Goal: Task Accomplishment & Management: Manage account settings

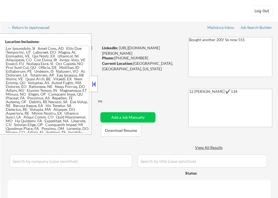
select select ""pending""
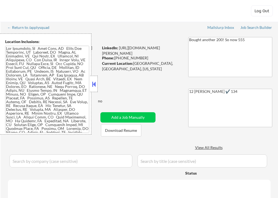
select select ""pending""
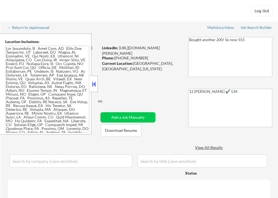
select select ""pending""
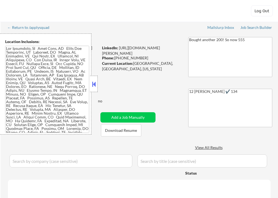
select select ""pending""
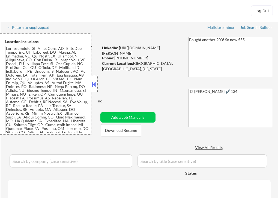
select select ""pending""
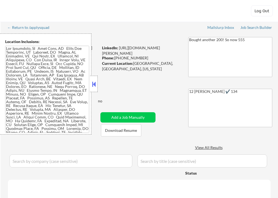
select select ""pending""
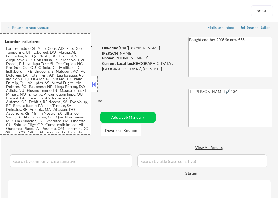
select select ""pending""
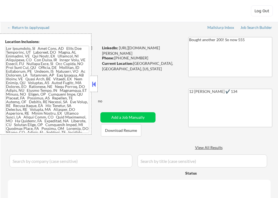
select select ""pending""
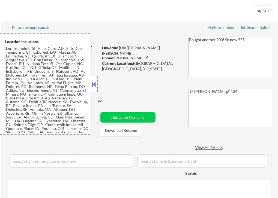
select select ""pending""
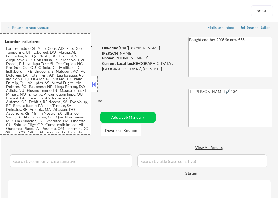
select select ""pending""
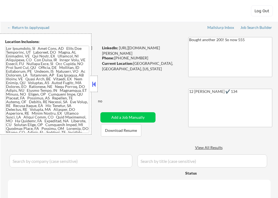
select select ""pending""
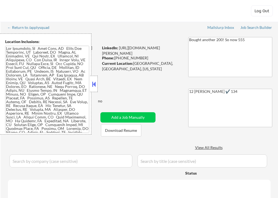
select select ""pending""
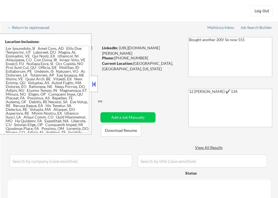
select select ""pending""
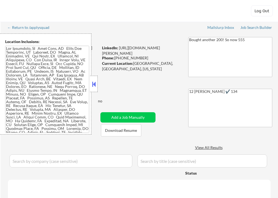
select select ""pending""
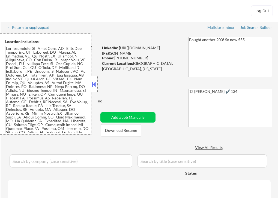
select select ""pending""
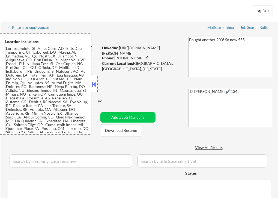
select select ""pending""
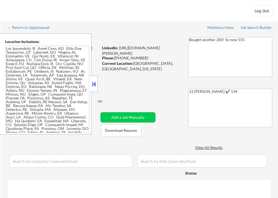
select select ""pending""
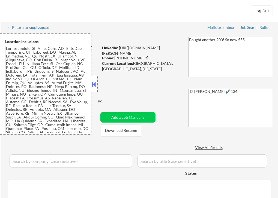
select select ""pending""
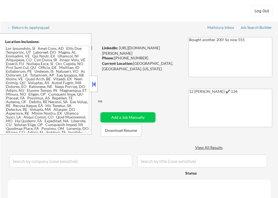
select select ""pending""
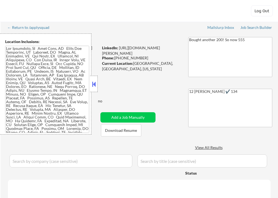
select select ""pending""
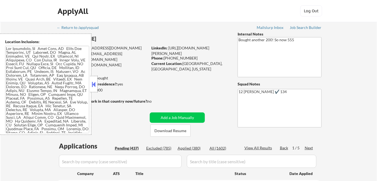
click at [94, 87] on button at bounding box center [94, 84] width 6 height 8
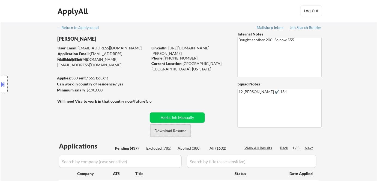
click at [157, 130] on button "Download Resume" at bounding box center [170, 130] width 40 height 12
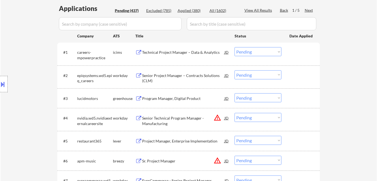
scroll to position [138, 0]
click at [177, 52] on div "Technical Project Manager – Data & Analytics" at bounding box center [183, 51] width 82 height 5
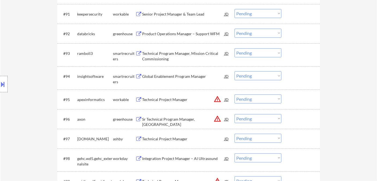
scroll to position [2420, 0]
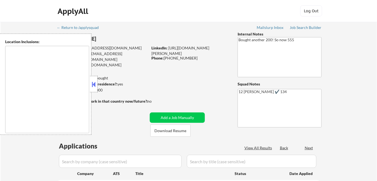
type textarea "San Francisco, CA Daly City, CA South San Francisco, CA Brisbane, CA Colma, CA …"
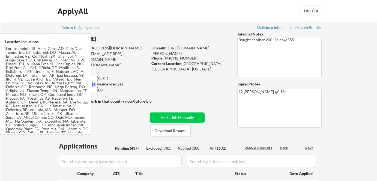
click at [96, 82] on button at bounding box center [94, 84] width 6 height 8
click at [93, 83] on button at bounding box center [94, 84] width 6 height 8
select select ""pending""
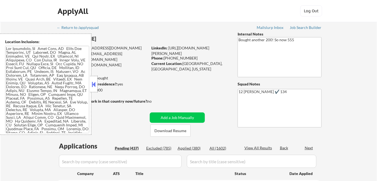
select select ""pending""
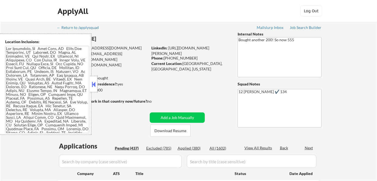
select select ""pending""
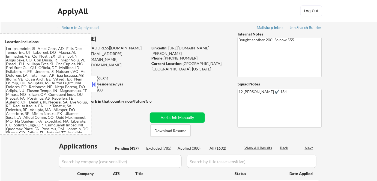
select select ""pending""
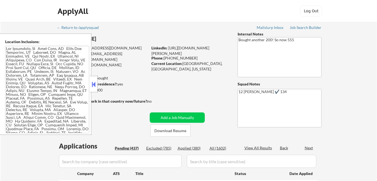
select select ""pending""
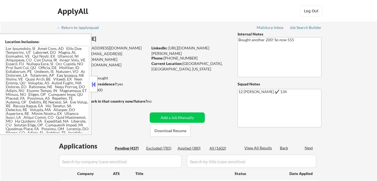
select select ""pending""
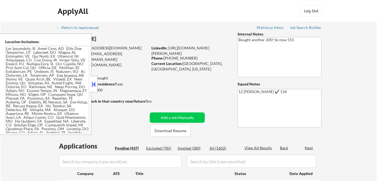
select select ""pending""
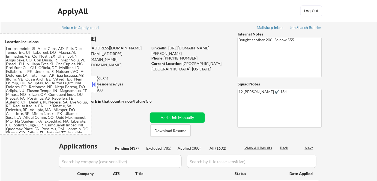
select select ""pending""
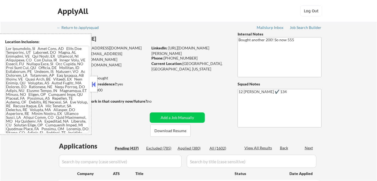
select select ""pending""
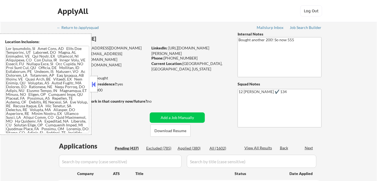
select select ""pending""
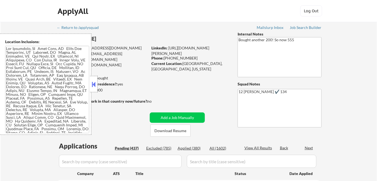
select select ""pending""
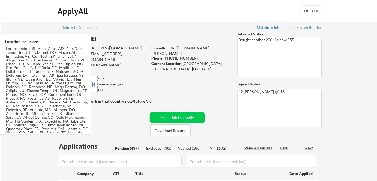
select select ""pending""
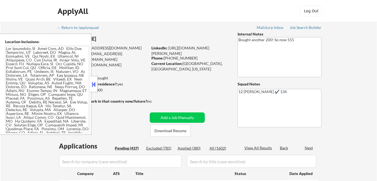
select select ""pending""
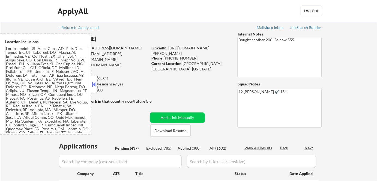
select select ""pending""
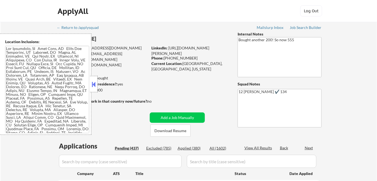
select select ""pending""
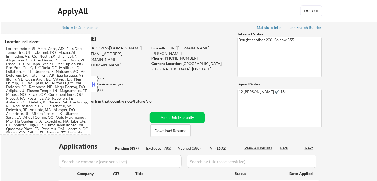
select select ""pending""
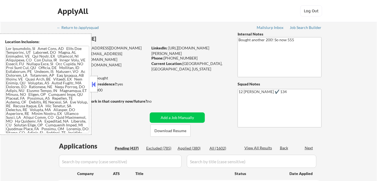
select select ""pending""
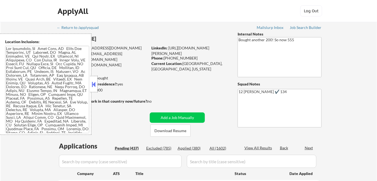
select select ""pending""
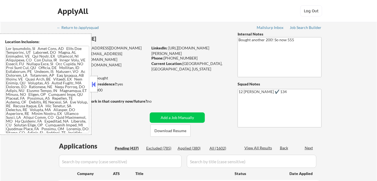
select select ""pending""
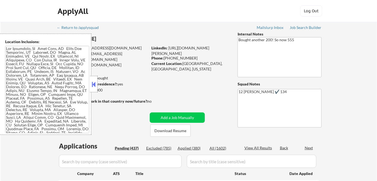
select select ""pending""
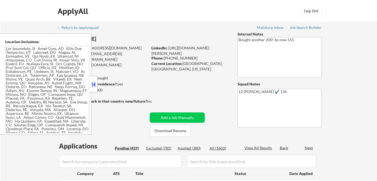
select select ""pending""
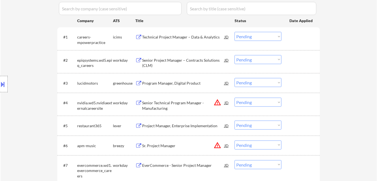
scroll to position [153, 0]
click at [166, 60] on div "Senior Project Manager – Contracts Solutions (CLM)" at bounding box center [183, 62] width 82 height 11
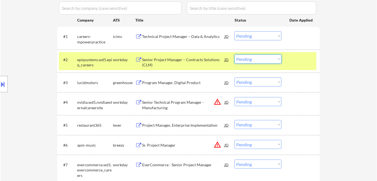
click at [262, 61] on select "Choose an option... Pending Applied Excluded (Questions) Excluded (Expired) Exc…" at bounding box center [257, 59] width 47 height 9
click at [234, 55] on select "Choose an option... Pending Applied Excluded (Questions) Excluded (Expired) Exc…" at bounding box center [257, 59] width 47 height 9
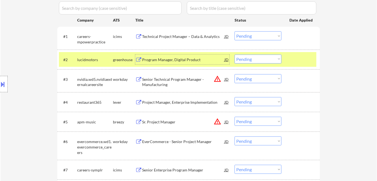
click at [174, 59] on div "Program Manager, Digital Product" at bounding box center [183, 59] width 82 height 5
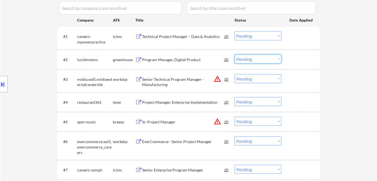
click at [242, 56] on select "Choose an option... Pending Applied Excluded (Questions) Excluded (Expired) Exc…" at bounding box center [257, 59] width 47 height 9
click at [234, 55] on select "Choose an option... Pending Applied Excluded (Questions) Excluded (Expired) Exc…" at bounding box center [257, 59] width 47 height 9
select select ""pending""
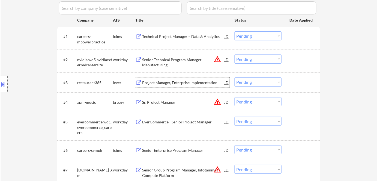
click at [158, 83] on div "Project Manager, Enterprise Implementation" at bounding box center [183, 82] width 82 height 5
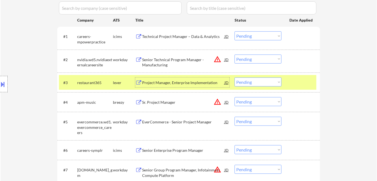
click at [246, 84] on select "Choose an option... Pending Applied Excluded (Questions) Excluded (Expired) Exc…" at bounding box center [257, 81] width 47 height 9
click at [234, 77] on select "Choose an option... Pending Applied Excluded (Questions) Excluded (Expired) Exc…" at bounding box center [257, 81] width 47 height 9
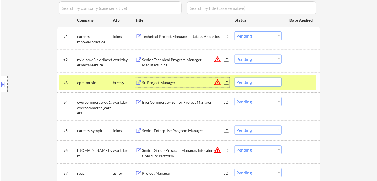
click at [183, 77] on div "Sr. Project Manager" at bounding box center [183, 82] width 82 height 10
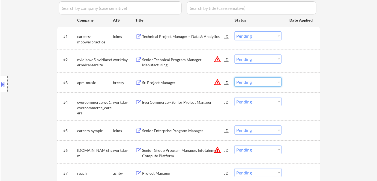
click at [245, 84] on select "Choose an option... Pending Applied Excluded (Questions) Excluded (Expired) Exc…" at bounding box center [257, 81] width 47 height 9
click at [234, 77] on select "Choose an option... Pending Applied Excluded (Questions) Excluded (Expired) Exc…" at bounding box center [257, 81] width 47 height 9
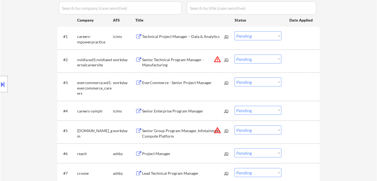
click at [146, 79] on div "EverCommerce - Senior Project Manager" at bounding box center [183, 82] width 82 height 10
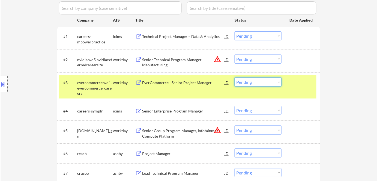
click at [248, 84] on select "Choose an option... Pending Applied Excluded (Questions) Excluded (Expired) Exc…" at bounding box center [257, 81] width 47 height 9
click at [234, 77] on select "Choose an option... Pending Applied Excluded (Questions) Excluded (Expired) Exc…" at bounding box center [257, 81] width 47 height 9
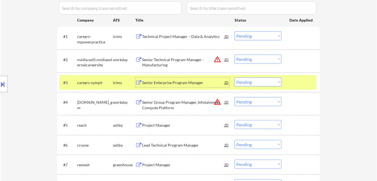
click at [183, 82] on div "Senior Enterprise Program Manager" at bounding box center [183, 82] width 82 height 5
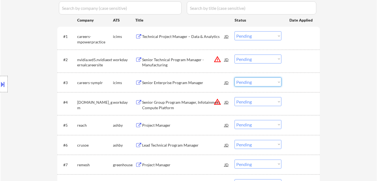
click at [257, 79] on select "Choose an option... Pending Applied Excluded (Questions) Excluded (Expired) Exc…" at bounding box center [257, 81] width 47 height 9
click at [234, 77] on select "Choose an option... Pending Applied Excluded (Questions) Excluded (Expired) Exc…" at bounding box center [257, 81] width 47 height 9
select select ""pending""
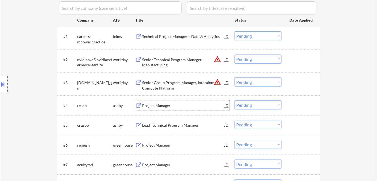
click at [164, 102] on div "Project Manager" at bounding box center [183, 105] width 82 height 10
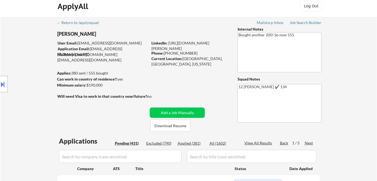
scroll to position [0, 0]
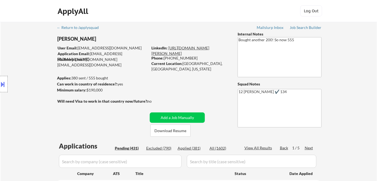
click at [197, 49] on link "[URL][DOMAIN_NAME][PERSON_NAME]" at bounding box center [180, 51] width 58 height 10
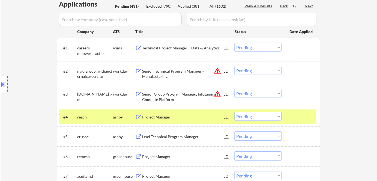
scroll to position [143, 0]
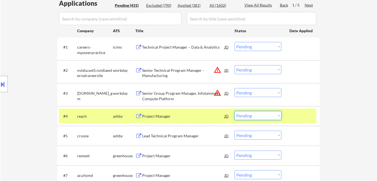
click at [249, 114] on select "Choose an option... Pending Applied Excluded (Questions) Excluded (Expired) Exc…" at bounding box center [257, 115] width 47 height 9
click at [234, 111] on select "Choose an option... Pending Applied Excluded (Questions) Excluded (Expired) Exc…" at bounding box center [257, 115] width 47 height 9
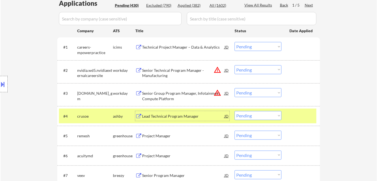
click at [158, 115] on div "Lead Technical Program Manager" at bounding box center [183, 115] width 82 height 5
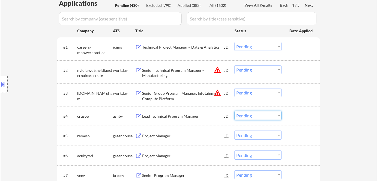
click at [259, 117] on select "Choose an option... Pending Applied Excluded (Questions) Excluded (Expired) Exc…" at bounding box center [257, 115] width 47 height 9
click at [234, 111] on select "Choose an option... Pending Applied Excluded (Questions) Excluded (Expired) Exc…" at bounding box center [257, 115] width 47 height 9
select select ""pending""
click at [161, 73] on div "Senior Technical Program Manager - Manufacturing" at bounding box center [183, 73] width 82 height 11
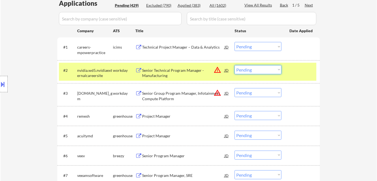
click at [252, 69] on select "Choose an option... Pending Applied Excluded (Questions) Excluded (Expired) Exc…" at bounding box center [257, 69] width 47 height 9
click at [234, 65] on select "Choose an option... Pending Applied Excluded (Questions) Excluded (Expired) Exc…" at bounding box center [257, 69] width 47 height 9
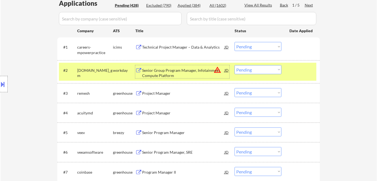
click at [155, 71] on div "Senior Group Program Manager, Infotainment Compute Platform" at bounding box center [183, 73] width 82 height 11
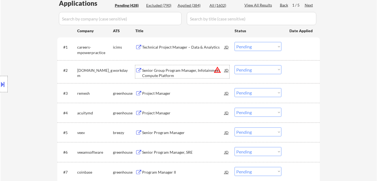
click at [242, 67] on select "Choose an option... Pending Applied Excluded (Questions) Excluded (Expired) Exc…" at bounding box center [257, 69] width 47 height 9
click at [234, 65] on select "Choose an option... Pending Applied Excluded (Questions) Excluded (Expired) Exc…" at bounding box center [257, 69] width 47 height 9
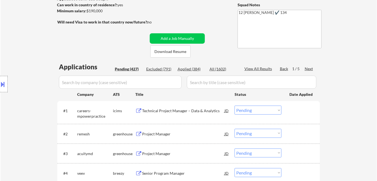
scroll to position [82, 0]
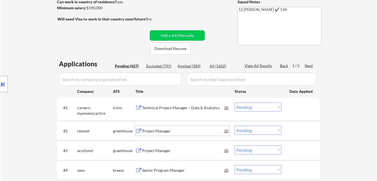
click at [153, 133] on div "Project Manager" at bounding box center [183, 130] width 82 height 5
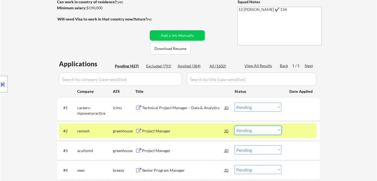
click at [273, 130] on select "Choose an option... Pending Applied Excluded (Questions) Excluded (Expired) Exc…" at bounding box center [257, 130] width 47 height 9
click at [234, 126] on select "Choose an option... Pending Applied Excluded (Questions) Excluded (Expired) Exc…" at bounding box center [257, 130] width 47 height 9
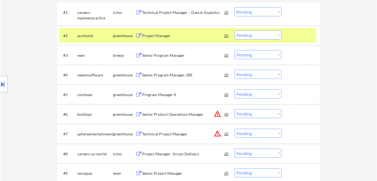
scroll to position [131, 0]
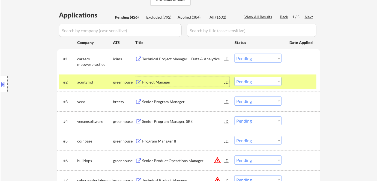
click at [144, 81] on div "Project Manager" at bounding box center [183, 81] width 82 height 5
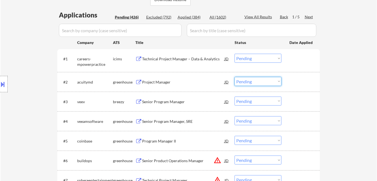
click at [256, 80] on select "Choose an option... Pending Applied Excluded (Questions) Excluded (Expired) Exc…" at bounding box center [257, 81] width 47 height 9
click at [234, 77] on select "Choose an option... Pending Applied Excluded (Questions) Excluded (Expired) Exc…" at bounding box center [257, 81] width 47 height 9
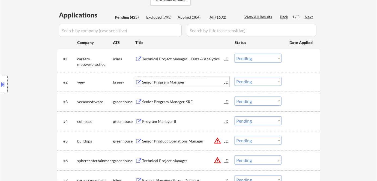
click at [148, 82] on div "Senior Program Manager" at bounding box center [183, 81] width 82 height 5
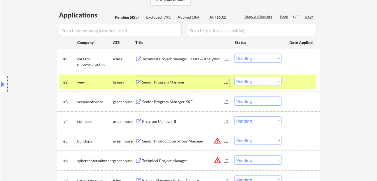
click at [263, 79] on select "Choose an option... Pending Applied Excluded (Questions) Excluded (Expired) Exc…" at bounding box center [257, 81] width 47 height 9
click at [234, 77] on select "Choose an option... Pending Applied Excluded (Questions) Excluded (Expired) Exc…" at bounding box center [257, 81] width 47 height 9
click at [172, 87] on div "#2 veeamsoftware greenhouse Senior Program Manager JD warning_amber Choose an o…" at bounding box center [187, 81] width 257 height 15
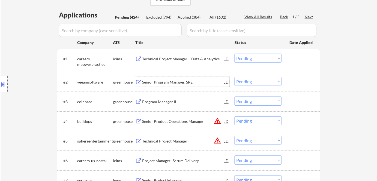
click at [179, 79] on div "Senior Program Manager, SRE" at bounding box center [183, 81] width 82 height 5
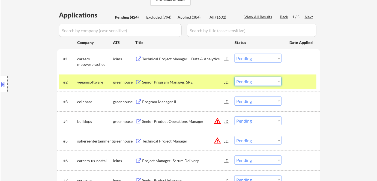
click at [251, 80] on select "Choose an option... Pending Applied Excluded (Questions) Excluded (Expired) Exc…" at bounding box center [257, 81] width 47 height 9
click at [234, 77] on select "Choose an option... Pending Applied Excluded (Questions) Excluded (Expired) Exc…" at bounding box center [257, 81] width 47 height 9
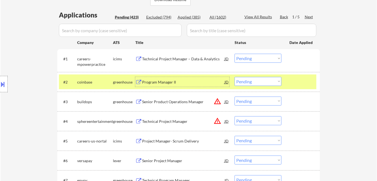
click at [152, 82] on div "Program Manager II" at bounding box center [183, 81] width 82 height 5
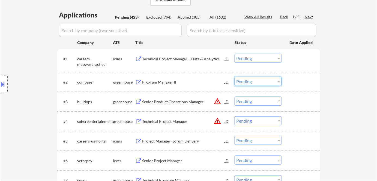
click at [260, 82] on select "Choose an option... Pending Applied Excluded (Questions) Excluded (Expired) Exc…" at bounding box center [257, 81] width 47 height 9
click at [234, 77] on select "Choose an option... Pending Applied Excluded (Questions) Excluded (Expired) Exc…" at bounding box center [257, 81] width 47 height 9
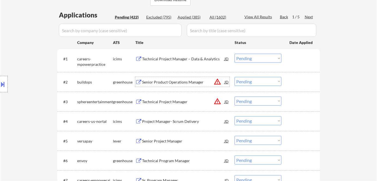
click at [147, 79] on div "Senior Product Operations Manager" at bounding box center [183, 81] width 82 height 5
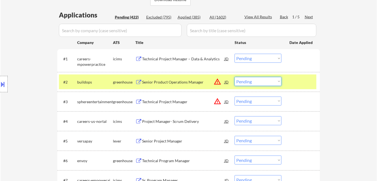
click at [256, 77] on select "Choose an option... Pending Applied Excluded (Questions) Excluded (Expired) Exc…" at bounding box center [257, 81] width 47 height 9
click at [234, 77] on select "Choose an option... Pending Applied Excluded (Questions) Excluded (Expired) Exc…" at bounding box center [257, 81] width 47 height 9
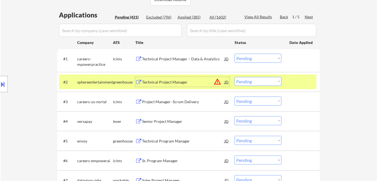
click at [161, 82] on div "Technical Project Manager" at bounding box center [183, 81] width 82 height 5
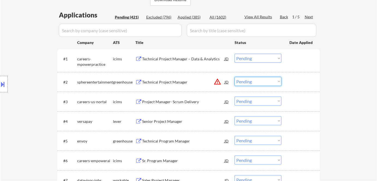
click at [246, 82] on select "Choose an option... Pending Applied Excluded (Questions) Excluded (Expired) Exc…" at bounding box center [257, 81] width 47 height 9
click at [234, 77] on select "Choose an option... Pending Applied Excluded (Questions) Excluded (Expired) Exc…" at bounding box center [257, 81] width 47 height 9
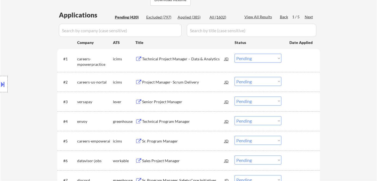
click at [174, 59] on div "Technical Project Manager – Data & Analytics" at bounding box center [183, 58] width 82 height 5
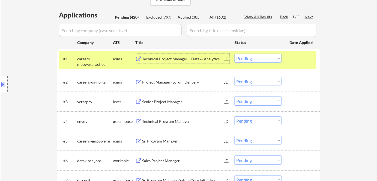
click at [104, 60] on div "careers-mpowerpractice" at bounding box center [95, 61] width 36 height 11
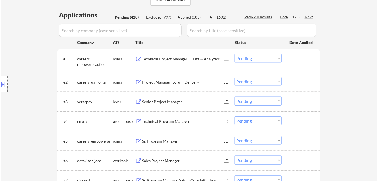
click at [159, 82] on div "Project Manager- Scrum Delivery" at bounding box center [183, 81] width 82 height 5
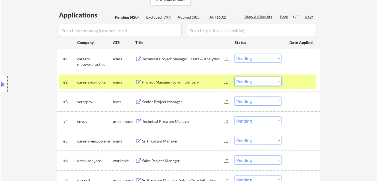
click at [273, 82] on select "Choose an option... Pending Applied Excluded (Questions) Excluded (Expired) Exc…" at bounding box center [257, 81] width 47 height 9
click at [234, 77] on select "Choose an option... Pending Applied Excluded (Questions) Excluded (Expired) Exc…" at bounding box center [257, 81] width 47 height 9
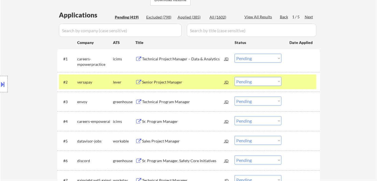
click at [164, 80] on div "Senior Project Manager" at bounding box center [183, 81] width 82 height 5
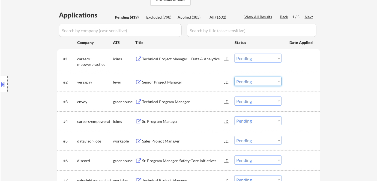
drag, startPoint x: 270, startPoint y: 81, endPoint x: 270, endPoint y: 85, distance: 3.8
click at [270, 81] on select "Choose an option... Pending Applied Excluded (Questions) Excluded (Expired) Exc…" at bounding box center [257, 81] width 47 height 9
click at [234, 77] on select "Choose an option... Pending Applied Excluded (Questions) Excluded (Expired) Exc…" at bounding box center [257, 81] width 47 height 9
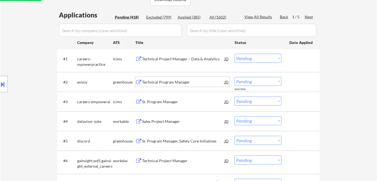
click at [161, 82] on div "Technical Program Manager" at bounding box center [183, 81] width 82 height 5
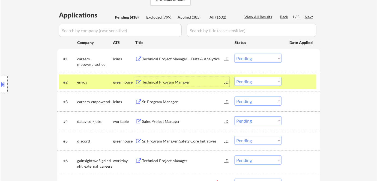
drag, startPoint x: 270, startPoint y: 78, endPoint x: 269, endPoint y: 85, distance: 7.4
click at [270, 78] on select "Choose an option... Pending Applied Excluded (Questions) Excluded (Expired) Exc…" at bounding box center [257, 81] width 47 height 9
click at [234, 77] on select "Choose an option... Pending Applied Excluded (Questions) Excluded (Expired) Exc…" at bounding box center [257, 81] width 47 height 9
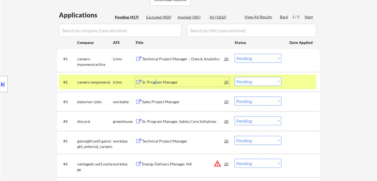
click at [155, 78] on div "Sr. Program Manager" at bounding box center [183, 82] width 82 height 10
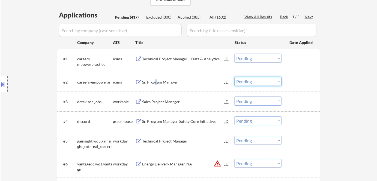
drag, startPoint x: 264, startPoint y: 81, endPoint x: 262, endPoint y: 85, distance: 4.2
click at [264, 81] on select "Choose an option... Pending Applied Excluded (Questions) Excluded (Expired) Exc…" at bounding box center [257, 81] width 47 height 9
click at [234, 77] on select "Choose an option... Pending Applied Excluded (Questions) Excluded (Expired) Exc…" at bounding box center [257, 81] width 47 height 9
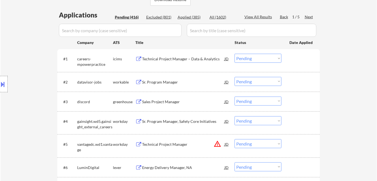
click at [166, 82] on div "Sr. Program Manager" at bounding box center [183, 81] width 82 height 5
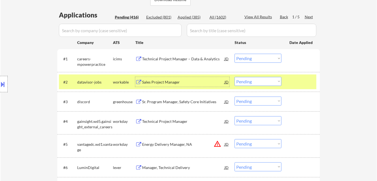
click at [248, 80] on select "Choose an option... Pending Applied Excluded (Questions) Excluded (Expired) Exc…" at bounding box center [257, 81] width 47 height 9
drag, startPoint x: 266, startPoint y: 78, endPoint x: 266, endPoint y: 85, distance: 6.8
click at [266, 78] on select "Choose an option... Pending Applied Excluded (Questions) Excluded (Expired) Exc…" at bounding box center [257, 81] width 47 height 9
click at [234, 77] on select "Choose an option... Pending Applied Excluded (Questions) Excluded (Expired) Exc…" at bounding box center [257, 81] width 47 height 9
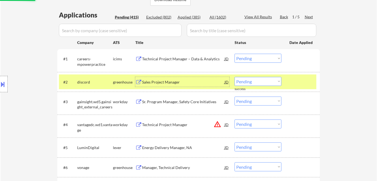
click at [166, 83] on div "Sales Project Manager" at bounding box center [183, 81] width 82 height 5
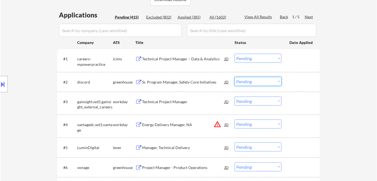
drag, startPoint x: 263, startPoint y: 80, endPoint x: 264, endPoint y: 85, distance: 4.9
click at [263, 81] on select "Choose an option... Pending Applied Excluded (Questions) Excluded (Expired) Exc…" at bounding box center [257, 81] width 47 height 9
click at [234, 77] on select "Choose an option... Pending Applied Excluded (Questions) Excluded (Expired) Exc…" at bounding box center [257, 81] width 47 height 9
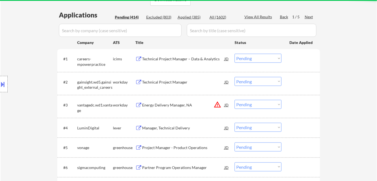
click at [180, 81] on div "Technical Project Manager" at bounding box center [183, 81] width 82 height 5
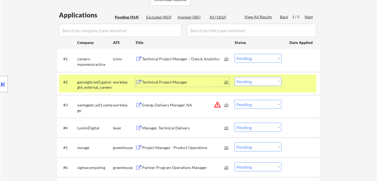
click at [255, 81] on select "Choose an option... Pending Applied Excluded (Questions) Excluded (Expired) Exc…" at bounding box center [257, 81] width 47 height 9
click at [234, 77] on select "Choose an option... Pending Applied Excluded (Questions) Excluded (Expired) Exc…" at bounding box center [257, 81] width 47 height 9
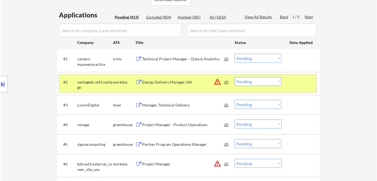
click at [162, 87] on div "#2 vantagedc.wd1.vantage workday Energy Delivery Manager, NA JD warning_amber C…" at bounding box center [187, 83] width 257 height 18
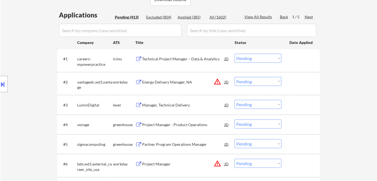
click at [162, 82] on div "Energy Delivery Manager, NA" at bounding box center [183, 81] width 82 height 5
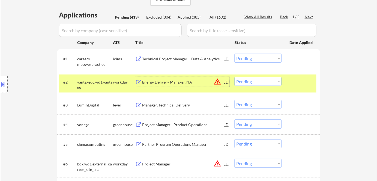
click at [255, 80] on select "Choose an option... Pending Applied Excluded (Questions) Excluded (Expired) Exc…" at bounding box center [257, 81] width 47 height 9
click at [234, 77] on select "Choose an option... Pending Applied Excluded (Questions) Excluded (Expired) Exc…" at bounding box center [257, 81] width 47 height 9
select select ""pending""
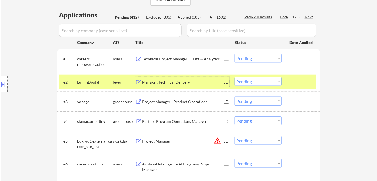
click at [165, 81] on div "Manager, Technical Delivery" at bounding box center [183, 81] width 82 height 5
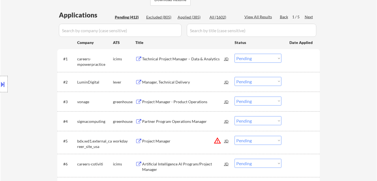
select select ""pending""
click at [168, 81] on div "Manager, Technical Delivery" at bounding box center [183, 81] width 82 height 5
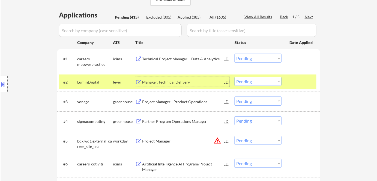
drag, startPoint x: 275, startPoint y: 82, endPoint x: 275, endPoint y: 85, distance: 3.3
click at [275, 82] on select "Choose an option... Pending Applied Excluded (Questions) Excluded (Expired) Exc…" at bounding box center [257, 81] width 47 height 9
click at [234, 77] on select "Choose an option... Pending Applied Excluded (Questions) Excluded (Expired) Exc…" at bounding box center [257, 81] width 47 height 9
select select ""pending""
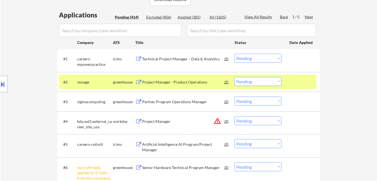
click at [266, 165] on select "Choose an option... Pending Applied Excluded (Questions) Excluded (Expired) Exc…" at bounding box center [257, 166] width 47 height 9
click at [234, 162] on select "Choose an option... Pending Applied Excluded (Questions) Excluded (Expired) Exc…" at bounding box center [257, 166] width 47 height 9
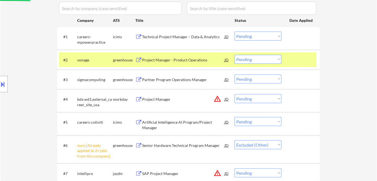
scroll to position [180, 0]
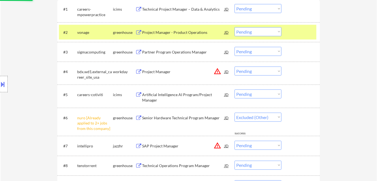
select select ""pending""
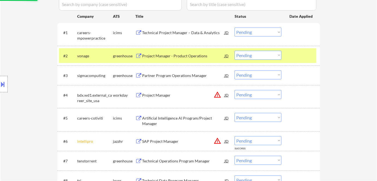
scroll to position [131, 0]
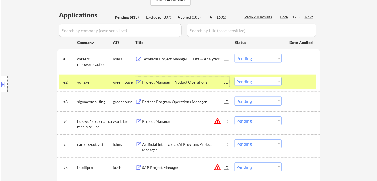
click at [168, 82] on div "Project Manager - Product Operations" at bounding box center [183, 81] width 82 height 5
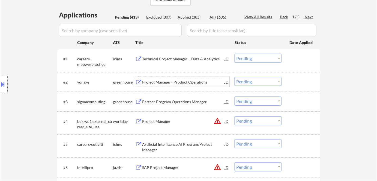
drag, startPoint x: 263, startPoint y: 81, endPoint x: 264, endPoint y: 85, distance: 4.6
click at [263, 81] on select "Choose an option... Pending Applied Excluded (Questions) Excluded (Expired) Exc…" at bounding box center [257, 81] width 47 height 9
click at [234, 77] on select "Choose an option... Pending Applied Excluded (Questions) Excluded (Expired) Exc…" at bounding box center [257, 81] width 47 height 9
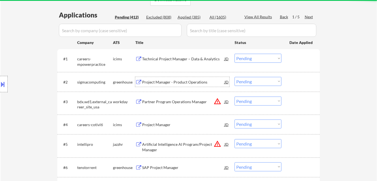
click at [165, 81] on div "Project Manager - Product Operations" at bounding box center [183, 81] width 82 height 5
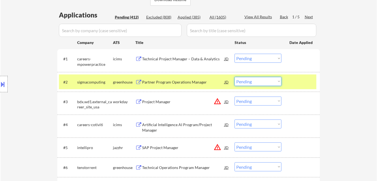
drag, startPoint x: 256, startPoint y: 80, endPoint x: 261, endPoint y: 85, distance: 7.3
click at [256, 81] on select "Choose an option... Pending Applied Excluded (Questions) Excluded (Expired) Exc…" at bounding box center [257, 81] width 47 height 9
click at [234, 77] on select "Choose an option... Pending Applied Excluded (Questions) Excluded (Expired) Exc…" at bounding box center [257, 81] width 47 height 9
select select ""pending""
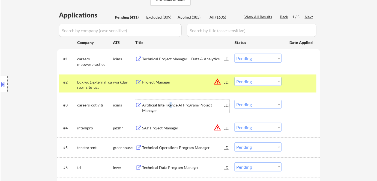
click at [170, 105] on div "Artificial Intelligence AI Program/Project Manager" at bounding box center [183, 107] width 82 height 11
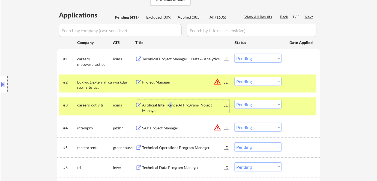
click at [248, 104] on select "Choose an option... Pending Applied Excluded (Questions) Excluded (Expired) Exc…" at bounding box center [257, 104] width 47 height 9
click at [234, 100] on select "Choose an option... Pending Applied Excluded (Questions) Excluded (Expired) Exc…" at bounding box center [257, 104] width 47 height 9
select select ""pending""
click at [116, 83] on div "workday" at bounding box center [124, 81] width 22 height 5
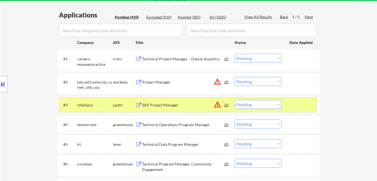
click at [114, 100] on div "jazzhr" at bounding box center [124, 105] width 22 height 10
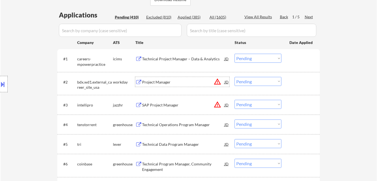
click at [155, 82] on div "Project Manager" at bounding box center [183, 81] width 82 height 5
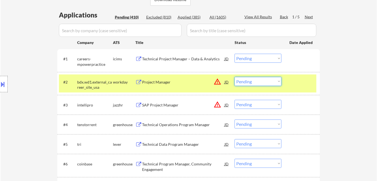
drag, startPoint x: 271, startPoint y: 80, endPoint x: 269, endPoint y: 85, distance: 5.4
click at [271, 80] on select "Choose an option... Pending Applied Excluded (Questions) Excluded (Expired) Exc…" at bounding box center [257, 81] width 47 height 9
click at [234, 77] on select "Choose an option... Pending Applied Excluded (Questions) Excluded (Expired) Exc…" at bounding box center [257, 81] width 47 height 9
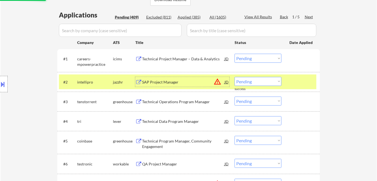
click at [166, 83] on div "SAP Project Manager" at bounding box center [183, 81] width 82 height 5
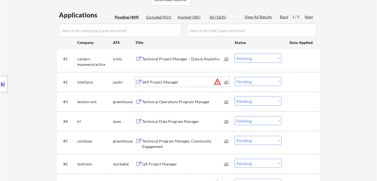
drag, startPoint x: 261, startPoint y: 82, endPoint x: 261, endPoint y: 85, distance: 2.7
click at [261, 82] on select "Choose an option... Pending Applied Excluded (Questions) Excluded (Expired) Exc…" at bounding box center [257, 81] width 47 height 9
click at [234, 77] on select "Choose an option... Pending Applied Excluded (Questions) Excluded (Expired) Exc…" at bounding box center [257, 81] width 47 height 9
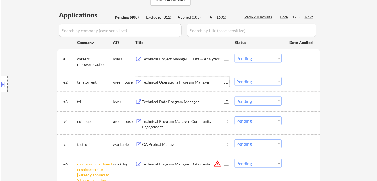
click at [169, 84] on div "Technical Operations Program Manager" at bounding box center [183, 82] width 82 height 10
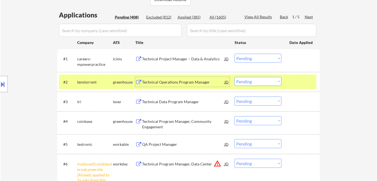
click at [267, 80] on select "Choose an option... Pending Applied Excluded (Questions) Excluded (Expired) Exc…" at bounding box center [257, 81] width 47 height 9
click at [234, 77] on select "Choose an option... Pending Applied Excluded (Questions) Excluded (Expired) Exc…" at bounding box center [257, 81] width 47 height 9
select select ""pending""
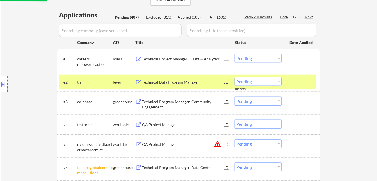
click at [170, 86] on div "#2 tri lever Technical Data Program Manager JD warning_amber Choose an option..…" at bounding box center [187, 81] width 257 height 15
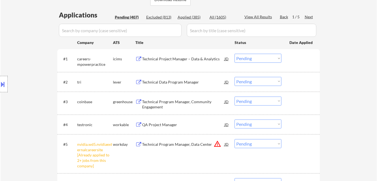
click at [271, 144] on select "Choose an option... Pending Applied Excluded (Questions) Excluded (Expired) Exc…" at bounding box center [257, 143] width 47 height 9
click at [234, 139] on select "Choose an option... Pending Applied Excluded (Questions) Excluded (Expired) Exc…" at bounding box center [257, 143] width 47 height 9
select select ""pending""
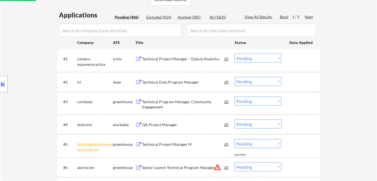
click at [154, 79] on div "Technical Data Program Manager" at bounding box center [183, 82] width 82 height 10
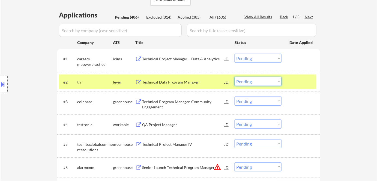
click at [259, 81] on select "Choose an option... Pending Applied Excluded (Questions) Excluded (Expired) Exc…" at bounding box center [257, 81] width 47 height 9
click at [234, 77] on select "Choose an option... Pending Applied Excluded (Questions) Excluded (Expired) Exc…" at bounding box center [257, 81] width 47 height 9
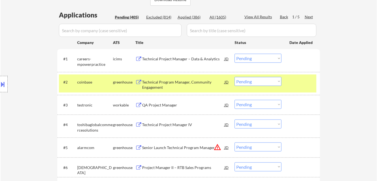
click at [162, 82] on div "Technical Program Manager, Community Engagement" at bounding box center [183, 84] width 82 height 11
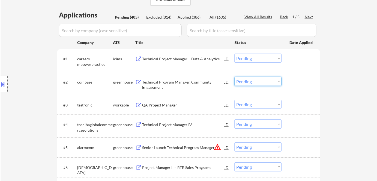
drag, startPoint x: 246, startPoint y: 82, endPoint x: 248, endPoint y: 85, distance: 3.3
click at [246, 83] on select "Choose an option... Pending Applied Excluded (Questions) Excluded (Expired) Exc…" at bounding box center [257, 81] width 47 height 9
click at [234, 77] on select "Choose an option... Pending Applied Excluded (Questions) Excluded (Expired) Exc…" at bounding box center [257, 81] width 47 height 9
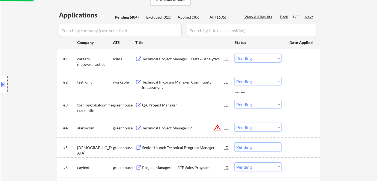
click at [166, 80] on div "Technical Program Manager, Community Engagement" at bounding box center [183, 84] width 82 height 11
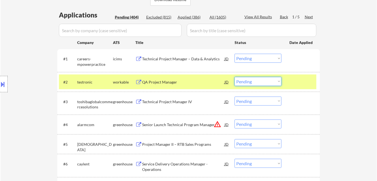
click at [251, 84] on select "Choose an option... Pending Applied Excluded (Questions) Excluded (Expired) Exc…" at bounding box center [257, 81] width 47 height 9
click at [234, 77] on select "Choose an option... Pending Applied Excluded (Questions) Excluded (Expired) Exc…" at bounding box center [257, 81] width 47 height 9
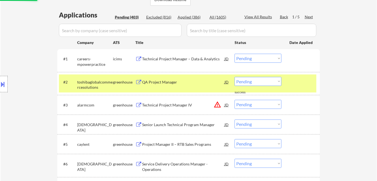
click at [155, 79] on div "QA Project Manager" at bounding box center [183, 82] width 82 height 10
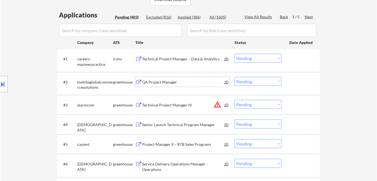
click at [241, 77] on select "Choose an option... Pending Applied Excluded (Questions) Excluded (Expired) Exc…" at bounding box center [257, 81] width 47 height 9
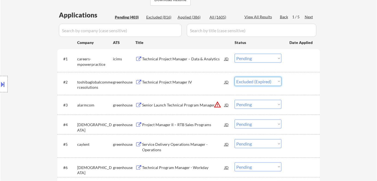
click at [234, 77] on select "Choose an option... Pending Applied Excluded (Questions) Excluded (Expired) Exc…" at bounding box center [257, 81] width 47 height 9
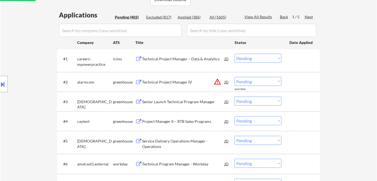
click at [148, 79] on div "Technical Project Manager IV" at bounding box center [183, 81] width 82 height 5
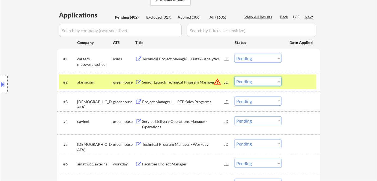
drag, startPoint x: 258, startPoint y: 82, endPoint x: 259, endPoint y: 85, distance: 2.8
click at [258, 82] on select "Choose an option... Pending Applied Excluded (Questions) Excluded (Expired) Exc…" at bounding box center [257, 81] width 47 height 9
click at [234, 77] on select "Choose an option... Pending Applied Excluded (Questions) Excluded (Expired) Exc…" at bounding box center [257, 81] width 47 height 9
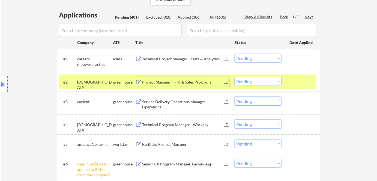
click at [180, 83] on div "Project Manager II – RTB Sales Programs" at bounding box center [183, 81] width 82 height 5
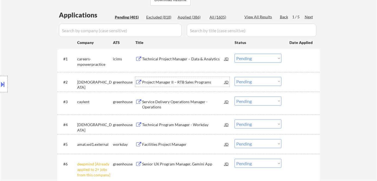
click at [253, 80] on select "Choose an option... Pending Applied Excluded (Questions) Excluded (Expired) Exc…" at bounding box center [257, 81] width 47 height 9
click at [234, 77] on select "Choose an option... Pending Applied Excluded (Questions) Excluded (Expired) Exc…" at bounding box center [257, 81] width 47 height 9
select select ""pending""
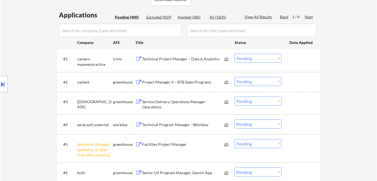
click at [252, 146] on select "Choose an option... Pending Applied Excluded (Questions) Excluded (Expired) Exc…" at bounding box center [257, 143] width 47 height 9
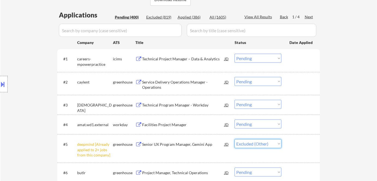
click at [234, 139] on select "Choose an option... Pending Applied Excluded (Questions) Excluded (Expired) Exc…" at bounding box center [257, 143] width 47 height 9
click at [164, 81] on div "Service Delivery Operations Manager - Operations" at bounding box center [183, 84] width 82 height 11
select select ""pending""
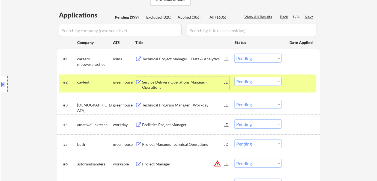
click at [260, 79] on select "Choose an option... Pending Applied Excluded (Questions) Excluded (Expired) Exc…" at bounding box center [257, 81] width 47 height 9
click at [234, 77] on select "Choose an option... Pending Applied Excluded (Questions) Excluded (Expired) Exc…" at bounding box center [257, 81] width 47 height 9
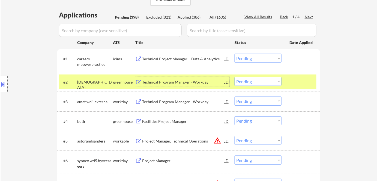
click at [167, 82] on div "Technical Program Manager - Workday" at bounding box center [183, 81] width 82 height 5
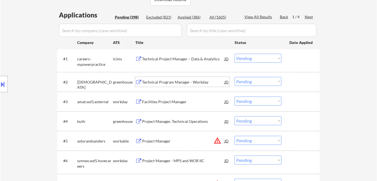
drag, startPoint x: 243, startPoint y: 80, endPoint x: 247, endPoint y: 84, distance: 5.6
click at [243, 81] on select "Choose an option... Pending Applied Excluded (Questions) Excluded (Expired) Exc…" at bounding box center [257, 81] width 47 height 9
click at [234, 77] on select "Choose an option... Pending Applied Excluded (Questions) Excluded (Expired) Exc…" at bounding box center [257, 81] width 47 height 9
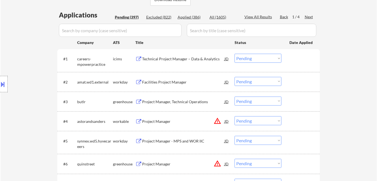
click at [170, 80] on div "Facilities Project Manager" at bounding box center [183, 81] width 82 height 5
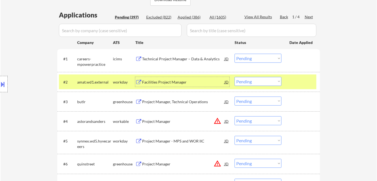
click at [241, 82] on select "Choose an option... Pending Applied Excluded (Questions) Excluded (Expired) Exc…" at bounding box center [257, 81] width 47 height 9
click at [234, 77] on select "Choose an option... Pending Applied Excluded (Questions) Excluded (Expired) Exc…" at bounding box center [257, 81] width 47 height 9
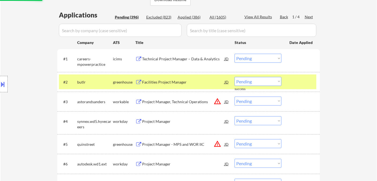
click at [159, 83] on div "Facilities Project Manager" at bounding box center [183, 81] width 82 height 5
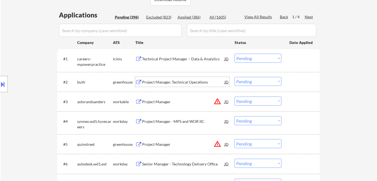
click at [260, 81] on select "Choose an option... Pending Applied Excluded (Questions) Excluded (Expired) Exc…" at bounding box center [257, 81] width 47 height 9
drag, startPoint x: 244, startPoint y: 80, endPoint x: 249, endPoint y: 84, distance: 5.8
click at [244, 80] on select "Choose an option... Pending Applied Excluded (Questions) Excluded (Expired) Exc…" at bounding box center [257, 81] width 47 height 9
click at [234, 77] on select "Choose an option... Pending Applied Excluded (Questions) Excluded (Expired) Exc…" at bounding box center [257, 81] width 47 height 9
select select ""pending""
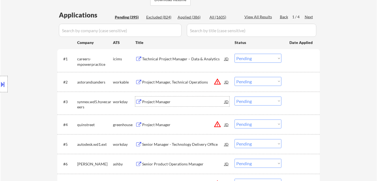
click at [156, 100] on div "Project Manager" at bounding box center [183, 101] width 82 height 5
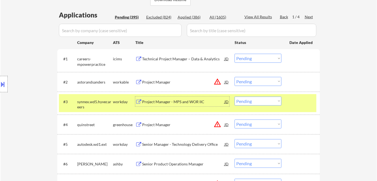
click at [264, 103] on select "Choose an option... Pending Applied Excluded (Questions) Excluded (Expired) Exc…" at bounding box center [257, 100] width 47 height 9
drag, startPoint x: 278, startPoint y: 100, endPoint x: 278, endPoint y: 104, distance: 4.1
click at [278, 100] on select "Choose an option... Pending Applied Excluded (Questions) Excluded (Expired) Exc…" at bounding box center [257, 100] width 47 height 9
click at [234, 96] on select "Choose an option... Pending Applied Excluded (Questions) Excluded (Expired) Exc…" at bounding box center [257, 100] width 47 height 9
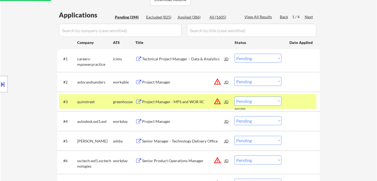
click at [165, 103] on div "Project Manager - MPS and WOR IIC" at bounding box center [183, 101] width 82 height 5
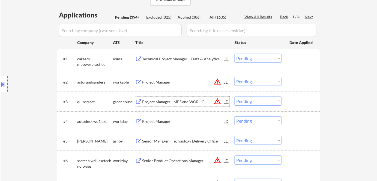
click at [249, 102] on select "Choose an option... Pending Applied Excluded (Questions) Excluded (Expired) Exc…" at bounding box center [257, 100] width 47 height 9
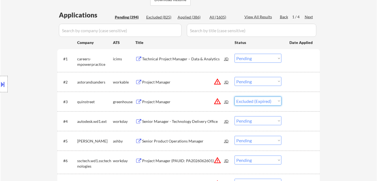
click at [234, 96] on select "Choose an option... Pending Applied Excluded (Questions) Excluded (Expired) Exc…" at bounding box center [257, 100] width 47 height 9
select select ""pending""
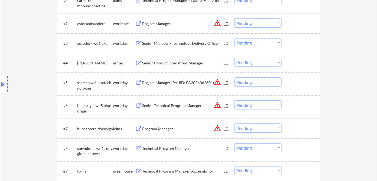
scroll to position [156, 0]
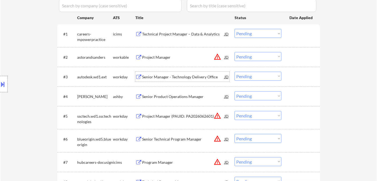
click at [174, 78] on div "Senior Manager - Technology Delivery Office" at bounding box center [183, 76] width 82 height 5
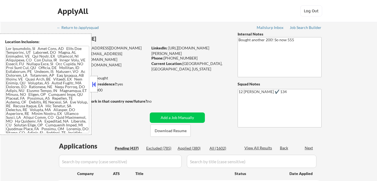
select select ""pending""
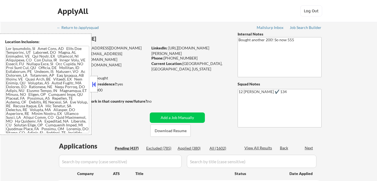
select select ""pending""
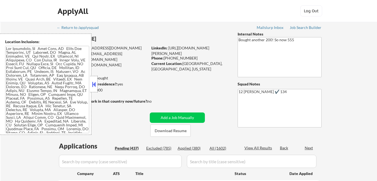
select select ""pending""
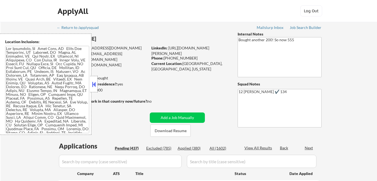
select select ""pending""
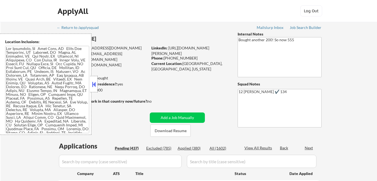
select select ""pending""
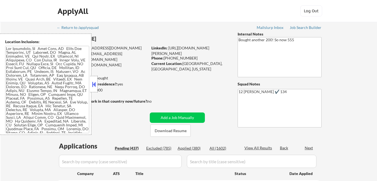
select select ""pending""
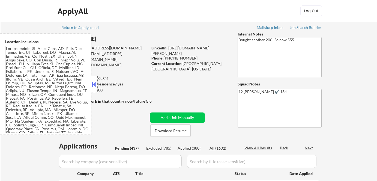
select select ""pending""
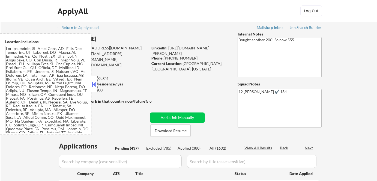
select select ""pending""
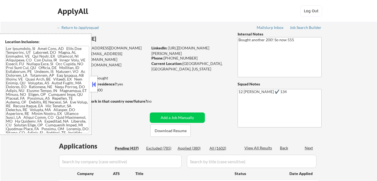
select select ""pending""
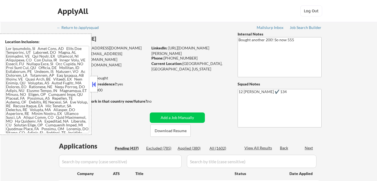
select select ""pending""
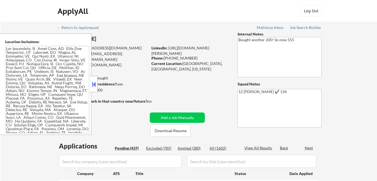
select select ""pending""
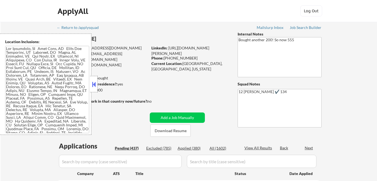
select select ""pending""
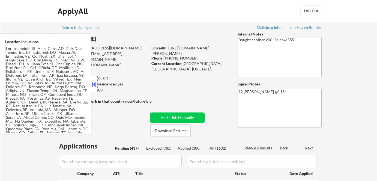
select select ""pending""
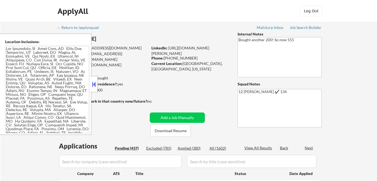
select select ""pending""
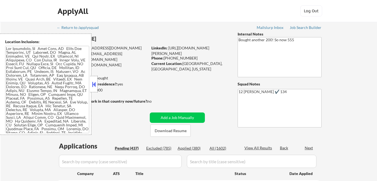
select select ""pending""
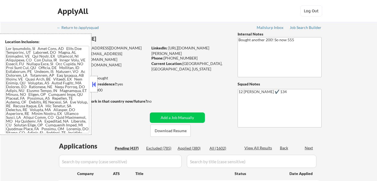
select select ""pending""
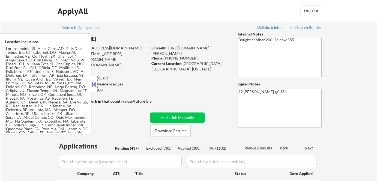
select select ""pending""
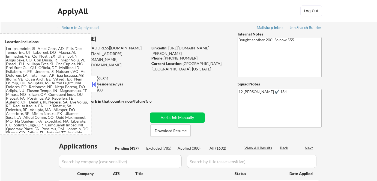
select select ""pending""
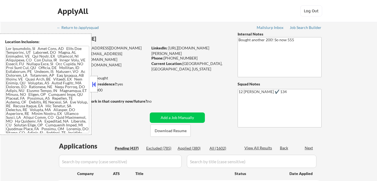
select select ""pending""
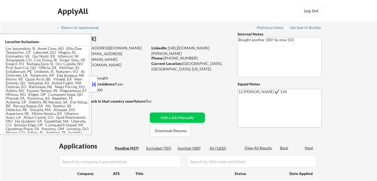
select select ""pending""
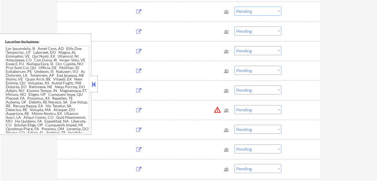
scroll to position [593, 0]
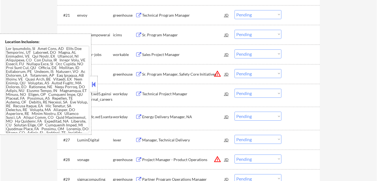
select select ""pending""
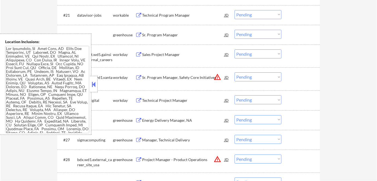
select select ""pending""
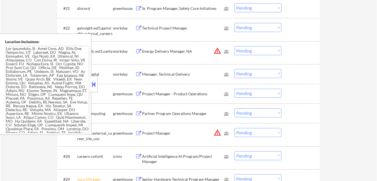
click at [94, 83] on button at bounding box center [94, 84] width 6 height 8
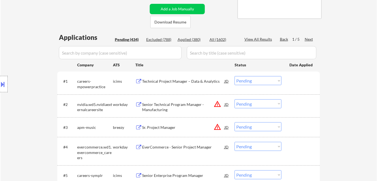
scroll to position [109, 0]
click at [191, 39] on div "Applied (380)" at bounding box center [190, 39] width 27 height 5
select select ""applied""
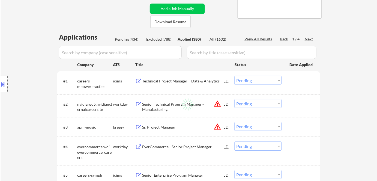
select select ""applied""
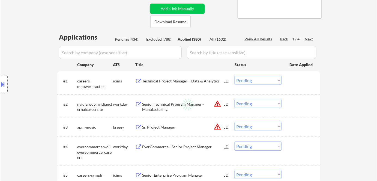
select select ""applied""
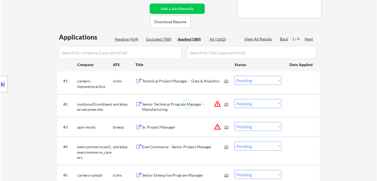
select select ""applied""
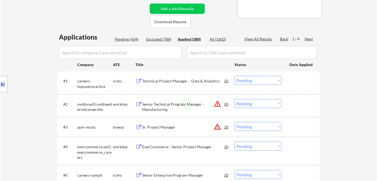
select select ""applied""
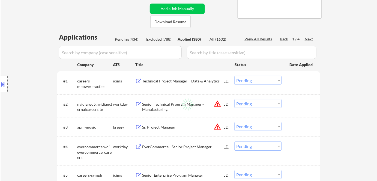
select select ""applied""
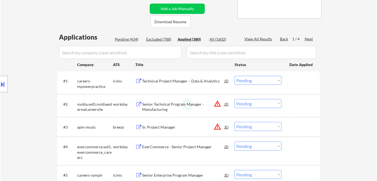
select select ""applied""
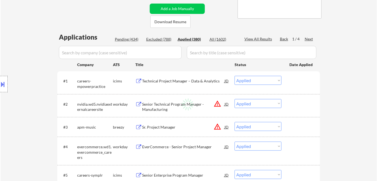
select select ""applied""
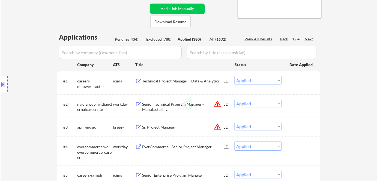
select select ""applied""
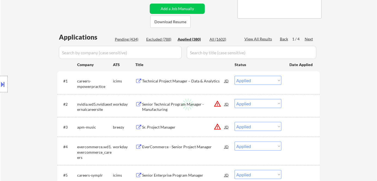
select select ""applied""
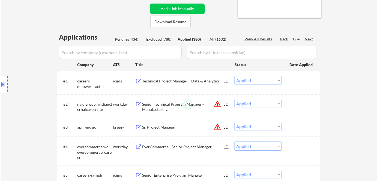
select select ""applied""
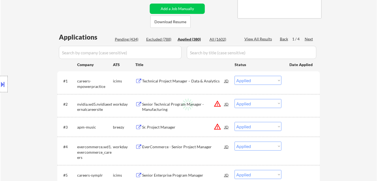
select select ""applied""
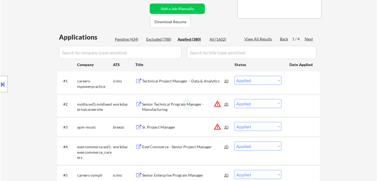
select select ""applied""
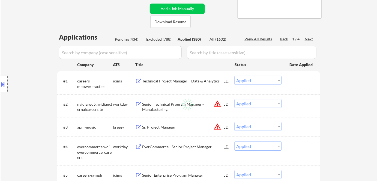
select select ""applied""
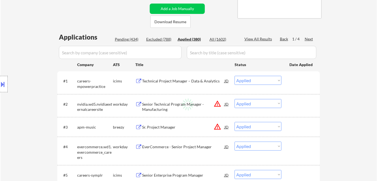
select select ""applied""
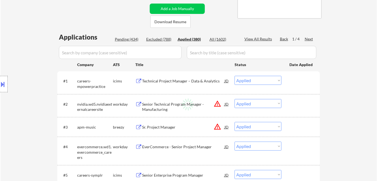
select select ""applied""
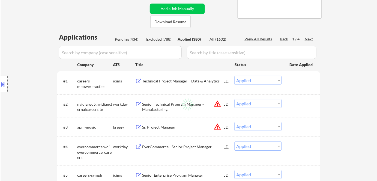
select select ""applied""
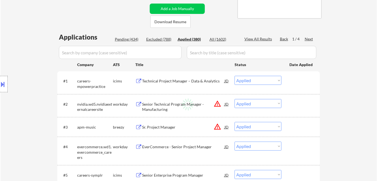
select select ""applied""
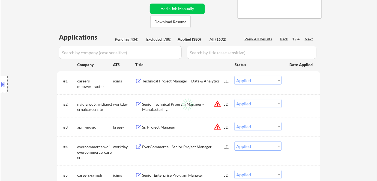
select select ""applied""
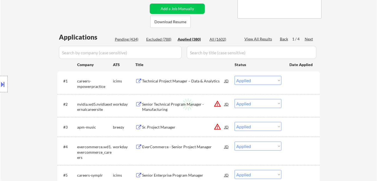
select select ""applied""
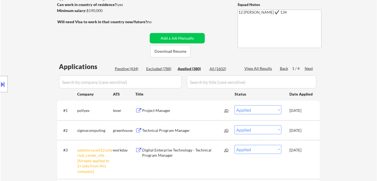
scroll to position [83, 0]
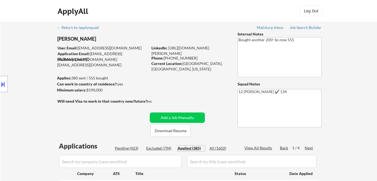
select select ""applied""
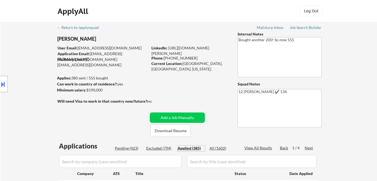
select select ""applied""
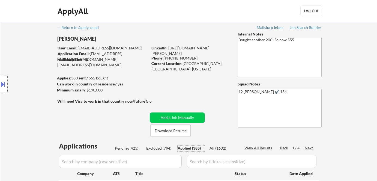
select select ""applied""
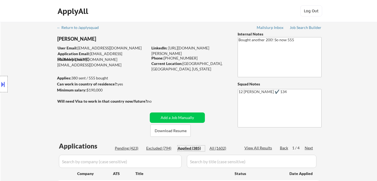
select select ""applied""
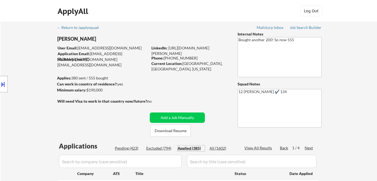
select select ""applied""
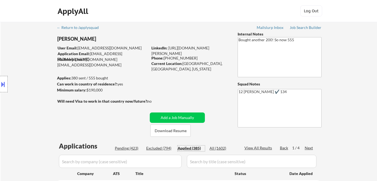
select select ""applied""
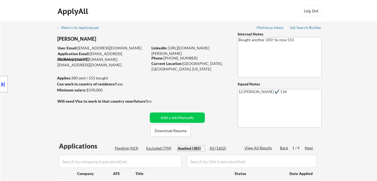
select select ""applied""
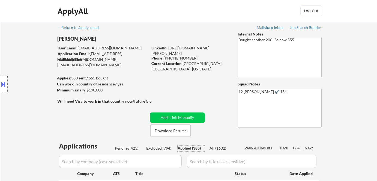
select select ""applied""
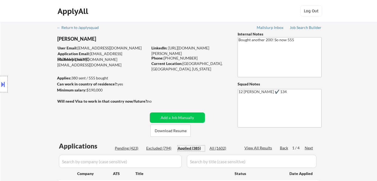
select select ""applied""
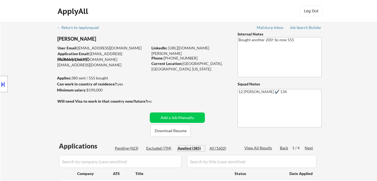
select select ""applied""
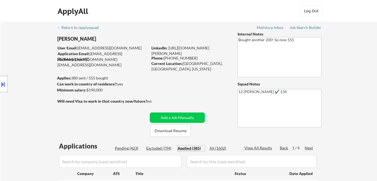
select select ""applied""
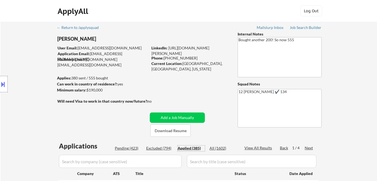
select select ""applied""
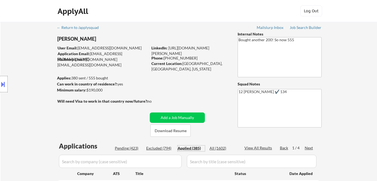
select select ""applied""
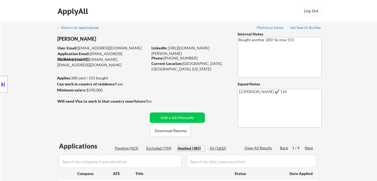
select select ""applied""
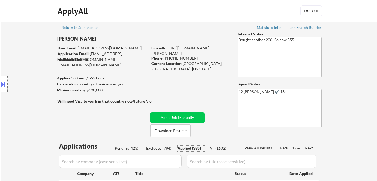
select select ""applied""
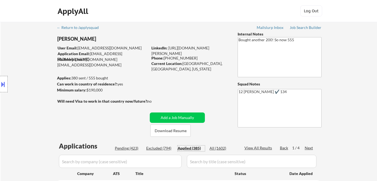
select select ""applied""
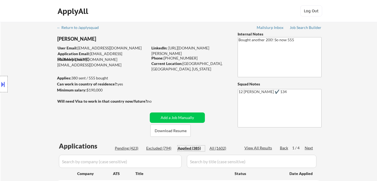
select select ""applied""
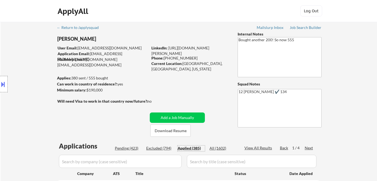
select select ""applied""
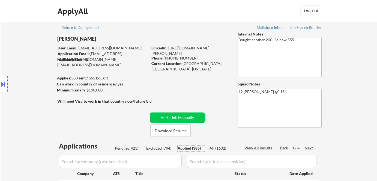
select select ""applied""
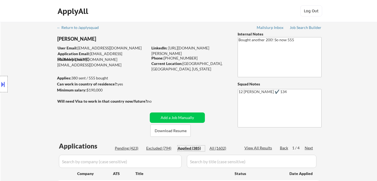
select select ""applied""
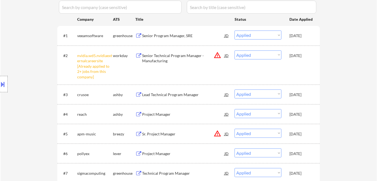
scroll to position [144, 0]
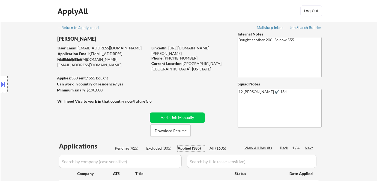
select select ""applied""
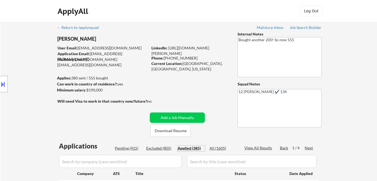
select select ""applied""
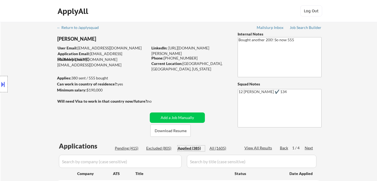
select select ""applied""
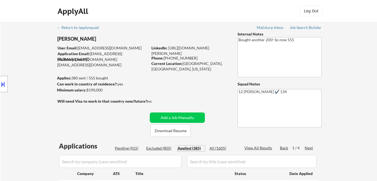
select select ""applied""
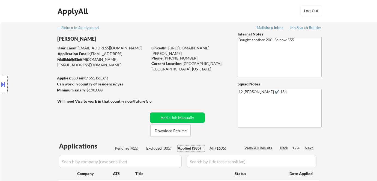
select select ""applied""
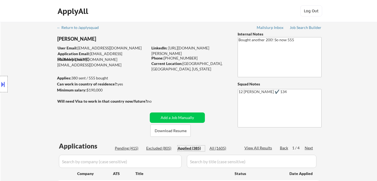
select select ""applied""
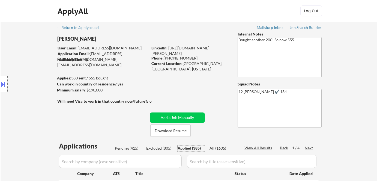
select select ""applied""
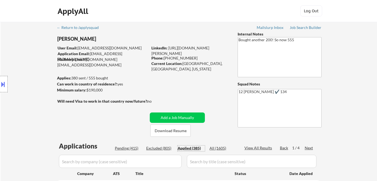
select select ""applied""
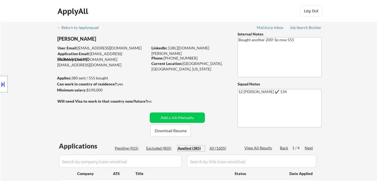
select select ""applied""
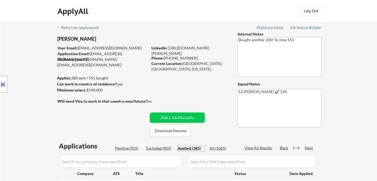
select select ""applied""
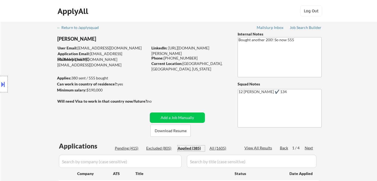
select select ""applied""
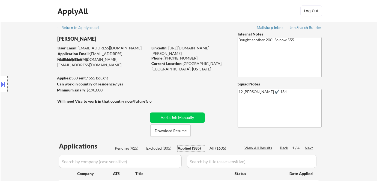
select select ""applied""
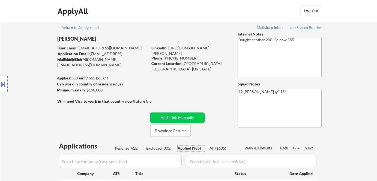
select select ""applied""
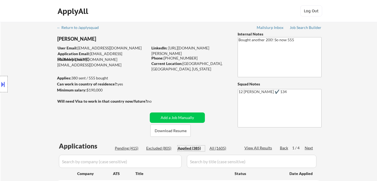
select select ""applied""
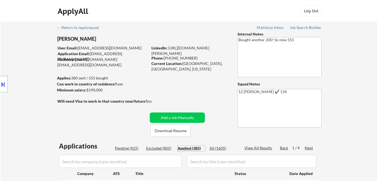
select select ""applied""
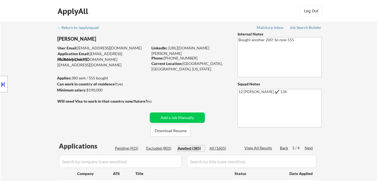
select select ""applied""
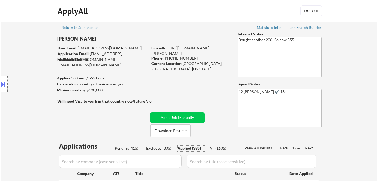
select select ""applied""
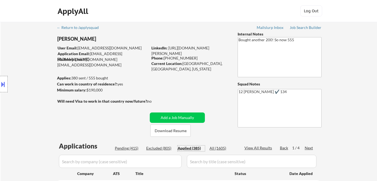
select select ""applied""
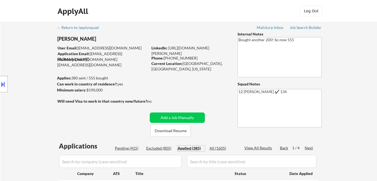
select select ""applied""
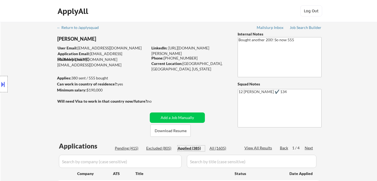
select select ""applied""
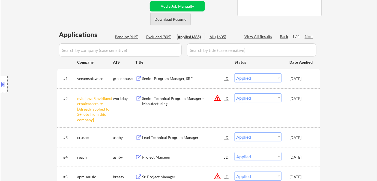
scroll to position [119, 0]
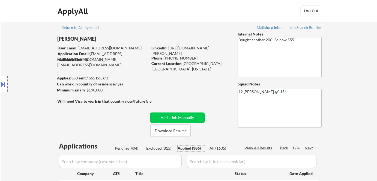
select select ""applied""
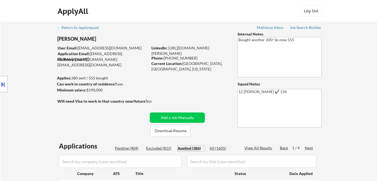
select select ""applied""
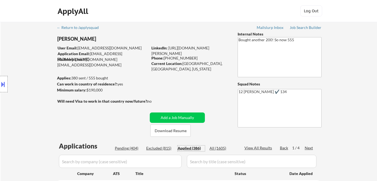
select select ""applied""
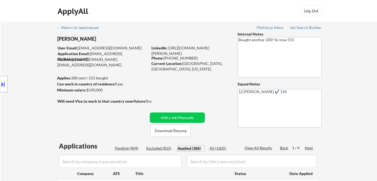
select select ""applied""
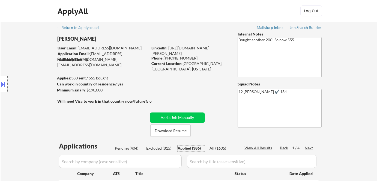
select select ""applied""
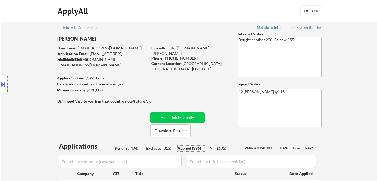
select select ""applied""
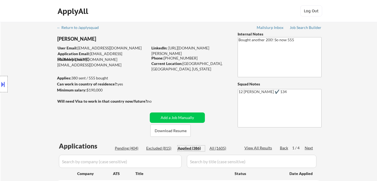
select select ""applied""
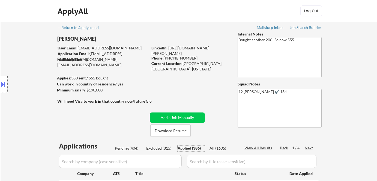
select select ""applied""
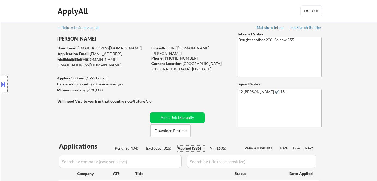
select select ""applied""
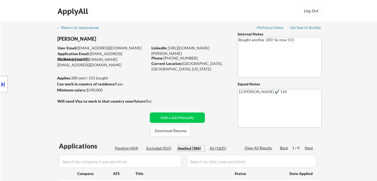
select select ""applied""
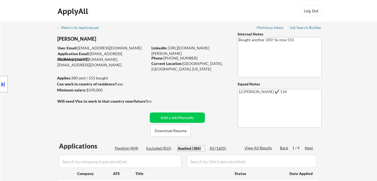
select select ""applied""
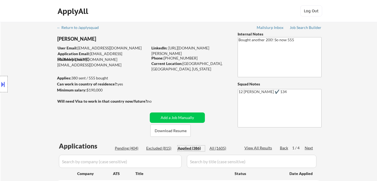
select select ""applied""
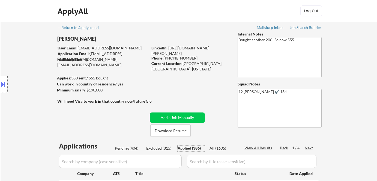
select select ""applied""
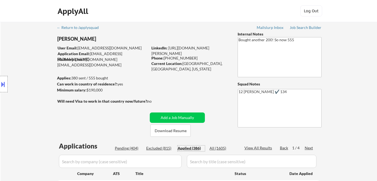
select select ""applied""
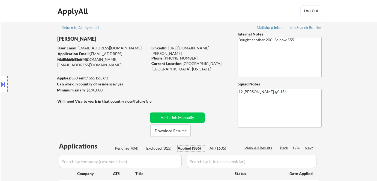
select select ""applied""
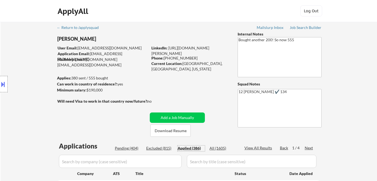
select select ""applied""
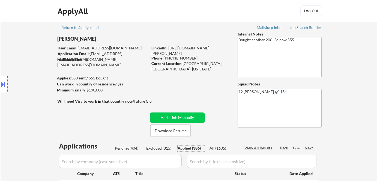
select select ""applied""
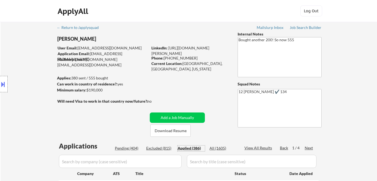
select select ""applied""
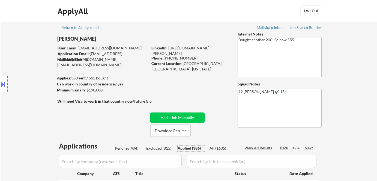
select select ""applied""
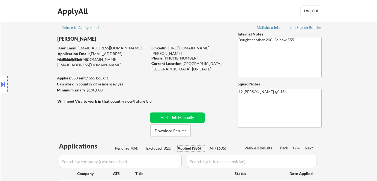
select select ""applied""
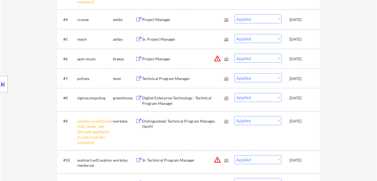
scroll to position [219, 0]
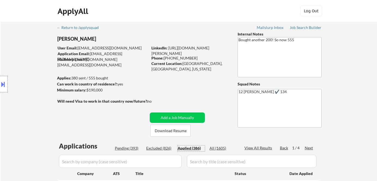
select select ""applied""
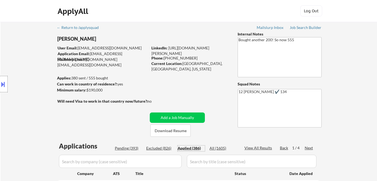
select select ""applied""
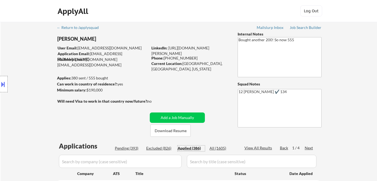
select select ""applied""
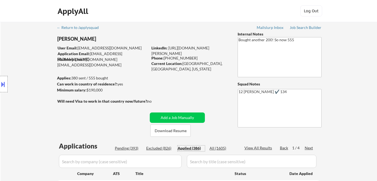
select select ""applied""
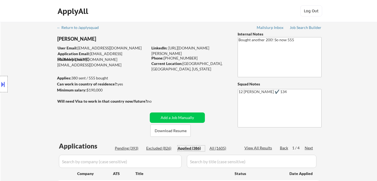
select select ""applied""
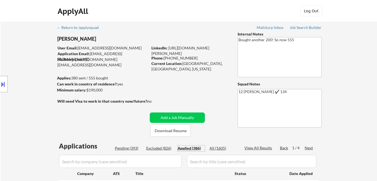
select select ""applied""
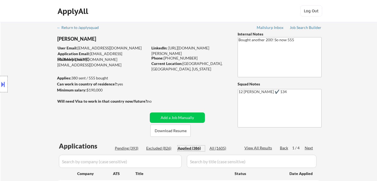
select select ""applied""
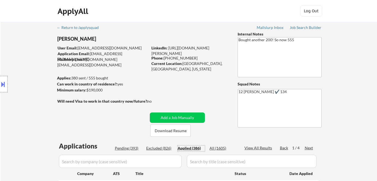
select select ""applied""
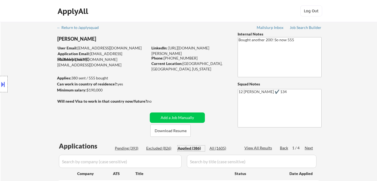
select select ""applied""
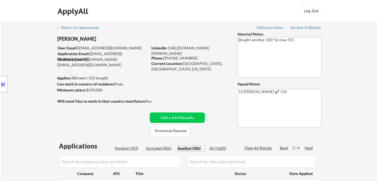
select select ""applied""
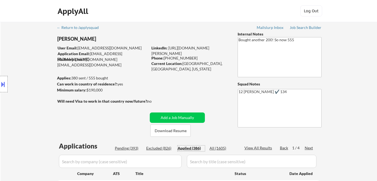
select select ""applied""
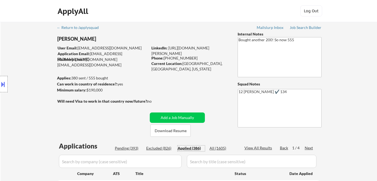
select select ""applied""
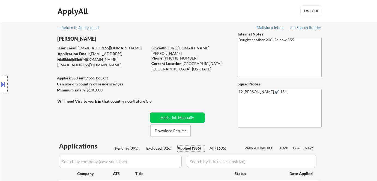
select select ""applied""
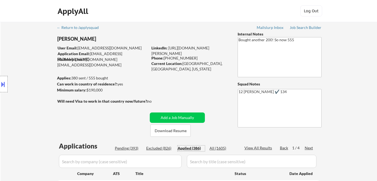
select select ""applied""
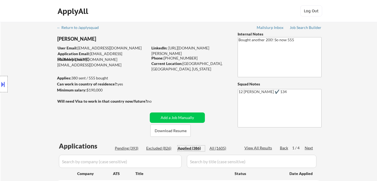
select select ""applied""
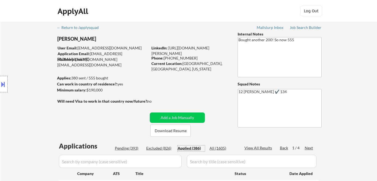
select select ""applied""
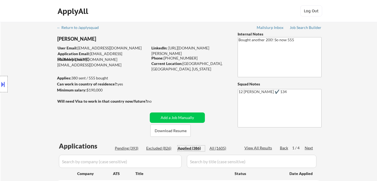
select select ""applied""
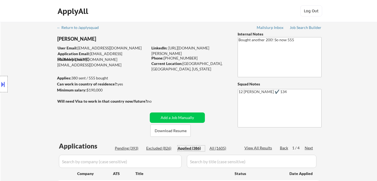
select select ""applied""
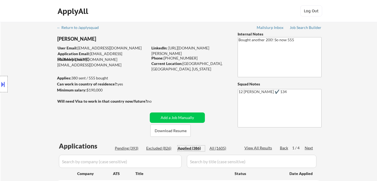
select select ""applied""
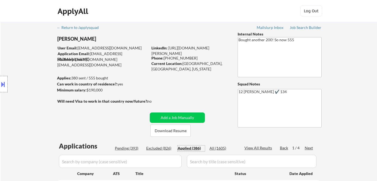
select select ""applied""
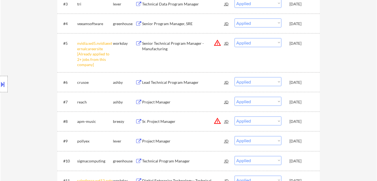
scroll to position [243, 0]
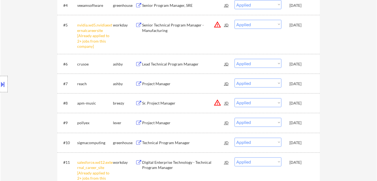
click at [8, 89] on div "Location Inclusions:" at bounding box center [49, 84] width 98 height 101
click at [5, 86] on button at bounding box center [3, 84] width 6 height 9
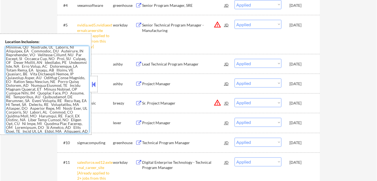
scroll to position [620, 0]
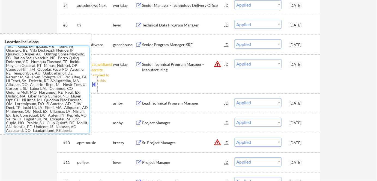
click at [96, 82] on button at bounding box center [94, 84] width 6 height 8
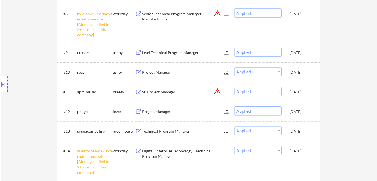
scroll to position [297, 0]
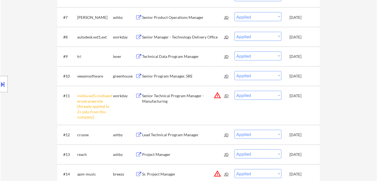
click at [1, 83] on button at bounding box center [3, 84] width 6 height 9
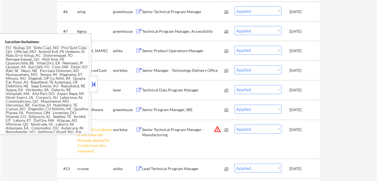
scroll to position [0, 0]
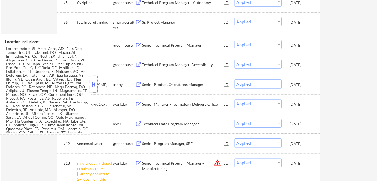
click at [97, 80] on div at bounding box center [94, 84] width 8 height 16
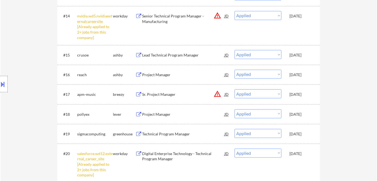
scroll to position [520, 0]
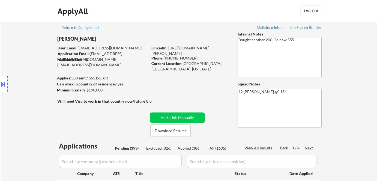
select select ""pending""
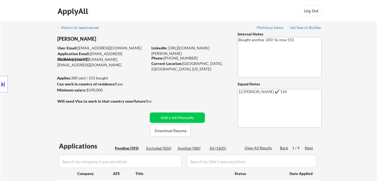
select select ""pending""
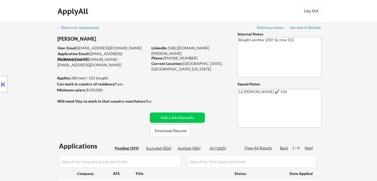
select select ""pending""
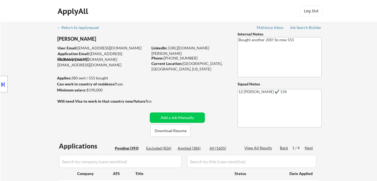
select select ""pending""
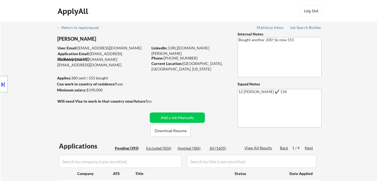
select select ""pending""
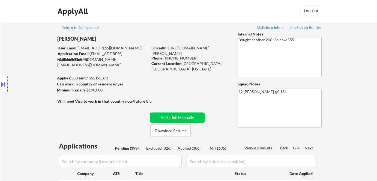
select select ""pending""
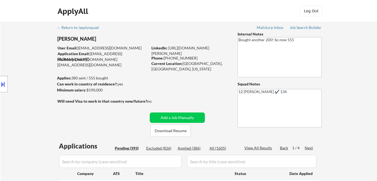
select select ""pending""
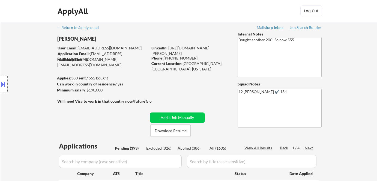
select select ""pending""
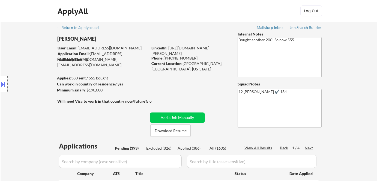
select select ""pending""
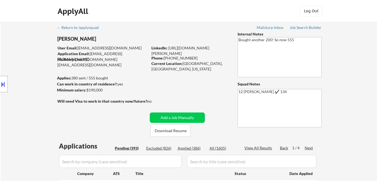
select select ""pending""
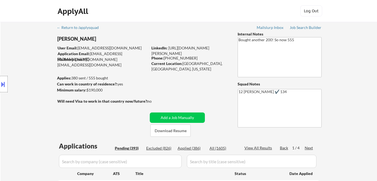
select select ""pending""
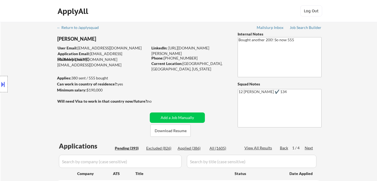
select select ""pending""
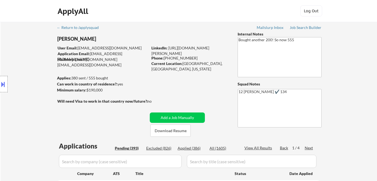
select select ""pending""
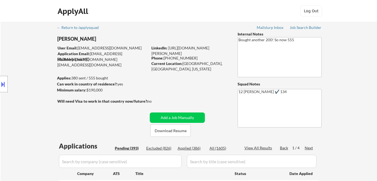
select select ""pending""
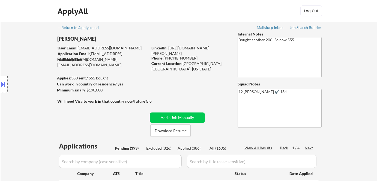
select select ""pending""
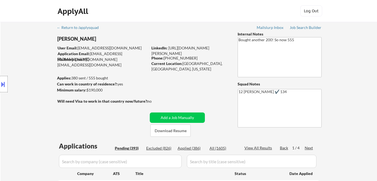
select select ""pending""
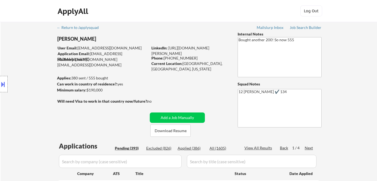
select select ""pending""
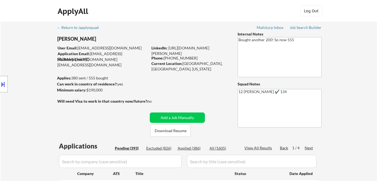
select select ""pending""
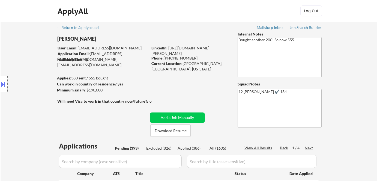
select select ""pending""
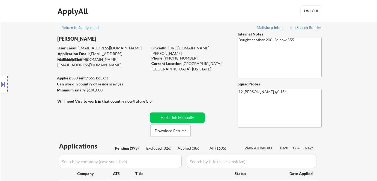
select select ""pending""
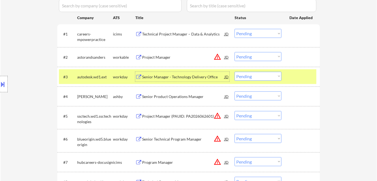
scroll to position [156, 0]
drag, startPoint x: 244, startPoint y: 77, endPoint x: 245, endPoint y: 80, distance: 2.9
click at [244, 77] on select "Choose an option... Pending Applied Excluded (Questions) Excluded (Expired) Exc…" at bounding box center [257, 76] width 47 height 9
click at [234, 72] on select "Choose an option... Pending Applied Excluded (Questions) Excluded (Expired) Exc…" at bounding box center [257, 76] width 47 height 9
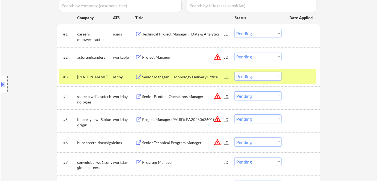
click at [176, 76] on div "Senior Manager - Technology Delivery Office" at bounding box center [183, 76] width 82 height 5
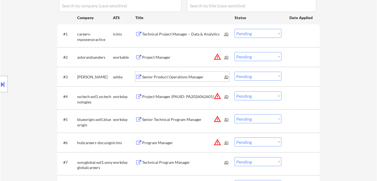
scroll to position [81, 0]
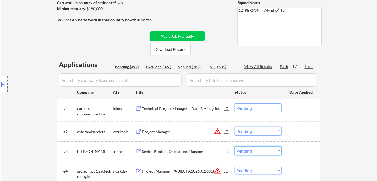
click at [251, 150] on select "Choose an option... Pending Applied Excluded (Questions) Excluded (Expired) Exc…" at bounding box center [257, 150] width 47 height 9
click at [234, 146] on select "Choose an option... Pending Applied Excluded (Questions) Excluded (Expired) Exc…" at bounding box center [257, 150] width 47 height 9
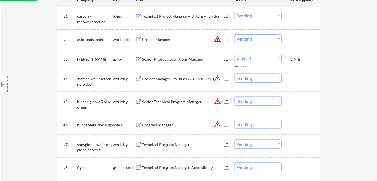
scroll to position [180, 0]
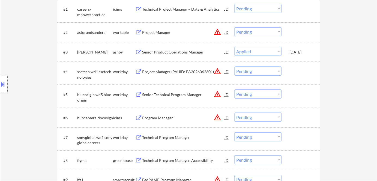
select select ""pending""
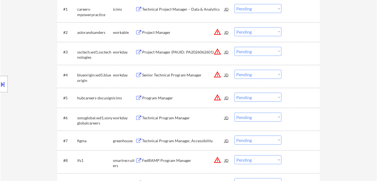
click at [156, 31] on div "Project Manager" at bounding box center [183, 32] width 82 height 5
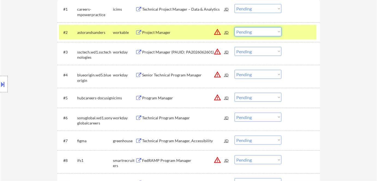
drag, startPoint x: 257, startPoint y: 32, endPoint x: 258, endPoint y: 35, distance: 3.5
click at [257, 32] on select "Choose an option... Pending Applied Excluded (Questions) Excluded (Expired) Exc…" at bounding box center [257, 31] width 47 height 9
click at [234, 27] on select "Choose an option... Pending Applied Excluded (Questions) Excluded (Expired) Exc…" at bounding box center [257, 31] width 47 height 9
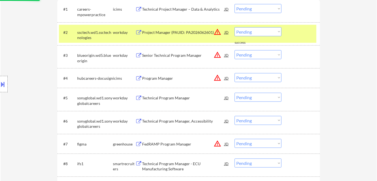
click at [160, 31] on div "Project Manager (PAUID: PA2026062601)" at bounding box center [183, 32] width 82 height 5
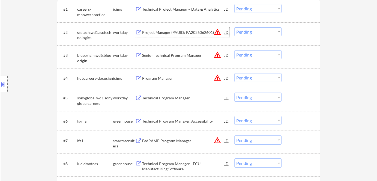
click at [248, 31] on select "Choose an option... Pending Applied Excluded (Questions) Excluded (Expired) Exc…" at bounding box center [257, 31] width 47 height 9
click at [234, 27] on select "Choose an option... Pending Applied Excluded (Questions) Excluded (Expired) Exc…" at bounding box center [257, 31] width 47 height 9
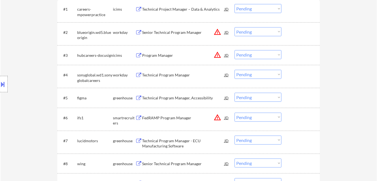
click at [145, 33] on div "Senior Technical Program Manager" at bounding box center [183, 32] width 82 height 5
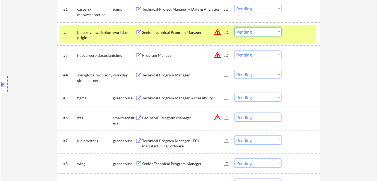
drag, startPoint x: 248, startPoint y: 32, endPoint x: 249, endPoint y: 36, distance: 4.0
click at [248, 32] on select "Choose an option... Pending Applied Excluded (Questions) Excluded (Expired) Exc…" at bounding box center [257, 31] width 47 height 9
click at [234, 27] on select "Choose an option... Pending Applied Excluded (Questions) Excluded (Expired) Exc…" at bounding box center [257, 31] width 47 height 9
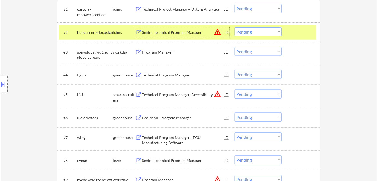
click at [158, 35] on div "Senior Technical Program Manager" at bounding box center [183, 32] width 82 height 10
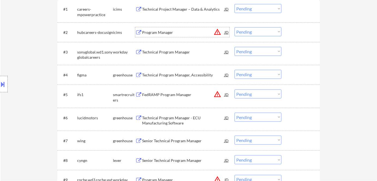
click at [245, 32] on select "Choose an option... Pending Applied Excluded (Questions) Excluded (Expired) Exc…" at bounding box center [257, 31] width 47 height 9
click at [234, 27] on select "Choose an option... Pending Applied Excluded (Questions) Excluded (Expired) Exc…" at bounding box center [257, 31] width 47 height 9
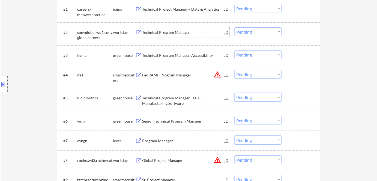
click at [160, 34] on div "Technical Program Manager" at bounding box center [183, 32] width 82 height 5
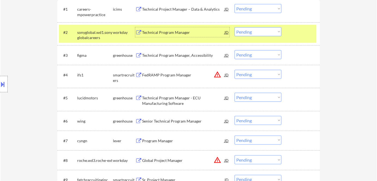
drag, startPoint x: 252, startPoint y: 32, endPoint x: 256, endPoint y: 35, distance: 4.5
click at [253, 32] on select "Choose an option... Pending Applied Excluded (Questions) Excluded (Expired) Exc…" at bounding box center [257, 31] width 47 height 9
click at [234, 27] on select "Choose an option... Pending Applied Excluded (Questions) Excluded (Expired) Exc…" at bounding box center [257, 31] width 47 height 9
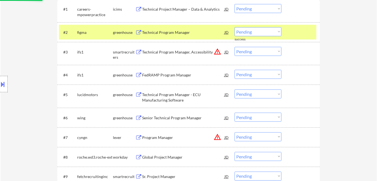
click at [152, 31] on div "Technical Program Manager" at bounding box center [183, 32] width 82 height 5
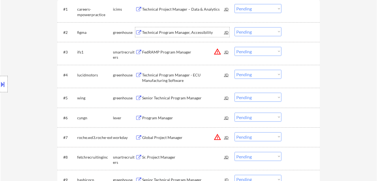
click at [249, 31] on select "Choose an option... Pending Applied Excluded (Questions) Excluded (Expired) Exc…" at bounding box center [257, 31] width 47 height 9
click at [234, 27] on select "Choose an option... Pending Applied Excluded (Questions) Excluded (Expired) Exc…" at bounding box center [257, 31] width 47 height 9
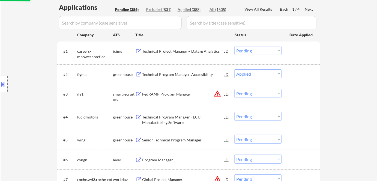
scroll to position [131, 0]
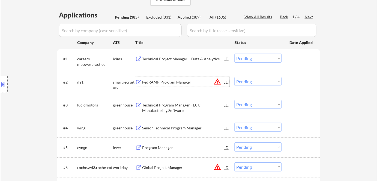
click at [165, 82] on div "FedRAMP Program Manager" at bounding box center [183, 81] width 82 height 5
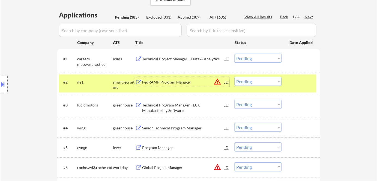
click at [251, 81] on select "Choose an option... Pending Applied Excluded (Questions) Excluded (Expired) Exc…" at bounding box center [257, 81] width 47 height 9
click at [234, 77] on select "Choose an option... Pending Applied Excluded (Questions) Excluded (Expired) Exc…" at bounding box center [257, 81] width 47 height 9
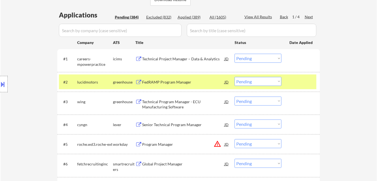
click at [160, 81] on div "FedRAMP Program Manager" at bounding box center [183, 81] width 82 height 5
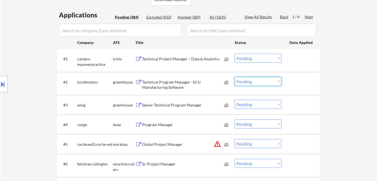
drag, startPoint x: 261, startPoint y: 81, endPoint x: 261, endPoint y: 85, distance: 4.1
click at [261, 81] on select "Choose an option... Pending Applied Excluded (Questions) Excluded (Expired) Exc…" at bounding box center [257, 81] width 47 height 9
click at [234, 77] on select "Choose an option... Pending Applied Excluded (Questions) Excluded (Expired) Exc…" at bounding box center [257, 81] width 47 height 9
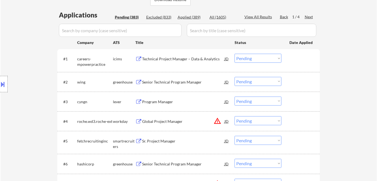
click at [172, 82] on div "Senior Technical Program Manager" at bounding box center [183, 81] width 82 height 5
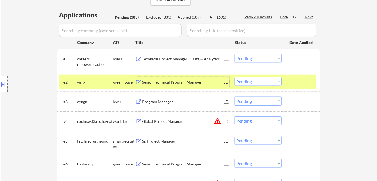
click at [256, 81] on select "Choose an option... Pending Applied Excluded (Questions) Excluded (Expired) Exc…" at bounding box center [257, 81] width 47 height 9
click at [234, 77] on select "Choose an option... Pending Applied Excluded (Questions) Excluded (Expired) Exc…" at bounding box center [257, 81] width 47 height 9
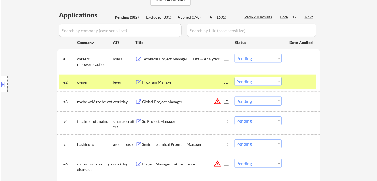
click at [172, 84] on div "Program Manager" at bounding box center [183, 81] width 82 height 5
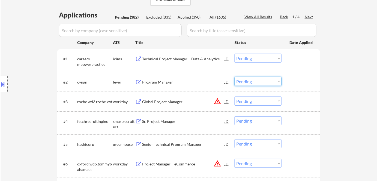
click at [249, 82] on select "Choose an option... Pending Applied Excluded (Questions) Excluded (Expired) Exc…" at bounding box center [257, 81] width 47 height 9
click at [234, 77] on select "Choose an option... Pending Applied Excluded (Questions) Excluded (Expired) Exc…" at bounding box center [257, 81] width 47 height 9
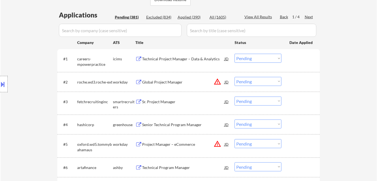
click at [139, 82] on button at bounding box center [138, 82] width 7 height 5
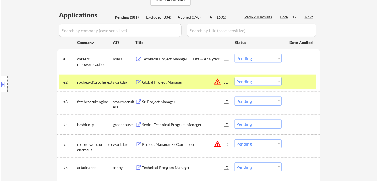
drag, startPoint x: 254, startPoint y: 80, endPoint x: 257, endPoint y: 85, distance: 5.7
click at [256, 84] on select "Choose an option... Pending Applied Excluded (Questions) Excluded (Expired) Exc…" at bounding box center [257, 81] width 47 height 9
click at [234, 77] on select "Choose an option... Pending Applied Excluded (Questions) Excluded (Expired) Exc…" at bounding box center [257, 81] width 47 height 9
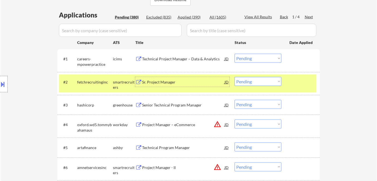
click at [166, 82] on div "Sr. Project Manager" at bounding box center [183, 81] width 82 height 5
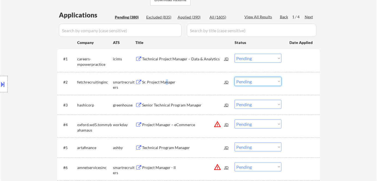
click at [253, 80] on select "Choose an option... Pending Applied Excluded (Questions) Excluded (Expired) Exc…" at bounding box center [257, 81] width 47 height 9
click at [234, 77] on select "Choose an option... Pending Applied Excluded (Questions) Excluded (Expired) Exc…" at bounding box center [257, 81] width 47 height 9
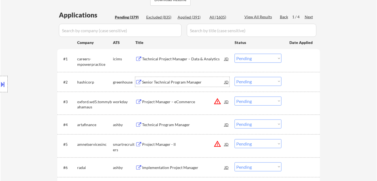
click at [149, 83] on div "Senior Technical Program Manager" at bounding box center [183, 81] width 82 height 5
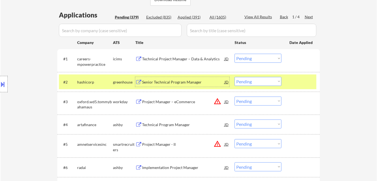
drag, startPoint x: 244, startPoint y: 81, endPoint x: 250, endPoint y: 85, distance: 7.6
click at [244, 81] on select "Choose an option... Pending Applied Excluded (Questions) Excluded (Expired) Exc…" at bounding box center [257, 81] width 47 height 9
click at [234, 77] on select "Choose an option... Pending Applied Excluded (Questions) Excluded (Expired) Exc…" at bounding box center [257, 81] width 47 height 9
select select ""pending""
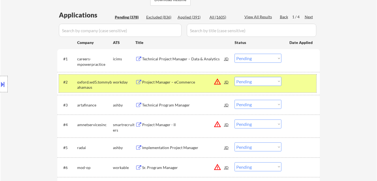
click at [170, 87] on div "#2 oxford.wd5.tommybahamaus workday Project Manager – eCommerce JD warning_ambe…" at bounding box center [187, 83] width 257 height 18
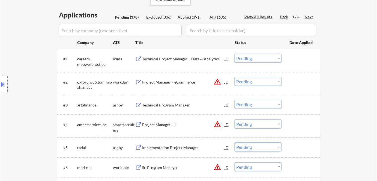
click at [158, 82] on div "Project Manager – eCommerce" at bounding box center [183, 81] width 82 height 5
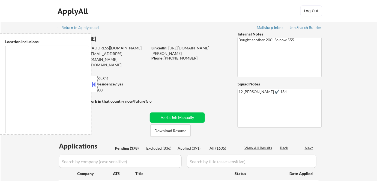
type textarea "[GEOGRAPHIC_DATA], [GEOGRAPHIC_DATA] [GEOGRAPHIC_DATA], [GEOGRAPHIC_DATA] [GEOG…"
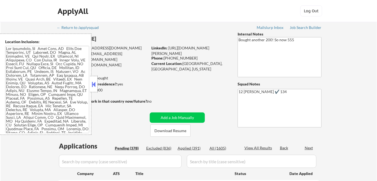
drag, startPoint x: 95, startPoint y: 87, endPoint x: 146, endPoint y: 50, distance: 63.1
click at [95, 87] on button at bounding box center [94, 84] width 6 height 8
select select ""pending""
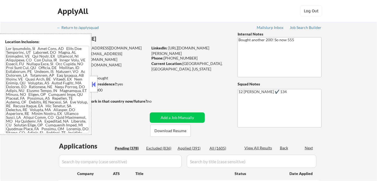
select select ""pending""
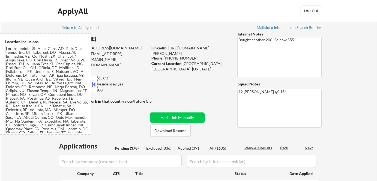
select select ""pending""
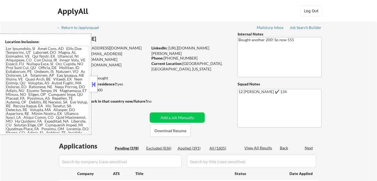
select select ""pending""
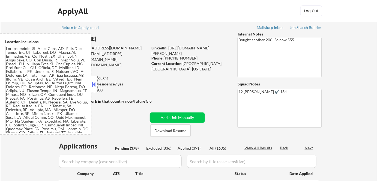
select select ""pending""
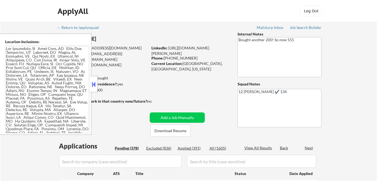
select select ""pending""
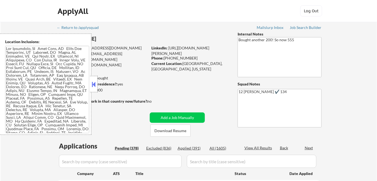
select select ""pending""
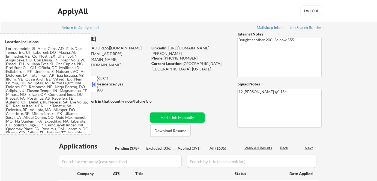
select select ""pending""
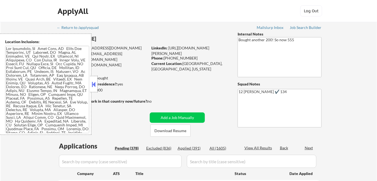
select select ""pending""
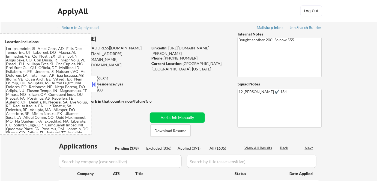
select select ""pending""
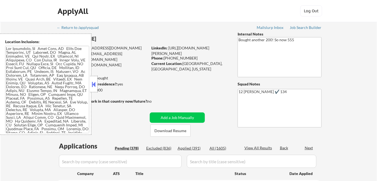
select select ""pending""
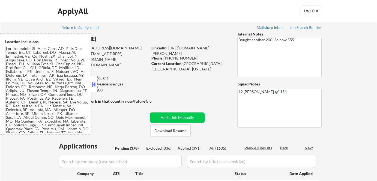
select select ""pending""
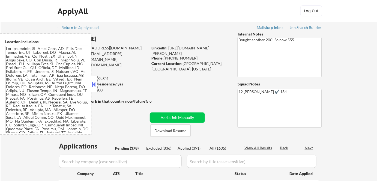
select select ""pending""
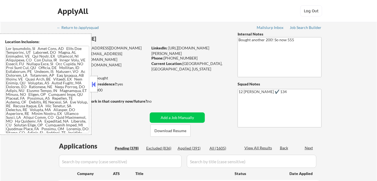
select select ""pending""
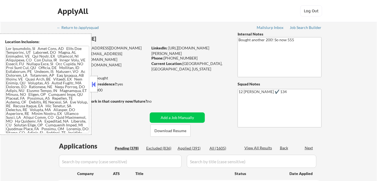
select select ""pending""
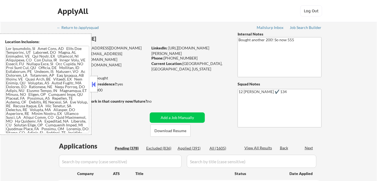
select select ""pending""
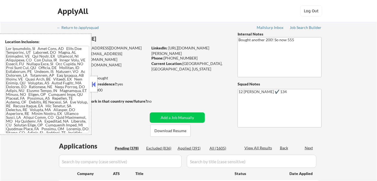
select select ""pending""
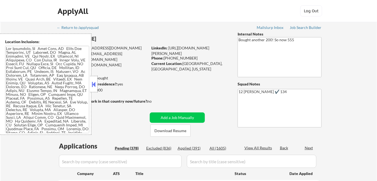
select select ""pending""
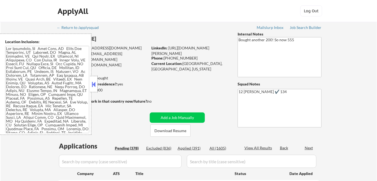
select select ""pending""
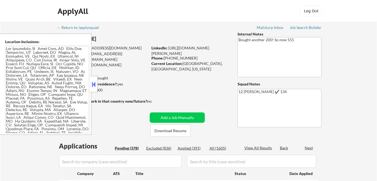
select select ""pending""
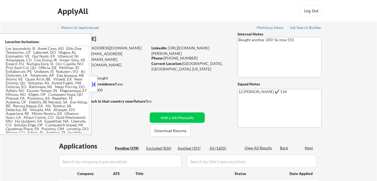
select select ""pending""
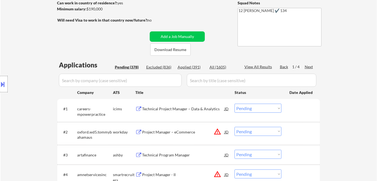
scroll to position [149, 0]
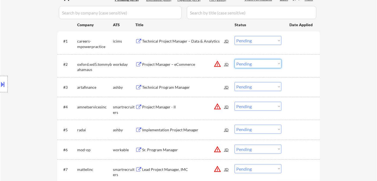
click at [248, 63] on select "Choose an option... Pending Applied Excluded (Questions) Excluded (Expired) Exc…" at bounding box center [257, 63] width 47 height 9
click at [234, 59] on select "Choose an option... Pending Applied Excluded (Questions) Excluded (Expired) Exc…" at bounding box center [257, 63] width 47 height 9
click at [155, 88] on div "Technical Program Manager" at bounding box center [183, 86] width 82 height 5
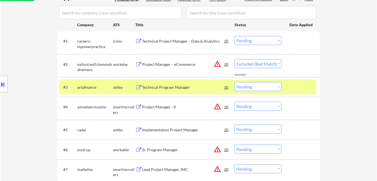
select select ""pending""
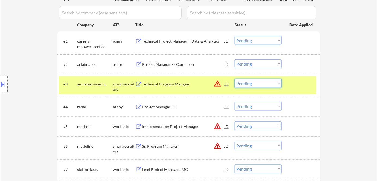
drag, startPoint x: 252, startPoint y: 82, endPoint x: 256, endPoint y: 87, distance: 6.4
click at [253, 83] on select "Choose an option... Pending Applied Excluded (Questions) Excluded (Expired) Exc…" at bounding box center [257, 83] width 47 height 9
click at [234, 79] on select "Choose an option... Pending Applied Excluded (Questions) Excluded (Expired) Exc…" at bounding box center [257, 83] width 47 height 9
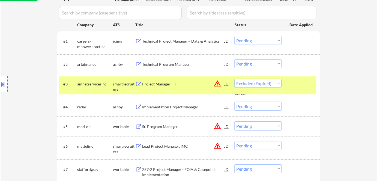
select select ""pending""
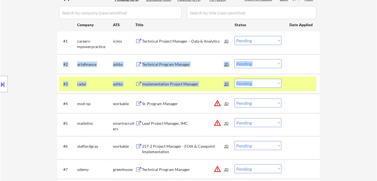
click at [164, 61] on div "Technical Program Manager" at bounding box center [183, 64] width 82 height 10
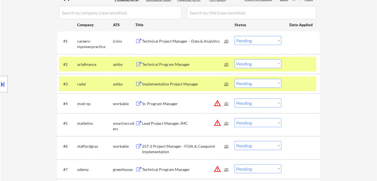
drag, startPoint x: 246, startPoint y: 64, endPoint x: 249, endPoint y: 65, distance: 3.9
click at [246, 64] on select "Choose an option... Pending Applied Excluded (Questions) Excluded (Expired) Exc…" at bounding box center [257, 63] width 47 height 9
click at [234, 59] on select "Choose an option... Pending Applied Excluded (Questions) Excluded (Expired) Exc…" at bounding box center [257, 63] width 47 height 9
click at [117, 63] on div "ashby" at bounding box center [124, 64] width 22 height 5
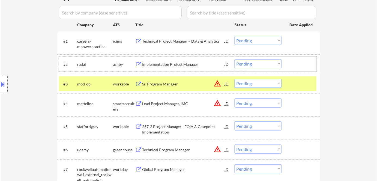
click at [162, 66] on div "Implementation Project Manager" at bounding box center [183, 64] width 82 height 5
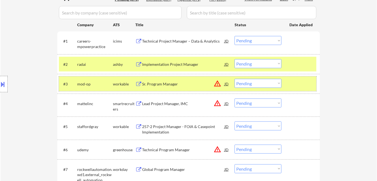
click at [121, 78] on div "#3 mod-op workable Sr. Program Manager JD warning_amber Choose an option... Pen…" at bounding box center [187, 83] width 257 height 15
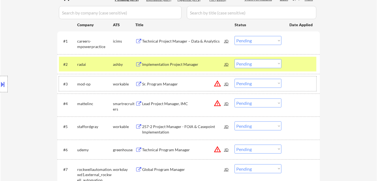
click at [262, 63] on select "Choose an option... Pending Applied Excluded (Questions) Excluded (Expired) Exc…" at bounding box center [257, 63] width 47 height 9
click at [234, 59] on select "Choose an option... Pending Applied Excluded (Questions) Excluded (Expired) Exc…" at bounding box center [257, 63] width 47 height 9
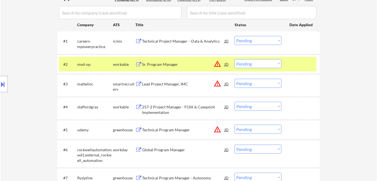
click at [174, 65] on div "Sr. Program Manager" at bounding box center [183, 64] width 82 height 5
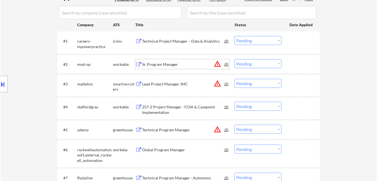
click at [268, 63] on select "Choose an option... Pending Applied Excluded (Questions) Excluded (Expired) Exc…" at bounding box center [257, 63] width 47 height 9
click at [234, 59] on select "Choose an option... Pending Applied Excluded (Questions) Excluded (Expired) Exc…" at bounding box center [257, 63] width 47 height 9
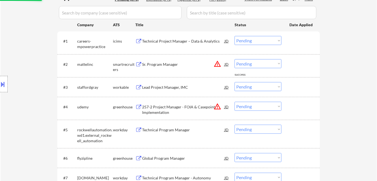
click at [156, 64] on div "Sr. Program Manager" at bounding box center [183, 64] width 82 height 5
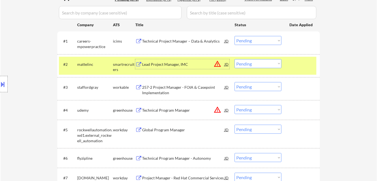
drag, startPoint x: 248, startPoint y: 64, endPoint x: 252, endPoint y: 68, distance: 5.0
click at [248, 64] on select "Choose an option... Pending Applied Excluded (Questions) Excluded (Expired) Exc…" at bounding box center [257, 63] width 47 height 9
click at [234, 59] on select "Choose an option... Pending Applied Excluded (Questions) Excluded (Expired) Exc…" at bounding box center [257, 63] width 47 height 9
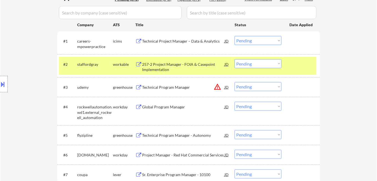
drag, startPoint x: 157, startPoint y: 57, endPoint x: 156, endPoint y: 60, distance: 3.8
click at [157, 57] on div "#2 staffordgray workable 257-2 Project Manager - FOIA & Casepoint Implementatio…" at bounding box center [187, 66] width 257 height 18
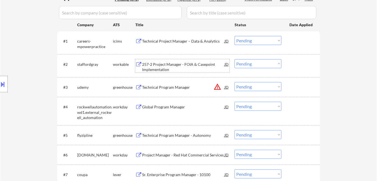
click at [155, 64] on div "257-2 Project Manager - FOIA & Casepoint Implementation" at bounding box center [183, 67] width 82 height 11
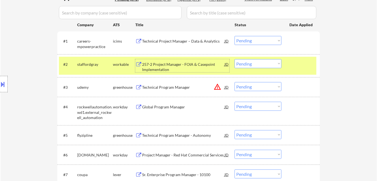
drag, startPoint x: 252, startPoint y: 61, endPoint x: 254, endPoint y: 68, distance: 7.2
click at [252, 62] on select "Choose an option... Pending Applied Excluded (Questions) Excluded (Expired) Exc…" at bounding box center [257, 63] width 47 height 9
click at [234, 59] on select "Choose an option... Pending Applied Excluded (Questions) Excluded (Expired) Exc…" at bounding box center [257, 63] width 47 height 9
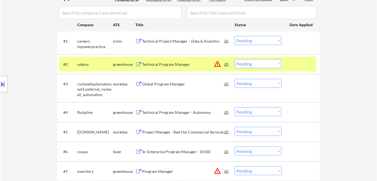
click at [259, 62] on select "Choose an option... Pending Applied Excluded (Questions) Excluded (Expired) Exc…" at bounding box center [257, 63] width 47 height 9
click at [234, 59] on select "Choose an option... Pending Applied Excluded (Questions) Excluded (Expired) Exc…" at bounding box center [257, 63] width 47 height 9
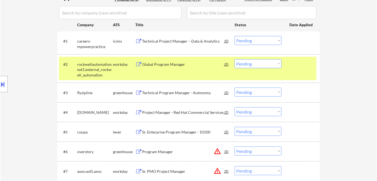
click at [150, 63] on div "Global Program Manager" at bounding box center [183, 64] width 82 height 5
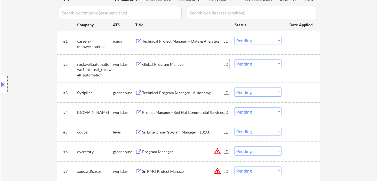
click at [262, 62] on select "Choose an option... Pending Applied Excluded (Questions) Excluded (Expired) Exc…" at bounding box center [257, 63] width 47 height 9
click at [234, 59] on select "Choose an option... Pending Applied Excluded (Questions) Excluded (Expired) Exc…" at bounding box center [257, 63] width 47 height 9
click at [147, 62] on div "Global Program Manager" at bounding box center [183, 64] width 82 height 5
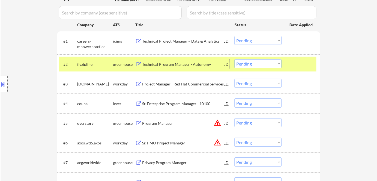
click at [175, 62] on div "Technical Program Manager - Autonomy" at bounding box center [183, 64] width 82 height 5
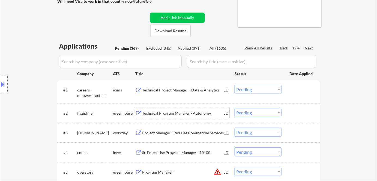
scroll to position [25, 0]
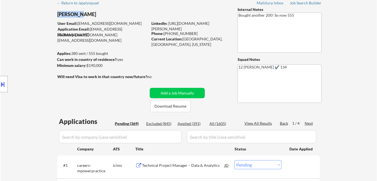
drag, startPoint x: 77, startPoint y: 15, endPoint x: 56, endPoint y: 14, distance: 21.3
copy div "Esther Lu"
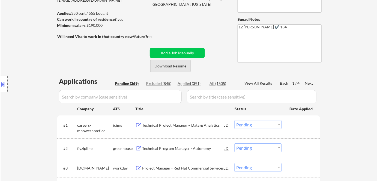
scroll to position [124, 0]
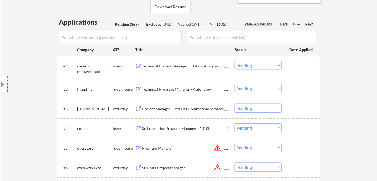
click at [260, 89] on select "Choose an option... Pending Applied Excluded (Questions) Excluded (Expired) Exc…" at bounding box center [257, 88] width 47 height 9
click at [252, 90] on select "Choose an option... Pending Applied Excluded (Questions) Excluded (Expired) Exc…" at bounding box center [257, 88] width 47 height 9
click at [234, 84] on select "Choose an option... Pending Applied Excluded (Questions) Excluded (Expired) Exc…" at bounding box center [257, 88] width 47 height 9
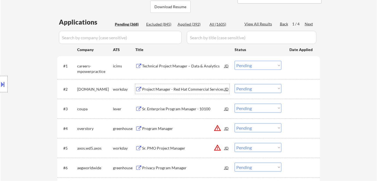
click at [169, 87] on div "Project Manager - Red Hat Commercial Services" at bounding box center [183, 88] width 82 height 5
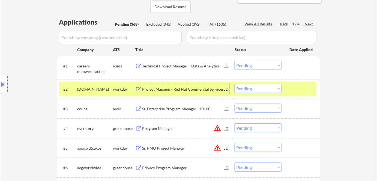
drag, startPoint x: 257, startPoint y: 89, endPoint x: 260, endPoint y: 93, distance: 5.2
click at [260, 93] on div "#2 redhat.wd5.jobs workday Project Manager - Red Hat Commercial Services JD war…" at bounding box center [187, 89] width 257 height 15
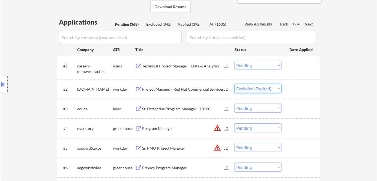
click at [234, 84] on select "Choose an option... Pending Applied Excluded (Questions) Excluded (Expired) Exc…" at bounding box center [257, 88] width 47 height 9
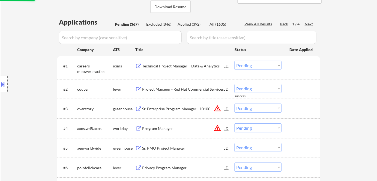
click at [163, 86] on div "Project Manager - Red Hat Commercial Services" at bounding box center [183, 88] width 82 height 5
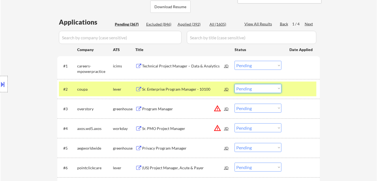
click at [258, 88] on select "Choose an option... Pending Applied Excluded (Questions) Excluded (Expired) Exc…" at bounding box center [257, 88] width 47 height 9
click at [234, 84] on select "Choose an option... Pending Applied Excluded (Questions) Excluded (Expired) Exc…" at bounding box center [257, 88] width 47 height 9
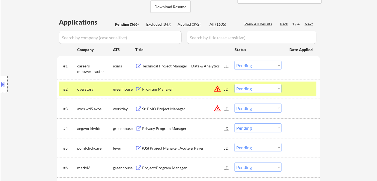
click at [167, 89] on div "Program Manager" at bounding box center [183, 88] width 82 height 5
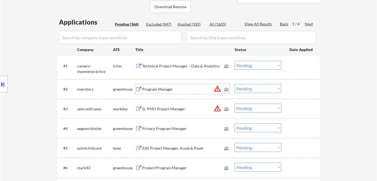
click at [257, 87] on select "Choose an option... Pending Applied Excluded (Questions) Excluded (Expired) Exc…" at bounding box center [257, 88] width 47 height 9
click at [234, 84] on select "Choose an option... Pending Applied Excluded (Questions) Excluded (Expired) Exc…" at bounding box center [257, 88] width 47 height 9
click at [149, 87] on div "Program Manager" at bounding box center [183, 88] width 82 height 5
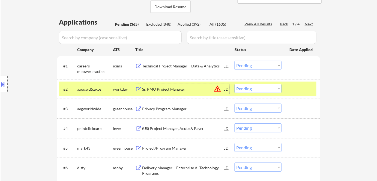
click at [249, 90] on select "Choose an option... Pending Applied Excluded (Questions) Excluded (Expired) Exc…" at bounding box center [257, 88] width 47 height 9
click at [234, 84] on select "Choose an option... Pending Applied Excluded (Questions) Excluded (Expired) Exc…" at bounding box center [257, 88] width 47 height 9
click at [162, 89] on div "Sr. PMO Project Manager" at bounding box center [183, 88] width 82 height 5
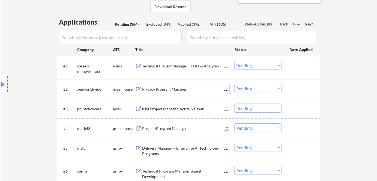
click at [157, 87] on div "Privacy Program Manager" at bounding box center [183, 88] width 82 height 5
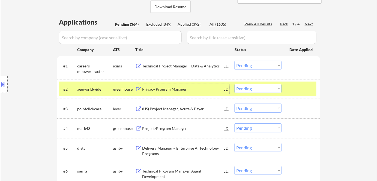
click at [256, 88] on select "Choose an option... Pending Applied Excluded (Questions) Excluded (Expired) Exc…" at bounding box center [257, 88] width 47 height 9
drag, startPoint x: 261, startPoint y: 86, endPoint x: 266, endPoint y: 92, distance: 8.1
click at [261, 87] on select "Choose an option... Pending Applied Excluded (Questions) Excluded (Expired) Exc…" at bounding box center [257, 88] width 47 height 9
click at [234, 84] on select "Choose an option... Pending Applied Excluded (Questions) Excluded (Expired) Exc…" at bounding box center [257, 88] width 47 height 9
click at [165, 90] on div "Privacy Program Manager" at bounding box center [183, 88] width 82 height 5
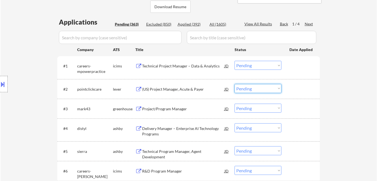
click at [256, 89] on select "Choose an option... Pending Applied Excluded (Questions) Excluded (Expired) Exc…" at bounding box center [257, 88] width 47 height 9
click at [234, 84] on select "Choose an option... Pending Applied Excluded (Questions) Excluded (Expired) Exc…" at bounding box center [257, 88] width 47 height 9
select select ""pending""
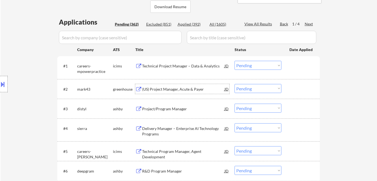
click at [175, 87] on div "(US) Project Manager, Acute & Payer" at bounding box center [183, 88] width 82 height 5
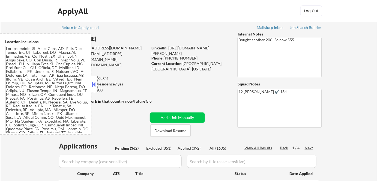
select select ""pending""
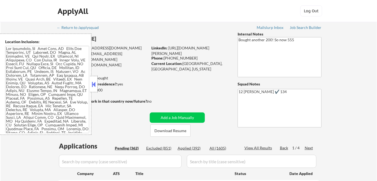
select select ""pending""
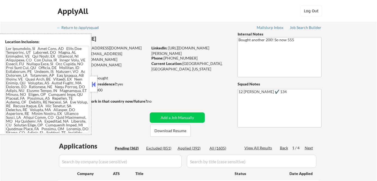
select select ""pending""
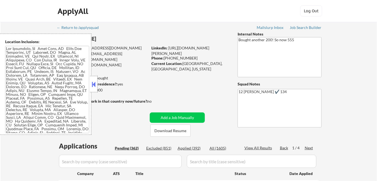
select select ""pending""
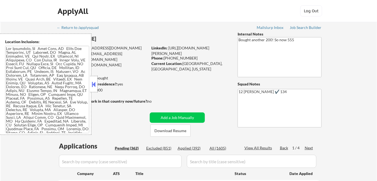
select select ""pending""
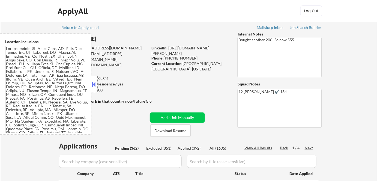
select select ""pending""
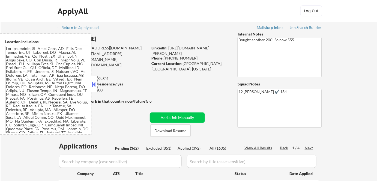
select select ""pending""
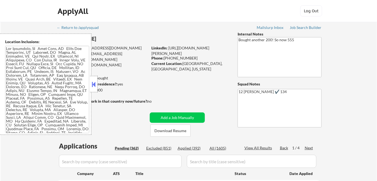
select select ""pending""
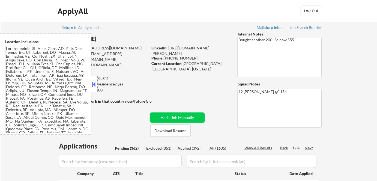
select select ""pending""
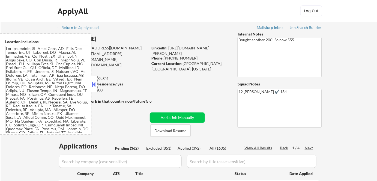
select select ""pending""
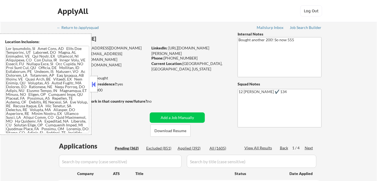
select select ""pending""
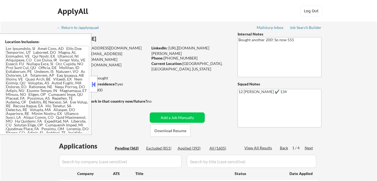
select select ""pending""
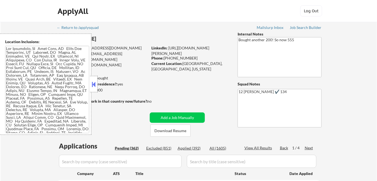
select select ""pending""
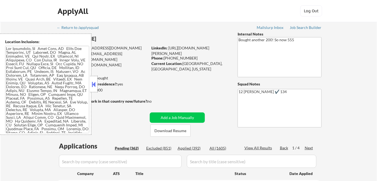
select select ""pending""
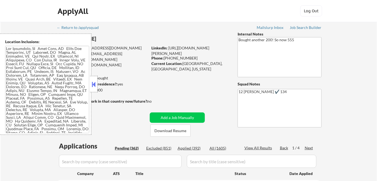
select select ""pending""
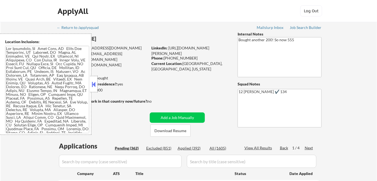
select select ""pending""
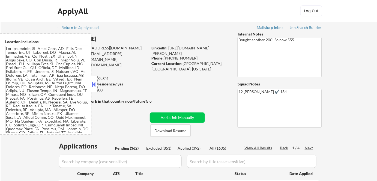
select select ""pending""
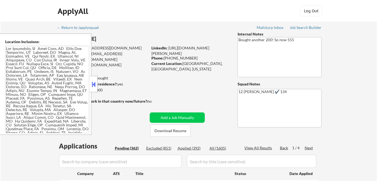
select select ""pending""
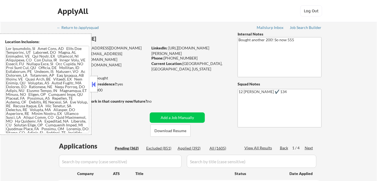
select select ""pending""
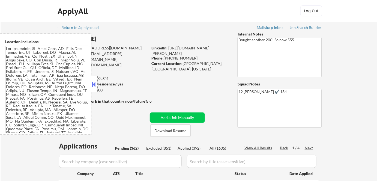
select select ""pending""
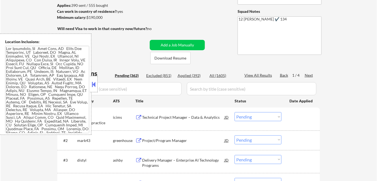
scroll to position [74, 0]
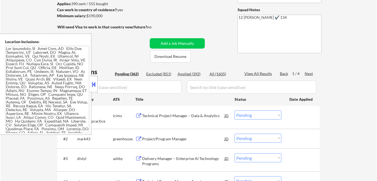
drag, startPoint x: 92, startPoint y: 82, endPoint x: 107, endPoint y: 83, distance: 14.7
click at [93, 82] on button at bounding box center [94, 84] width 6 height 8
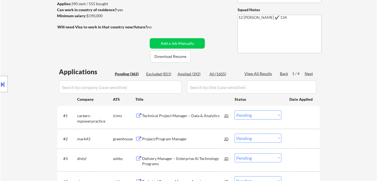
scroll to position [149, 0]
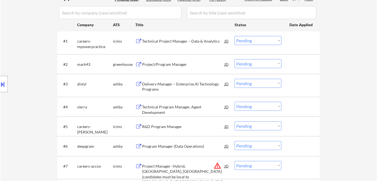
click at [167, 62] on div "Project/Program Manager" at bounding box center [183, 64] width 82 height 5
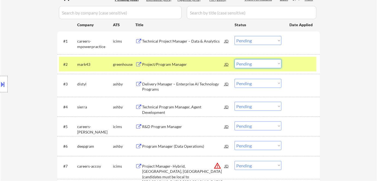
drag, startPoint x: 246, startPoint y: 61, endPoint x: 246, endPoint y: 68, distance: 7.1
click at [246, 61] on select "Choose an option... Pending Applied Excluded (Questions) Excluded (Expired) Exc…" at bounding box center [257, 63] width 47 height 9
click at [234, 59] on select "Choose an option... Pending Applied Excluded (Questions) Excluded (Expired) Exc…" at bounding box center [257, 63] width 47 height 9
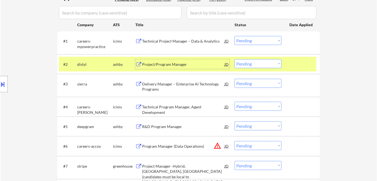
click at [161, 66] on div "Project/Program Manager" at bounding box center [183, 64] width 82 height 5
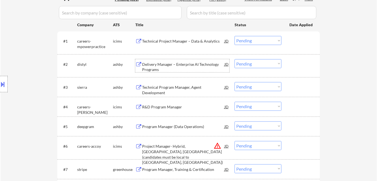
drag, startPoint x: 255, startPoint y: 64, endPoint x: 256, endPoint y: 68, distance: 4.2
click at [255, 63] on select "Choose an option... Pending Applied Excluded (Questions) Excluded (Expired) Exc…" at bounding box center [257, 63] width 47 height 9
click at [234, 59] on select "Choose an option... Pending Applied Excluded (Questions) Excluded (Expired) Exc…" at bounding box center [257, 63] width 47 height 9
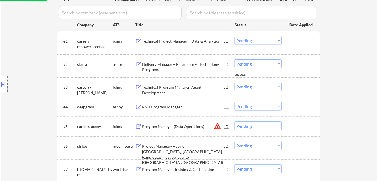
click at [170, 64] on div "Delivery Manager – Enterprise AI Technology Programs" at bounding box center [183, 67] width 82 height 11
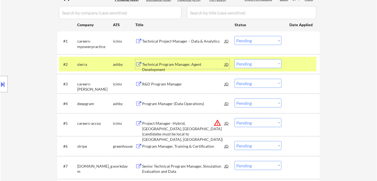
click at [260, 64] on select "Choose an option... Pending Applied Excluded (Questions) Excluded (Expired) Exc…" at bounding box center [257, 63] width 47 height 9
click at [234, 59] on select "Choose an option... Pending Applied Excluded (Questions) Excluded (Expired) Exc…" at bounding box center [257, 63] width 47 height 9
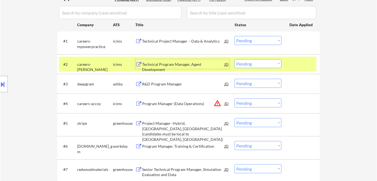
drag, startPoint x: 166, startPoint y: 65, endPoint x: 166, endPoint y: 68, distance: 3.8
click at [166, 67] on div "Technical Program Manager, Agent Development" at bounding box center [183, 64] width 82 height 10
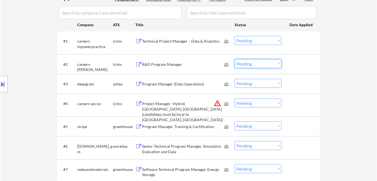
click at [267, 63] on select "Choose an option... Pending Applied Excluded (Questions) Excluded (Expired) Exc…" at bounding box center [257, 63] width 47 height 9
click at [234, 59] on select "Choose an option... Pending Applied Excluded (Questions) Excluded (Expired) Exc…" at bounding box center [257, 63] width 47 height 9
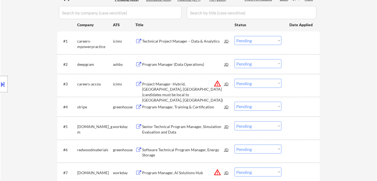
click at [156, 63] on div "Program Manager (Data Operations)" at bounding box center [183, 64] width 82 height 5
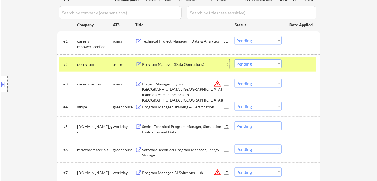
click at [260, 62] on select "Choose an option... Pending Applied Excluded (Questions) Excluded (Expired) Exc…" at bounding box center [257, 63] width 47 height 9
click at [234, 59] on select "Choose an option... Pending Applied Excluded (Questions) Excluded (Expired) Exc…" at bounding box center [257, 63] width 47 height 9
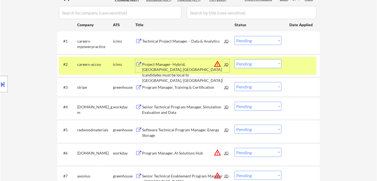
click at [162, 63] on div "Project Manager- Hybrid, Pittsburgh, PA (candidates must be local to Pittsburgh…" at bounding box center [183, 72] width 82 height 21
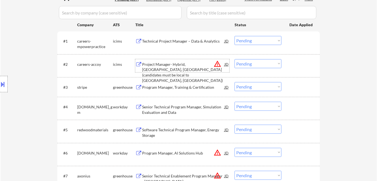
drag, startPoint x: 244, startPoint y: 65, endPoint x: 245, endPoint y: 68, distance: 2.8
click at [244, 65] on select "Choose an option... Pending Applied Excluded (Questions) Excluded (Expired) Exc…" at bounding box center [257, 63] width 47 height 9
click at [259, 63] on select "Choose an option... Pending Applied Excluded (Questions) Excluded (Expired) Exc…" at bounding box center [257, 63] width 47 height 9
click at [255, 64] on select "Choose an option... Pending Applied Excluded (Questions) Excluded (Expired) Exc…" at bounding box center [257, 63] width 47 height 9
click at [234, 59] on select "Choose an option... Pending Applied Excluded (Questions) Excluded (Expired) Exc…" at bounding box center [257, 63] width 47 height 9
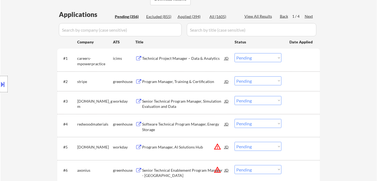
scroll to position [124, 0]
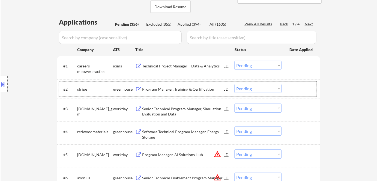
click at [176, 82] on div "#2 stripe greenhouse Program Manager, Training & Certification JD warning_amber…" at bounding box center [187, 89] width 257 height 15
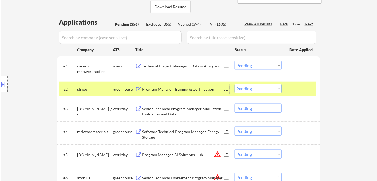
click at [172, 90] on div "Program Manager, Training & Certification" at bounding box center [183, 88] width 82 height 5
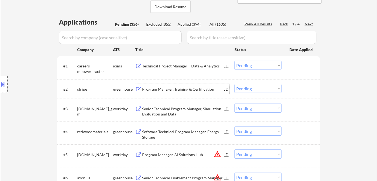
click at [256, 89] on select "Choose an option... Pending Applied Excluded (Questions) Excluded (Expired) Exc…" at bounding box center [257, 88] width 47 height 9
click at [234, 84] on select "Choose an option... Pending Applied Excluded (Questions) Excluded (Expired) Exc…" at bounding box center [257, 88] width 47 height 9
click at [161, 88] on div "Program Manager, Training & Certification" at bounding box center [183, 88] width 82 height 5
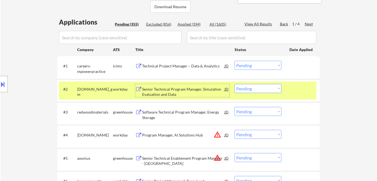
click at [166, 89] on div "Senior Technical Program Manager, Simulation Evaluation and Data" at bounding box center [183, 91] width 82 height 11
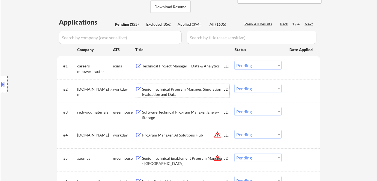
click at [256, 87] on select "Choose an option... Pending Applied Excluded (Questions) Excluded (Expired) Exc…" at bounding box center [257, 88] width 47 height 9
click at [234, 84] on select "Choose an option... Pending Applied Excluded (Questions) Excluded (Expired) Exc…" at bounding box center [257, 88] width 47 height 9
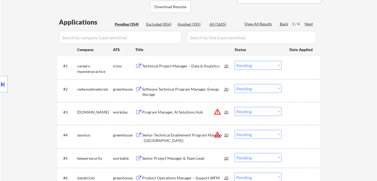
drag, startPoint x: 0, startPoint y: 176, endPoint x: 79, endPoint y: 131, distance: 90.7
drag, startPoint x: 79, startPoint y: 131, endPoint x: 23, endPoint y: 21, distance: 122.8
click at [170, 67] on div "Technical Project Manager – Data & Analytics" at bounding box center [183, 65] width 82 height 5
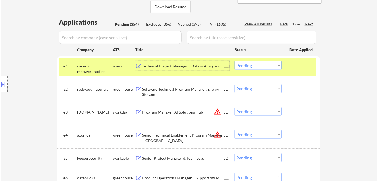
click at [125, 68] on div "icims" at bounding box center [124, 66] width 22 height 10
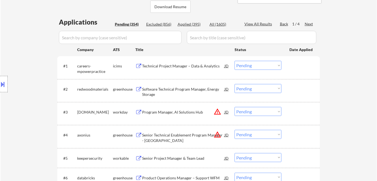
click at [163, 91] on div "Software Technical Program Manager, Energy Storage" at bounding box center [183, 91] width 82 height 11
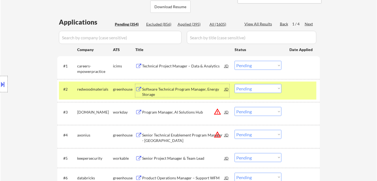
click at [265, 91] on select "Choose an option... Pending Applied Excluded (Questions) Excluded (Expired) Exc…" at bounding box center [257, 88] width 47 height 9
click at [234, 84] on select "Choose an option... Pending Applied Excluded (Questions) Excluded (Expired) Exc…" at bounding box center [257, 88] width 47 height 9
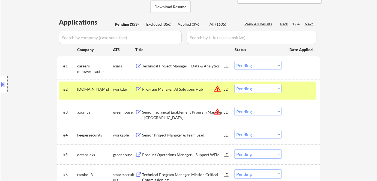
click at [179, 87] on div "Program Manager, AI Solutions Hub" at bounding box center [183, 88] width 82 height 5
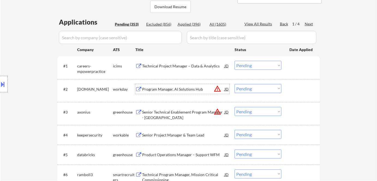
click at [253, 84] on div "#2 northeastern.wd1.careers workday Program Manager, AI Solutions Hub JD warnin…" at bounding box center [187, 91] width 257 height 18
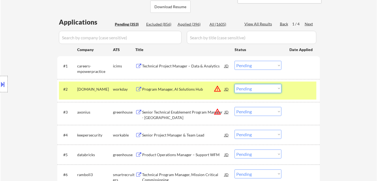
click at [267, 89] on select "Choose an option... Pending Applied Excluded (Questions) Excluded (Expired) Exc…" at bounding box center [257, 88] width 47 height 9
click at [234, 84] on select "Choose an option... Pending Applied Excluded (Questions) Excluded (Expired) Exc…" at bounding box center [257, 88] width 47 height 9
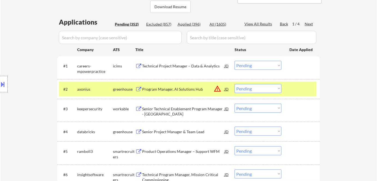
click at [149, 87] on div "Program Manager, AI Solutions Hub" at bounding box center [183, 88] width 82 height 5
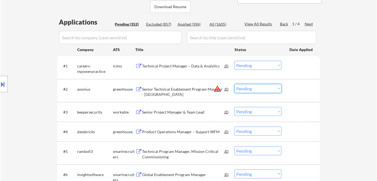
drag, startPoint x: 258, startPoint y: 87, endPoint x: 265, endPoint y: 92, distance: 9.8
click at [259, 87] on select "Choose an option... Pending Applied Excluded (Questions) Excluded (Expired) Exc…" at bounding box center [257, 88] width 47 height 9
click at [234, 84] on select "Choose an option... Pending Applied Excluded (Questions) Excluded (Expired) Exc…" at bounding box center [257, 88] width 47 height 9
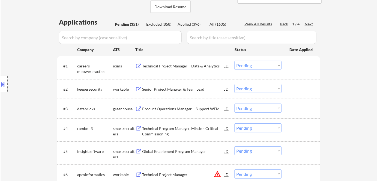
click at [162, 87] on div "Senior Project Manager & Team Lead" at bounding box center [183, 88] width 82 height 5
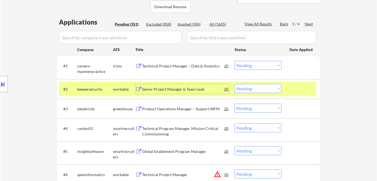
click at [196, 86] on div "Senior Project Manager & Team Lead" at bounding box center [183, 88] width 82 height 5
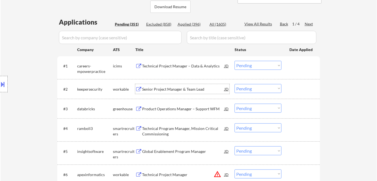
click at [256, 88] on select "Choose an option... Pending Applied Excluded (Questions) Excluded (Expired) Exc…" at bounding box center [257, 88] width 47 height 9
click at [234, 84] on select "Choose an option... Pending Applied Excluded (Questions) Excluded (Expired) Exc…" at bounding box center [257, 88] width 47 height 9
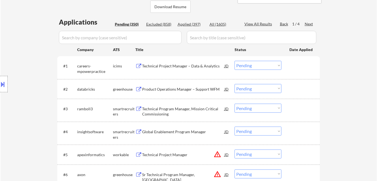
click at [175, 89] on div "Product Operations Manager – Support WFM" at bounding box center [183, 88] width 82 height 5
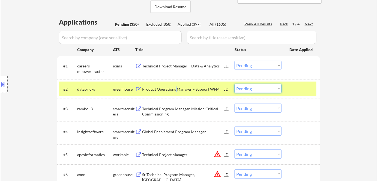
drag, startPoint x: 243, startPoint y: 87, endPoint x: 246, endPoint y: 91, distance: 4.9
click at [243, 87] on select "Choose an option... Pending Applied Excluded (Questions) Excluded (Expired) Exc…" at bounding box center [257, 88] width 47 height 9
click at [234, 84] on select "Choose an option... Pending Applied Excluded (Questions) Excluded (Expired) Exc…" at bounding box center [257, 88] width 47 height 9
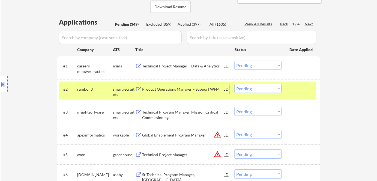
click at [185, 88] on div "Product Operations Manager – Support WFM" at bounding box center [183, 88] width 82 height 5
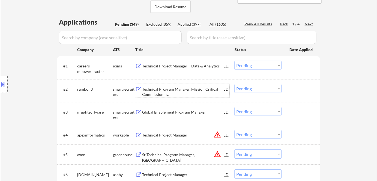
click at [274, 88] on select "Choose an option... Pending Applied Excluded (Questions) Excluded (Expired) Exc…" at bounding box center [257, 88] width 47 height 9
click at [234, 84] on select "Choose an option... Pending Applied Excluded (Questions) Excluded (Expired) Exc…" at bounding box center [257, 88] width 47 height 9
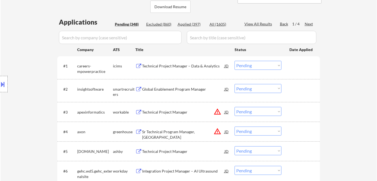
click at [173, 90] on div "Global Enablement Program Manager" at bounding box center [183, 88] width 82 height 5
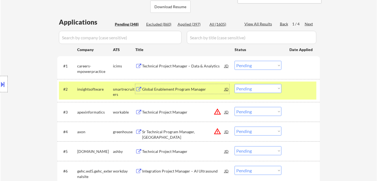
drag, startPoint x: 261, startPoint y: 89, endPoint x: 264, endPoint y: 92, distance: 4.4
click at [262, 89] on select "Choose an option... Pending Applied Excluded (Questions) Excluded (Expired) Exc…" at bounding box center [257, 88] width 47 height 9
click at [234, 84] on select "Choose an option... Pending Applied Excluded (Questions) Excluded (Expired) Exc…" at bounding box center [257, 88] width 47 height 9
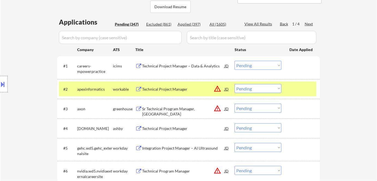
click at [165, 90] on div "Technical Project Manager" at bounding box center [183, 88] width 82 height 5
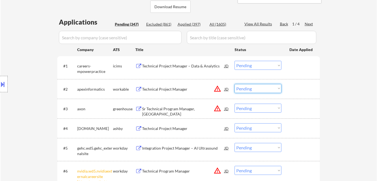
drag, startPoint x: 245, startPoint y: 90, endPoint x: 247, endPoint y: 92, distance: 3.3
click at [245, 90] on select "Choose an option... Pending Applied Excluded (Questions) Excluded (Expired) Exc…" at bounding box center [257, 88] width 47 height 9
click at [234, 84] on select "Choose an option... Pending Applied Excluded (Questions) Excluded (Expired) Exc…" at bounding box center [257, 88] width 47 height 9
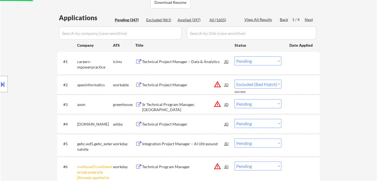
scroll to position [198, 0]
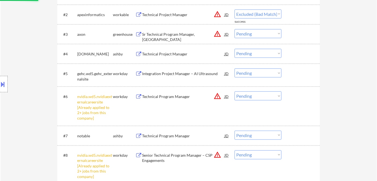
select select ""pending""
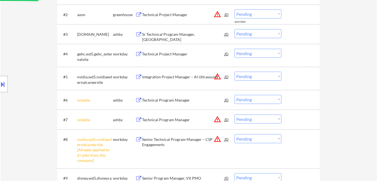
click at [259, 96] on select "Choose an option... Pending Applied Excluded (Questions) Excluded (Expired) Exc…" at bounding box center [257, 99] width 47 height 9
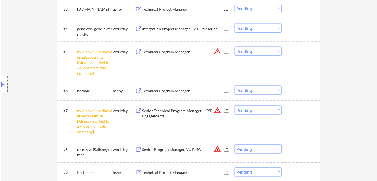
scroll to position [248, 0]
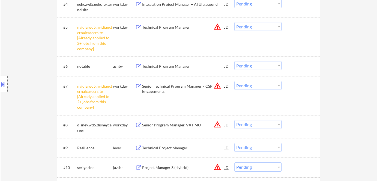
drag, startPoint x: 240, startPoint y: 23, endPoint x: 243, endPoint y: 30, distance: 7.9
click at [240, 23] on select "Choose an option... Pending Applied Excluded (Questions) Excluded (Expired) Exc…" at bounding box center [257, 26] width 47 height 9
click at [234, 22] on select "Choose an option... Pending Applied Excluded (Questions) Excluded (Expired) Exc…" at bounding box center [257, 26] width 47 height 9
select select ""pending""
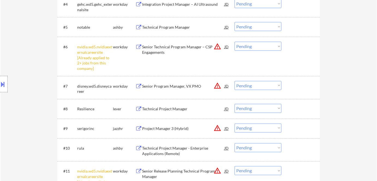
click at [249, 47] on select "Choose an option... Pending Applied Excluded (Questions) Excluded (Expired) Exc…" at bounding box center [257, 46] width 47 height 9
click at [234, 42] on select "Choose an option... Pending Applied Excluded (Questions) Excluded (Expired) Exc…" at bounding box center [257, 46] width 47 height 9
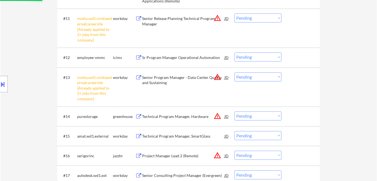
scroll to position [372, 0]
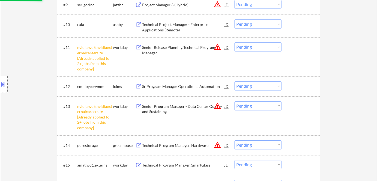
select select ""pending""
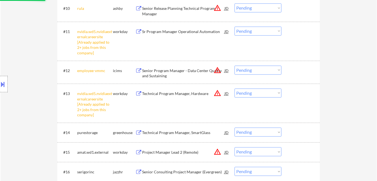
scroll to position [297, 0]
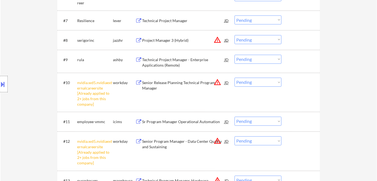
drag, startPoint x: 247, startPoint y: 82, endPoint x: 249, endPoint y: 86, distance: 4.2
click at [247, 82] on select "Choose an option... Pending Applied Excluded (Questions) Excluded (Expired) Exc…" at bounding box center [257, 82] width 47 height 9
click at [234, 78] on select "Choose an option... Pending Applied Excluded (Questions) Excluded (Expired) Exc…" at bounding box center [257, 82] width 47 height 9
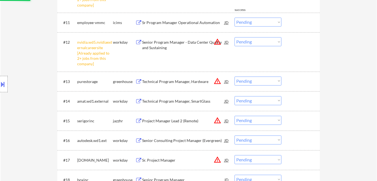
select select ""pending""
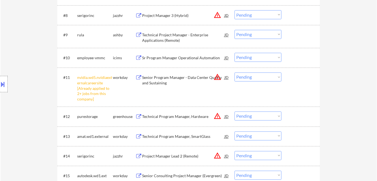
click at [250, 78] on select "Choose an option... Pending Applied Excluded (Questions) Excluded (Expired) Exc…" at bounding box center [257, 77] width 47 height 9
click at [234, 73] on select "Choose an option... Pending Applied Excluded (Questions) Excluded (Expired) Exc…" at bounding box center [257, 77] width 47 height 9
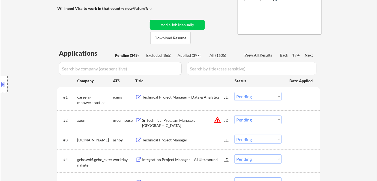
scroll to position [99, 0]
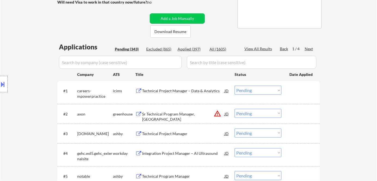
select select ""pending""
click at [177, 90] on div "Technical Project Manager – Data & Analytics" at bounding box center [183, 90] width 82 height 5
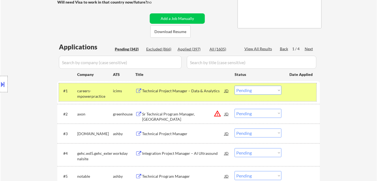
drag, startPoint x: 104, startPoint y: 96, endPoint x: 118, endPoint y: 101, distance: 14.4
click at [104, 97] on div "careers-mpowerpractice" at bounding box center [95, 93] width 36 height 11
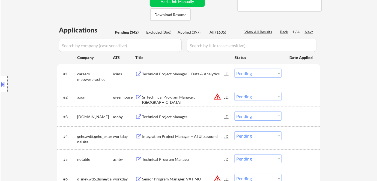
scroll to position [124, 0]
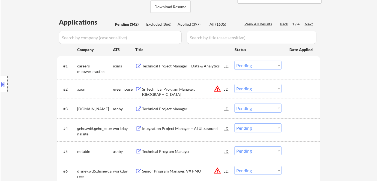
click at [179, 92] on div "Sr Technical Program Manager, VR" at bounding box center [183, 89] width 82 height 10
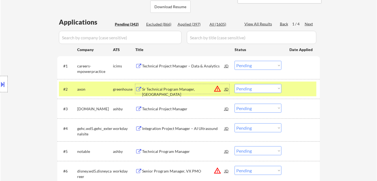
drag, startPoint x: 251, startPoint y: 87, endPoint x: 256, endPoint y: 92, distance: 6.9
click at [251, 88] on select "Choose an option... Pending Applied Excluded (Questions) Excluded (Expired) Exc…" at bounding box center [257, 88] width 47 height 9
click at [234, 84] on select "Choose an option... Pending Applied Excluded (Questions) Excluded (Expired) Exc…" at bounding box center [257, 88] width 47 height 9
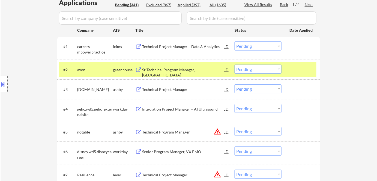
scroll to position [173, 0]
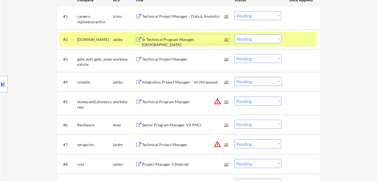
click at [169, 38] on div "Sr Technical Program Manager, VR" at bounding box center [183, 42] width 82 height 11
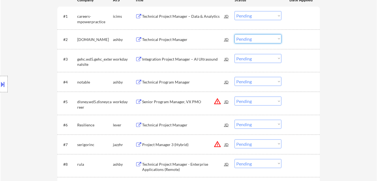
drag, startPoint x: 256, startPoint y: 37, endPoint x: 257, endPoint y: 43, distance: 5.5
click at [257, 38] on select "Choose an option... Pending Applied Excluded (Questions) Excluded (Expired) Exc…" at bounding box center [257, 38] width 47 height 9
click at [234, 34] on select "Choose an option... Pending Applied Excluded (Questions) Excluded (Expired) Exc…" at bounding box center [257, 38] width 47 height 9
select select ""pending""
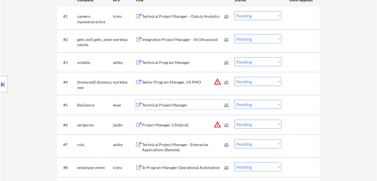
click at [161, 104] on div "Technical Project Manager" at bounding box center [183, 104] width 82 height 5
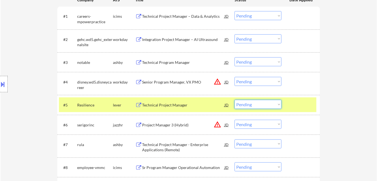
click at [270, 104] on select "Choose an option... Pending Applied Excluded (Questions) Excluded (Expired) Exc…" at bounding box center [257, 104] width 47 height 9
click at [234, 100] on select "Choose an option... Pending Applied Excluded (Questions) Excluded (Expired) Exc…" at bounding box center [257, 104] width 47 height 9
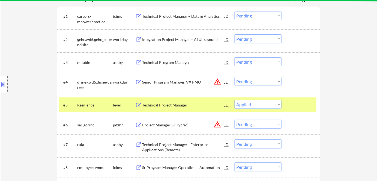
select select ""pending""
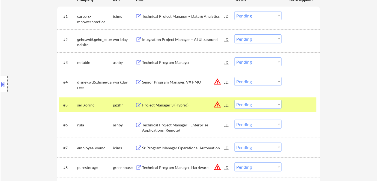
click at [123, 103] on div "jazzhr" at bounding box center [124, 104] width 22 height 5
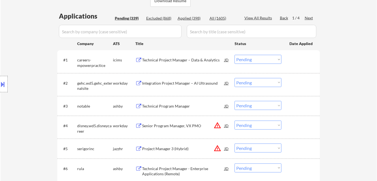
scroll to position [99, 0]
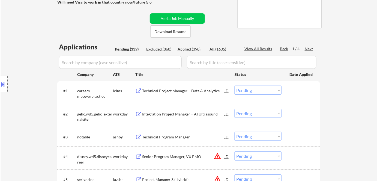
click at [160, 135] on div "Technical Program Manager" at bounding box center [183, 136] width 82 height 5
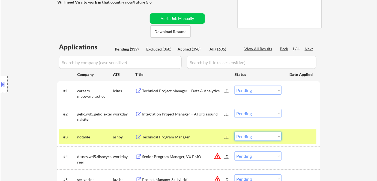
click at [261, 135] on select "Choose an option... Pending Applied Excluded (Questions) Excluded (Expired) Exc…" at bounding box center [257, 136] width 47 height 9
click at [234, 132] on select "Choose an option... Pending Applied Excluded (Questions) Excluded (Expired) Exc…" at bounding box center [257, 136] width 47 height 9
select select ""pending""
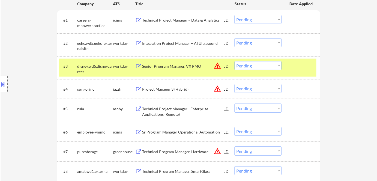
scroll to position [173, 0]
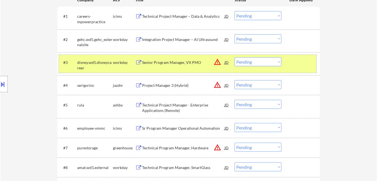
click at [113, 65] on div "workday" at bounding box center [124, 62] width 22 height 10
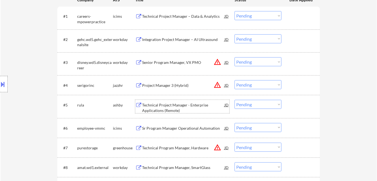
click at [162, 107] on div "Technical Project Manager - Enterprise Applications (Remote)" at bounding box center [183, 107] width 82 height 11
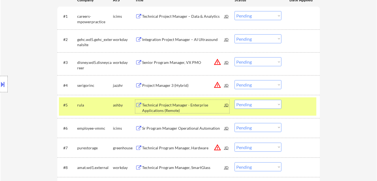
click at [258, 104] on select "Choose an option... Pending Applied Excluded (Questions) Excluded (Expired) Exc…" at bounding box center [257, 104] width 47 height 9
click at [234, 100] on select "Choose an option... Pending Applied Excluded (Questions) Excluded (Expired) Exc…" at bounding box center [257, 104] width 47 height 9
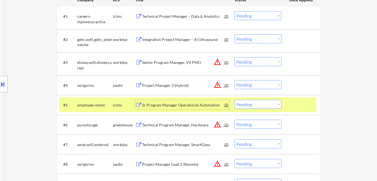
click at [174, 104] on div "Sr Program Manager Operational Automation" at bounding box center [183, 104] width 82 height 5
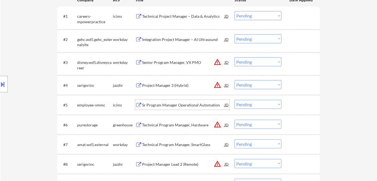
drag, startPoint x: 252, startPoint y: 105, endPoint x: 254, endPoint y: 108, distance: 3.6
click at [252, 105] on select "Choose an option... Pending Applied Excluded (Questions) Excluded (Expired) Exc…" at bounding box center [257, 104] width 47 height 9
click at [234, 100] on select "Choose an option... Pending Applied Excluded (Questions) Excluded (Expired) Exc…" at bounding box center [257, 104] width 47 height 9
select select ""pending""
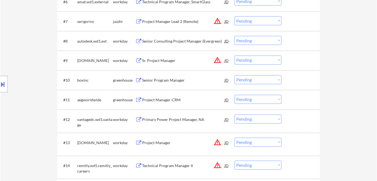
scroll to position [322, 0]
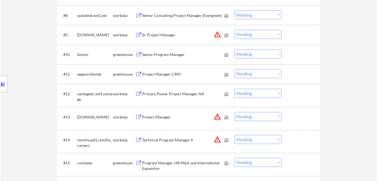
click at [164, 72] on div "Project Manager-CRM" at bounding box center [183, 74] width 82 height 5
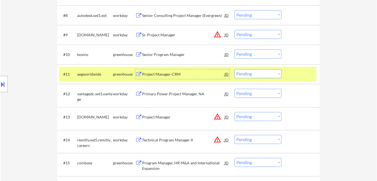
drag, startPoint x: 268, startPoint y: 72, endPoint x: 269, endPoint y: 77, distance: 5.5
click at [269, 72] on select "Choose an option... Pending Applied Excluded (Questions) Excluded (Expired) Exc…" at bounding box center [257, 73] width 47 height 9
click at [234, 69] on select "Choose an option... Pending Applied Excluded (Questions) Excluded (Expired) Exc…" at bounding box center [257, 73] width 47 height 9
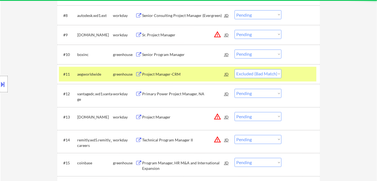
select select ""pending""
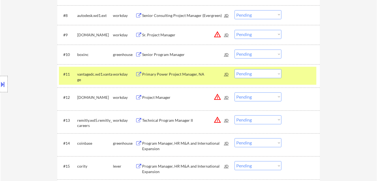
click at [164, 56] on div "Senior Program Manager" at bounding box center [183, 54] width 82 height 5
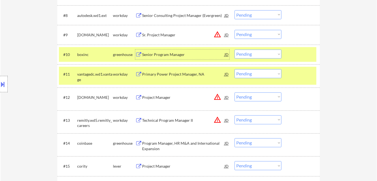
click at [268, 52] on select "Choose an option... Pending Applied Excluded (Questions) Excluded (Expired) Exc…" at bounding box center [257, 54] width 47 height 9
click at [234, 50] on select "Choose an option... Pending Applied Excluded (Questions) Excluded (Expired) Exc…" at bounding box center [257, 54] width 47 height 9
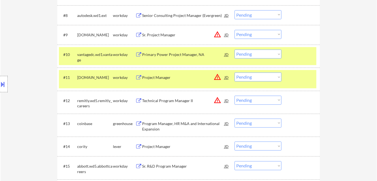
click at [116, 75] on div "workday" at bounding box center [124, 77] width 22 height 5
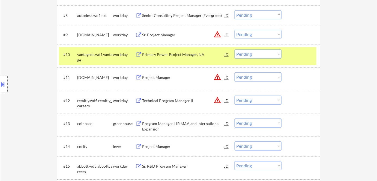
click at [158, 52] on div "Primary Power Project Manager, NA" at bounding box center [183, 54] width 82 height 5
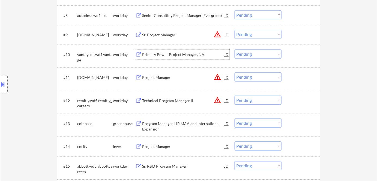
click at [261, 53] on select "Choose an option... Pending Applied Excluded (Questions) Excluded (Expired) Exc…" at bounding box center [257, 54] width 47 height 9
click at [234, 50] on select "Choose an option... Pending Applied Excluded (Questions) Excluded (Expired) Exc…" at bounding box center [257, 54] width 47 height 9
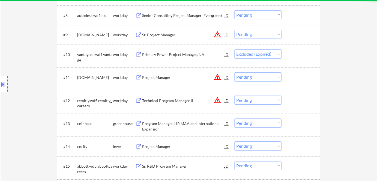
select select ""pending""
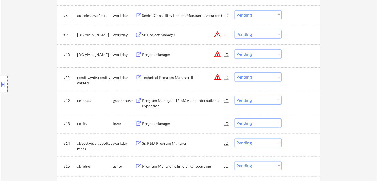
click at [160, 125] on div "Project Manager" at bounding box center [183, 123] width 82 height 5
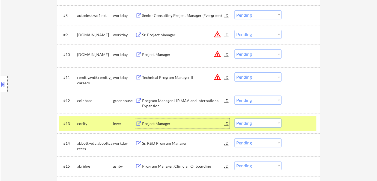
click at [249, 123] on select "Choose an option... Pending Applied Excluded (Questions) Excluded (Expired) Exc…" at bounding box center [257, 123] width 47 height 9
click at [234, 119] on select "Choose an option... Pending Applied Excluded (Questions) Excluded (Expired) Exc…" at bounding box center [257, 123] width 47 height 9
drag, startPoint x: 114, startPoint y: 124, endPoint x: 116, endPoint y: 122, distance: 3.3
click at [115, 123] on div "lever" at bounding box center [124, 123] width 22 height 5
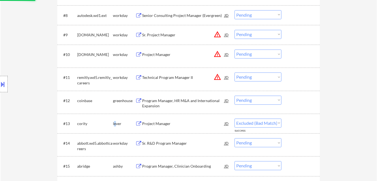
select select ""pending""
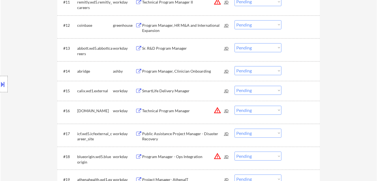
scroll to position [396, 0]
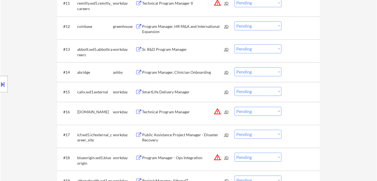
click at [166, 74] on div "Program Manager, Clinician Onboarding" at bounding box center [183, 72] width 82 height 5
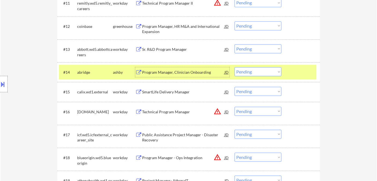
drag, startPoint x: 244, startPoint y: 74, endPoint x: 247, endPoint y: 76, distance: 3.6
click at [244, 74] on select "Choose an option... Pending Applied Excluded (Questions) Excluded (Expired) Exc…" at bounding box center [257, 71] width 47 height 9
click at [234, 67] on select "Choose an option... Pending Applied Excluded (Questions) Excluded (Expired) Exc…" at bounding box center [257, 71] width 47 height 9
select select ""pending""
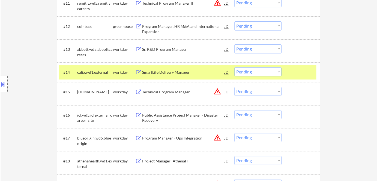
scroll to position [496, 0]
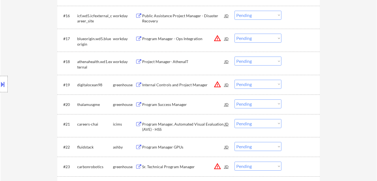
click at [161, 103] on div "Program Success Manager" at bounding box center [183, 104] width 82 height 5
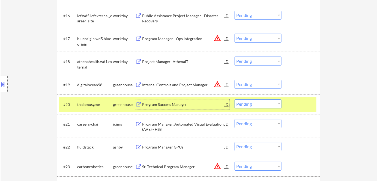
click at [248, 103] on select "Choose an option... Pending Applied Excluded (Questions) Excluded (Expired) Exc…" at bounding box center [257, 103] width 47 height 9
click at [234, 99] on select "Choose an option... Pending Applied Excluded (Questions) Excluded (Expired) Exc…" at bounding box center [257, 103] width 47 height 9
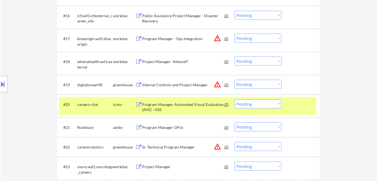
click at [203, 97] on div "#20 careers-chai icims Program Manager, Automated Visual Evaluation (AVE) - HSS…" at bounding box center [187, 106] width 257 height 18
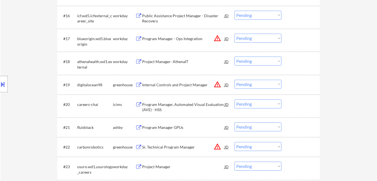
click at [174, 103] on div "Program Manager, Automated Visual Evaluation (AVE) - HSS" at bounding box center [183, 107] width 82 height 11
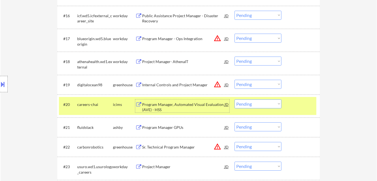
drag, startPoint x: 261, startPoint y: 103, endPoint x: 262, endPoint y: 107, distance: 4.1
click at [261, 103] on select "Choose an option... Pending Applied Excluded (Questions) Excluded (Expired) Exc…" at bounding box center [257, 103] width 47 height 9
click at [234, 99] on select "Choose an option... Pending Applied Excluded (Questions) Excluded (Expired) Exc…" at bounding box center [257, 103] width 47 height 9
select select ""pending""
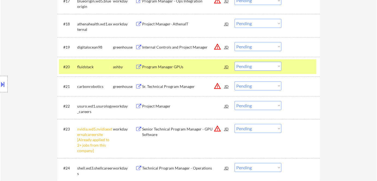
scroll to position [594, 0]
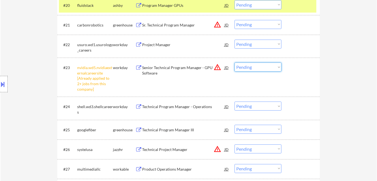
click at [256, 68] on select "Choose an option... Pending Applied Excluded (Questions) Excluded (Expired) Exc…" at bounding box center [257, 66] width 47 height 9
click at [234, 62] on select "Choose an option... Pending Applied Excluded (Questions) Excluded (Expired) Exc…" at bounding box center [257, 66] width 47 height 9
select select ""pending""
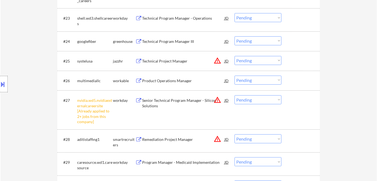
scroll to position [644, 0]
drag, startPoint x: 251, startPoint y: 99, endPoint x: 251, endPoint y: 103, distance: 4.4
click at [251, 99] on select "Choose an option... Pending Applied Excluded (Questions) Excluded (Expired) Exc…" at bounding box center [257, 99] width 47 height 9
click at [234, 95] on select "Choose an option... Pending Applied Excluded (Questions) Excluded (Expired) Exc…" at bounding box center [257, 99] width 47 height 9
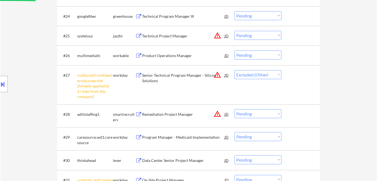
scroll to position [719, 0]
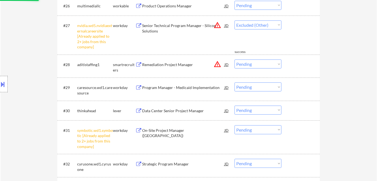
click at [258, 129] on select "Choose an option... Pending Applied Excluded (Questions) Excluded (Expired) Exc…" at bounding box center [257, 129] width 47 height 9
select select ""pending""
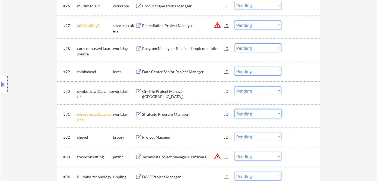
drag, startPoint x: 347, startPoint y: 132, endPoint x: 343, endPoint y: 131, distance: 3.8
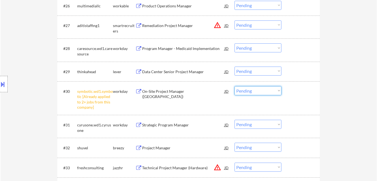
click at [261, 91] on select "Choose an option... Pending Applied Excluded (Questions) Excluded (Expired) Exc…" at bounding box center [257, 90] width 47 height 9
click at [234, 86] on select "Choose an option... Pending Applied Excluded (Questions) Excluded (Expired) Exc…" at bounding box center [257, 90] width 47 height 9
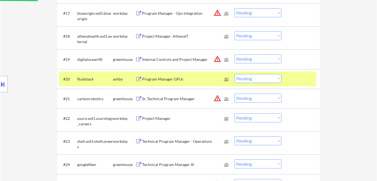
scroll to position [520, 0]
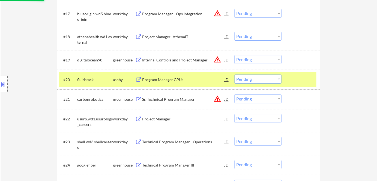
select select ""pending""
click at [165, 78] on div "Program Manager GPUs" at bounding box center [183, 79] width 82 height 5
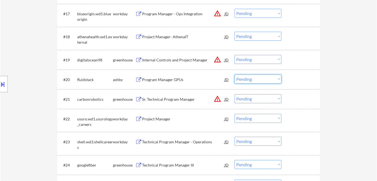
click at [258, 78] on select "Choose an option... Pending Applied Excluded (Questions) Excluded (Expired) Exc…" at bounding box center [257, 78] width 47 height 9
drag, startPoint x: 246, startPoint y: 80, endPoint x: 249, endPoint y: 83, distance: 4.2
click at [247, 81] on select "Choose an option... Pending Applied Excluded (Questions) Excluded (Expired) Exc…" at bounding box center [257, 78] width 47 height 9
click at [234, 74] on select "Choose an option... Pending Applied Excluded (Questions) Excluded (Expired) Exc…" at bounding box center [257, 78] width 47 height 9
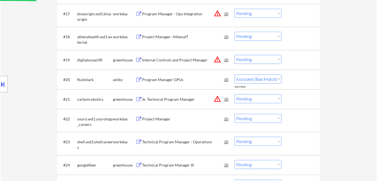
select select ""pending""
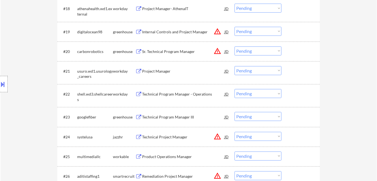
scroll to position [570, 0]
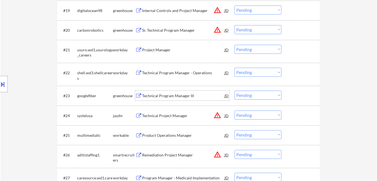
click at [165, 95] on div "Technical Program Manager III" at bounding box center [183, 95] width 82 height 5
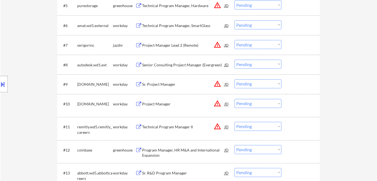
scroll to position [372, 0]
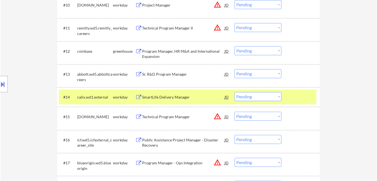
click at [250, 95] on select "Choose an option... Pending Applied Excluded (Questions) Excluded (Expired) Exc…" at bounding box center [257, 96] width 47 height 9
click at [234, 92] on select "Choose an option... Pending Applied Excluded (Questions) Excluded (Expired) Exc…" at bounding box center [257, 96] width 47 height 9
select select ""pending""
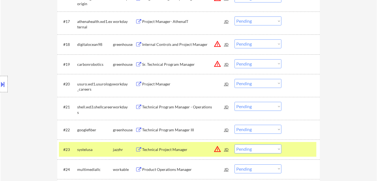
scroll to position [545, 0]
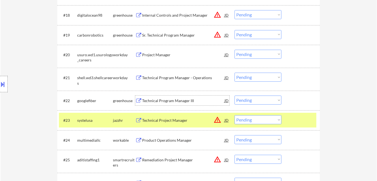
click at [161, 102] on div "Technical Program Manager III" at bounding box center [183, 100] width 82 height 5
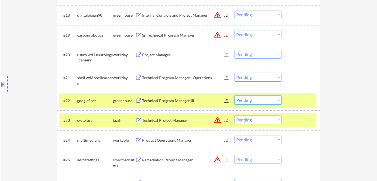
click at [261, 100] on select "Choose an option... Pending Applied Excluded (Questions) Excluded (Expired) Exc…" at bounding box center [257, 99] width 47 height 9
click at [234, 95] on select "Choose an option... Pending Applied Excluded (Questions) Excluded (Expired) Exc…" at bounding box center [257, 99] width 47 height 9
select select ""pending""
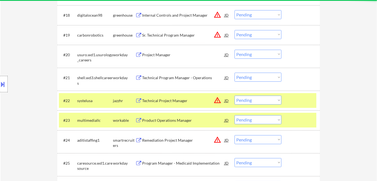
click at [118, 101] on div "jazzhr" at bounding box center [124, 100] width 22 height 5
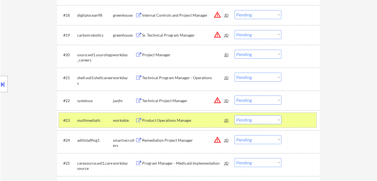
click at [122, 119] on div "workable" at bounding box center [124, 119] width 22 height 5
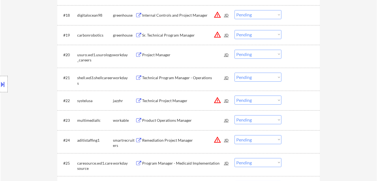
click at [161, 118] on div "Product Operations Manager" at bounding box center [183, 119] width 82 height 5
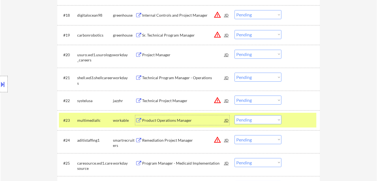
drag, startPoint x: 256, startPoint y: 120, endPoint x: 259, endPoint y: 126, distance: 6.9
click at [256, 120] on select "Choose an option... Pending Applied Excluded (Questions) Excluded (Expired) Exc…" at bounding box center [257, 119] width 47 height 9
click at [234, 115] on select "Choose an option... Pending Applied Excluded (Questions) Excluded (Expired) Exc…" at bounding box center [257, 119] width 47 height 9
select select ""pending""
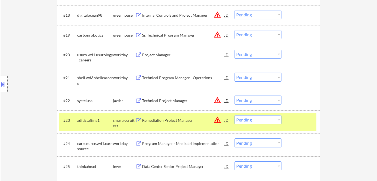
click at [95, 120] on div "Location Inclusions:" at bounding box center [49, 84] width 98 height 101
click at [130, 120] on div "smartrecruiters" at bounding box center [124, 122] width 22 height 11
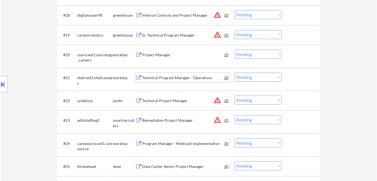
click at [155, 75] on div "Technical Program Manager - Operations" at bounding box center [183, 77] width 82 height 5
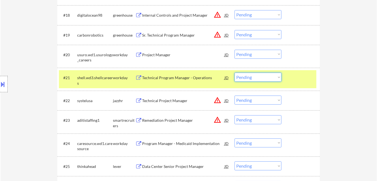
click at [249, 79] on select "Choose an option... Pending Applied Excluded (Questions) Excluded (Expired) Exc…" at bounding box center [257, 77] width 47 height 9
click at [234, 73] on select "Choose an option... Pending Applied Excluded (Questions) Excluded (Expired) Exc…" at bounding box center [257, 77] width 47 height 9
select select ""pending""
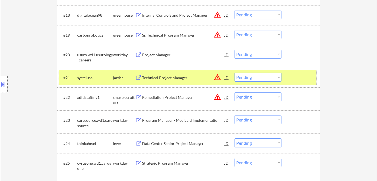
click at [111, 79] on div "systelusa" at bounding box center [95, 77] width 36 height 5
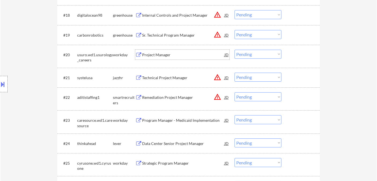
click at [156, 55] on div "Project Manager" at bounding box center [183, 54] width 82 height 5
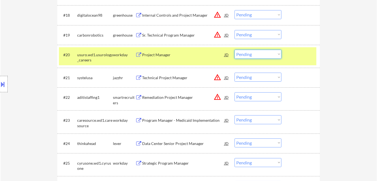
drag, startPoint x: 249, startPoint y: 54, endPoint x: 253, endPoint y: 58, distance: 6.0
click at [250, 55] on select "Choose an option... Pending Applied Excluded (Questions) Excluded (Expired) Exc…" at bounding box center [257, 54] width 47 height 9
click at [234, 50] on select "Choose an option... Pending Applied Excluded (Questions) Excluded (Expired) Exc…" at bounding box center [257, 54] width 47 height 9
select select ""pending""
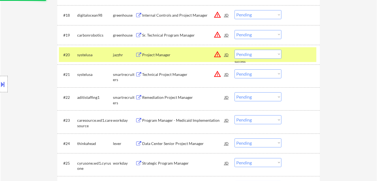
scroll to position [471, 0]
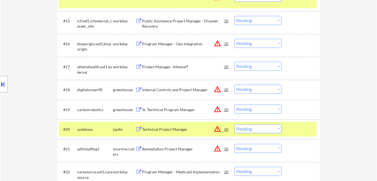
click at [99, 128] on div "systelusa" at bounding box center [95, 128] width 36 height 5
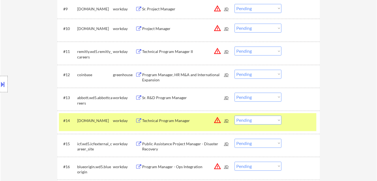
scroll to position [347, 0]
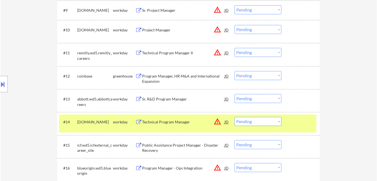
drag, startPoint x: 116, startPoint y: 124, endPoint x: 133, endPoint y: 119, distance: 17.3
click at [116, 124] on div "workday" at bounding box center [124, 122] width 22 height 10
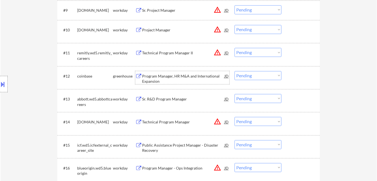
click at [175, 77] on div "Program Manager, HR M&A and International Expansion" at bounding box center [183, 78] width 82 height 11
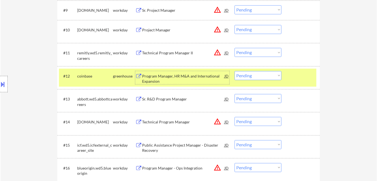
click at [248, 77] on select "Choose an option... Pending Applied Excluded (Questions) Excluded (Expired) Exc…" at bounding box center [257, 75] width 47 height 9
click at [234, 71] on select "Choose an option... Pending Applied Excluded (Questions) Excluded (Expired) Exc…" at bounding box center [257, 75] width 47 height 9
click at [118, 75] on div "workday" at bounding box center [124, 75] width 22 height 5
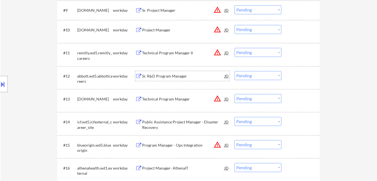
click at [161, 74] on div "Sr. R&D Program Manager" at bounding box center [183, 75] width 82 height 5
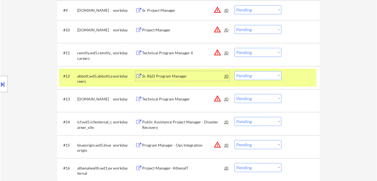
click at [249, 74] on select "Choose an option... Pending Applied Excluded (Questions) Excluded (Expired) Exc…" at bounding box center [257, 75] width 47 height 9
click at [245, 76] on select "Choose an option... Pending Applied Excluded (Questions) Excluded (Expired) Exc…" at bounding box center [257, 75] width 47 height 9
click at [262, 77] on select "Choose an option... Pending Applied Excluded (Questions) Excluded (Expired) Exc…" at bounding box center [257, 75] width 47 height 9
click at [234, 71] on select "Choose an option... Pending Applied Excluded (Questions) Excluded (Expired) Exc…" at bounding box center [257, 75] width 47 height 9
select select ""pending""
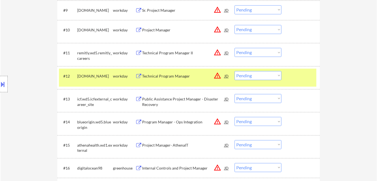
click at [114, 74] on div "workday" at bounding box center [124, 75] width 22 height 5
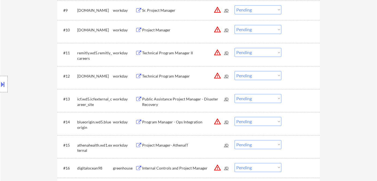
click at [168, 95] on div "Public Assistance Project Manager - Disaster Recovery" at bounding box center [183, 100] width 82 height 13
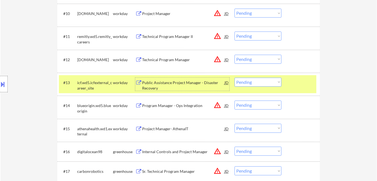
scroll to position [372, 0]
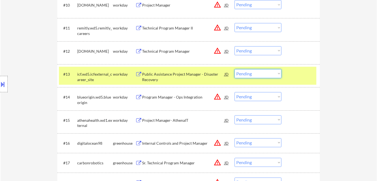
click at [263, 73] on select "Choose an option... Pending Applied Excluded (Questions) Excluded (Expired) Exc…" at bounding box center [257, 73] width 47 height 9
click at [246, 74] on select "Choose an option... Pending Applied Excluded (Questions) Excluded (Expired) Exc…" at bounding box center [257, 73] width 47 height 9
click at [262, 74] on select "Choose an option... Pending Applied Excluded (Questions) Excluded (Expired) Exc…" at bounding box center [257, 73] width 47 height 9
click at [267, 73] on select "Choose an option... Pending Applied Excluded (Questions) Excluded (Expired) Exc…" at bounding box center [257, 73] width 47 height 9
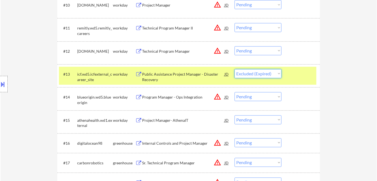
click at [234, 69] on select "Choose an option... Pending Applied Excluded (Questions) Excluded (Expired) Exc…" at bounding box center [257, 73] width 47 height 9
click at [116, 75] on div "workday" at bounding box center [124, 73] width 22 height 5
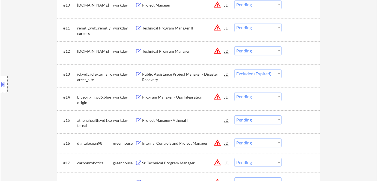
select select ""pending""
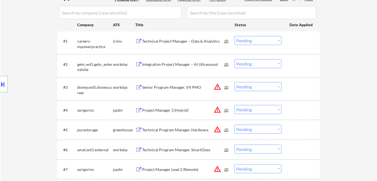
scroll to position [198, 0]
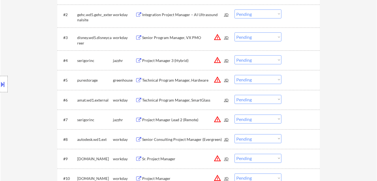
click at [155, 102] on div "Technical Program Manager, SmartGlass" at bounding box center [183, 99] width 82 height 5
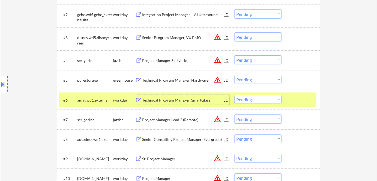
click at [251, 98] on select "Choose an option... Pending Applied Excluded (Questions) Excluded (Expired) Exc…" at bounding box center [257, 99] width 47 height 9
click at [234, 95] on select "Choose an option... Pending Applied Excluded (Questions) Excluded (Expired) Exc…" at bounding box center [257, 99] width 47 height 9
select select ""pending""
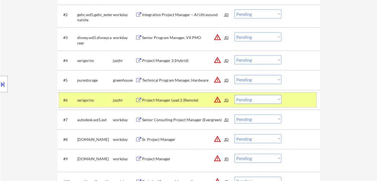
click at [117, 100] on div "jazzhr" at bounding box center [124, 99] width 22 height 5
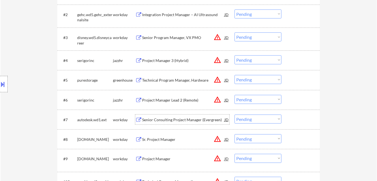
click at [156, 121] on div "Senior Consulting Project Manager (Evergreen)" at bounding box center [183, 119] width 82 height 5
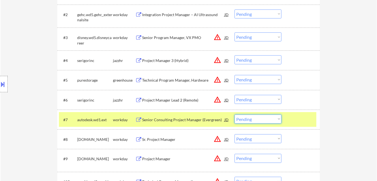
click at [251, 121] on select "Choose an option... Pending Applied Excluded (Questions) Excluded (Expired) Exc…" at bounding box center [257, 118] width 47 height 9
click at [234, 114] on select "Choose an option... Pending Applied Excluded (Questions) Excluded (Expired) Exc…" at bounding box center [257, 118] width 47 height 9
select select ""pending""
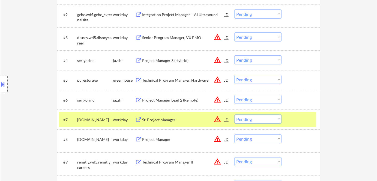
click at [117, 119] on div "workday" at bounding box center [124, 119] width 22 height 5
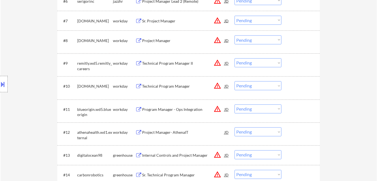
scroll to position [297, 0]
click at [163, 129] on div "Project Manager- AthenaIT" at bounding box center [183, 131] width 82 height 5
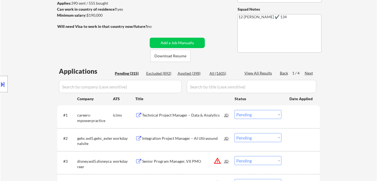
scroll to position [74, 0]
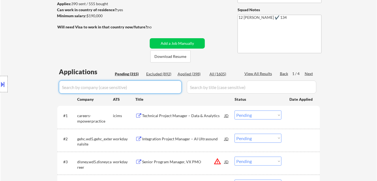
drag, startPoint x: 122, startPoint y: 84, endPoint x: 122, endPoint y: 89, distance: 5.2
click at [122, 86] on input "input" at bounding box center [120, 86] width 123 height 13
click at [122, 89] on input "input" at bounding box center [120, 86] width 123 height 13
paste input "athenahealth"
type input "athenahealth"
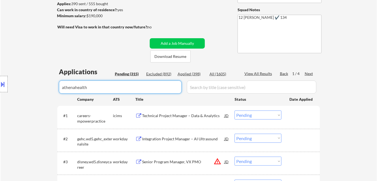
click at [136, 72] on div "Pending (315)" at bounding box center [128, 73] width 27 height 5
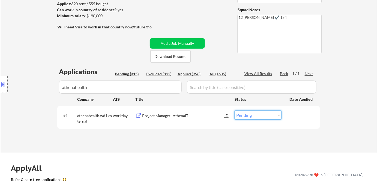
click at [245, 114] on select "Choose an option... Pending Applied Excluded (Questions) Excluded (Expired) Exc…" at bounding box center [257, 114] width 47 height 9
select select ""applied""
click at [234, 110] on select "Choose an option... Pending Applied Excluded (Questions) Excluded (Expired) Exc…" at bounding box center [257, 114] width 47 height 9
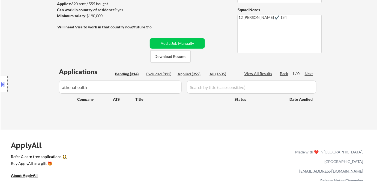
click at [129, 74] on div "Pending (314)" at bounding box center [128, 73] width 27 height 5
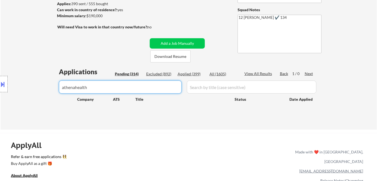
drag, startPoint x: 120, startPoint y: 87, endPoint x: 0, endPoint y: 80, distance: 120.1
click at [0, 80] on body "← Return to /applysquad Mailslurp Inbox Job Search Builder Esther Lu User Email…" at bounding box center [188, 16] width 377 height 181
select select ""pending""
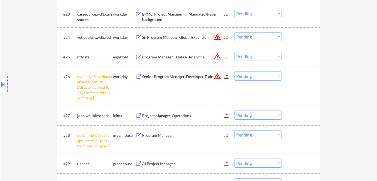
scroll to position [669, 0]
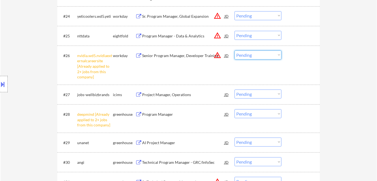
click at [250, 55] on select "Choose an option... Pending Applied Excluded (Questions) Excluded (Expired) Exc…" at bounding box center [257, 54] width 47 height 9
select select ""excluded__other_""
click at [234, 50] on select "Choose an option... Pending Applied Excluded (Questions) Excluded (Expired) Exc…" at bounding box center [257, 54] width 47 height 9
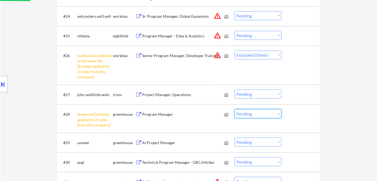
click at [255, 112] on select "Choose an option... Pending Applied Excluded (Questions) Excluded (Expired) Exc…" at bounding box center [257, 113] width 47 height 9
select select ""excluded__other_""
click at [234, 109] on select "Choose an option... Pending Applied Excluded (Questions) Excluded (Expired) Exc…" at bounding box center [257, 113] width 47 height 9
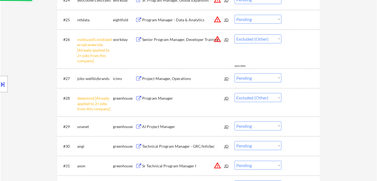
scroll to position [694, 0]
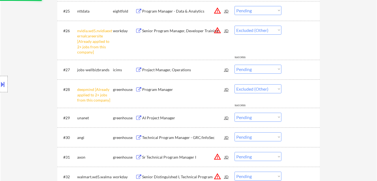
select select ""pending""
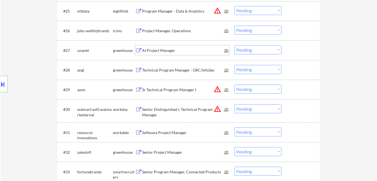
click at [158, 52] on div "AI Project Manager" at bounding box center [183, 50] width 82 height 5
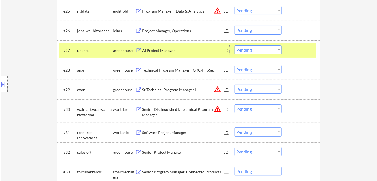
drag, startPoint x: 244, startPoint y: 50, endPoint x: 246, endPoint y: 54, distance: 4.0
click at [244, 50] on select "Choose an option... Pending Applied Excluded (Questions) Excluded (Expired) Exc…" at bounding box center [257, 49] width 47 height 9
select select ""excluded__expired_""
click at [234, 45] on select "Choose an option... Pending Applied Excluded (Questions) Excluded (Expired) Exc…" at bounding box center [257, 49] width 47 height 9
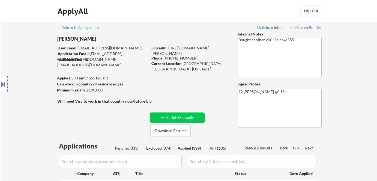
select select ""applied""
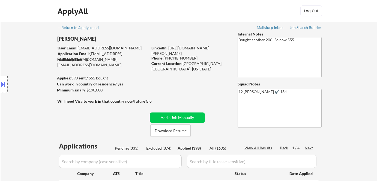
select select ""applied""
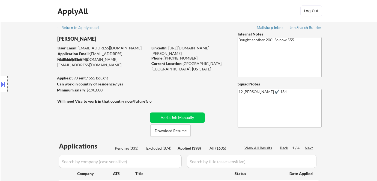
select select ""applied""
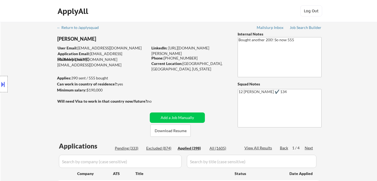
select select ""applied""
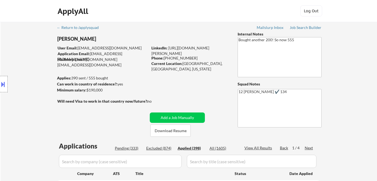
select select ""applied""
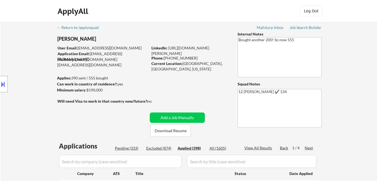
select select ""applied""
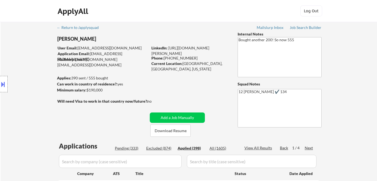
select select ""applied""
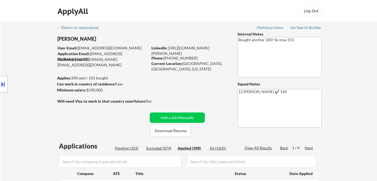
select select ""applied""
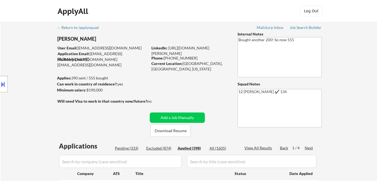
select select ""applied""
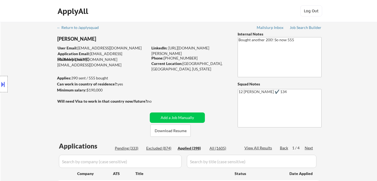
select select ""applied""
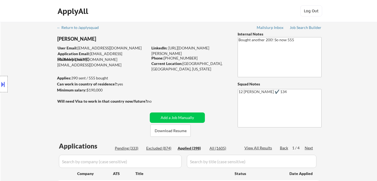
select select ""applied""
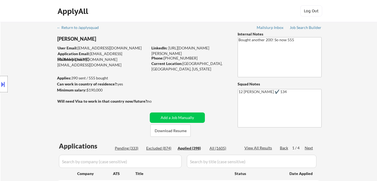
select select ""applied""
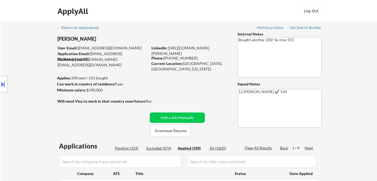
select select ""applied""
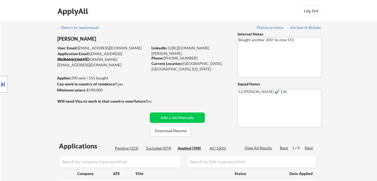
select select ""applied""
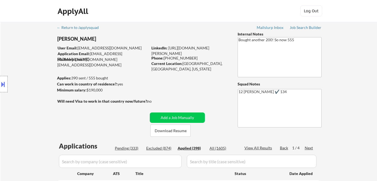
select select ""applied""
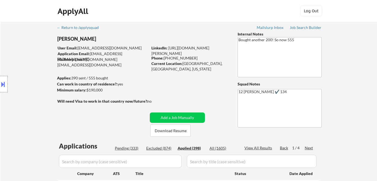
select select ""applied""
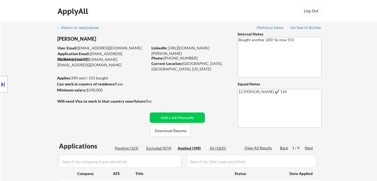
select select ""applied""
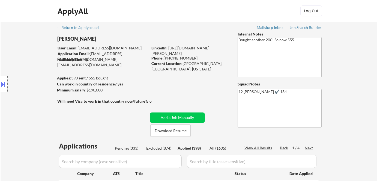
select select ""applied""
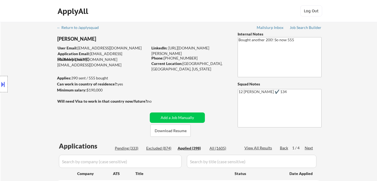
select select ""applied""
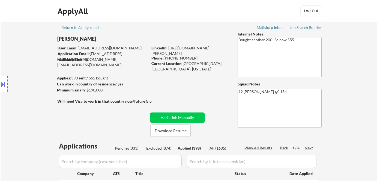
select select ""applied""
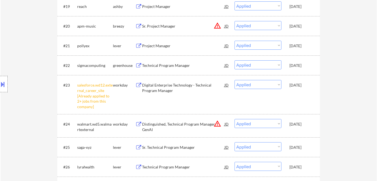
scroll to position [570, 0]
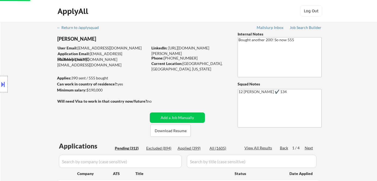
select select ""pending""
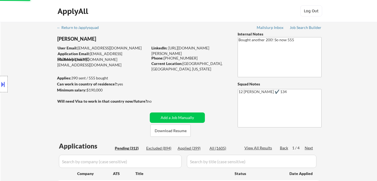
select select ""pending""
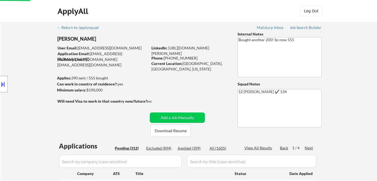
select select ""pending""
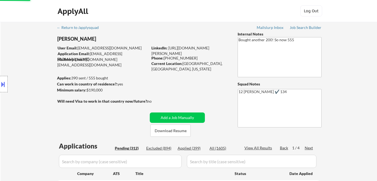
select select ""pending""
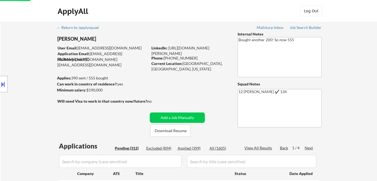
select select ""pending""
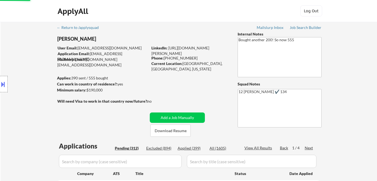
select select ""pending""
select select ""excluded__expired_""
select select ""pending""
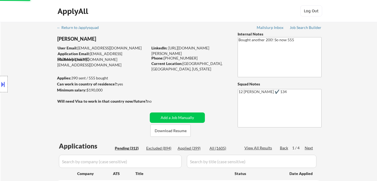
select select ""pending""
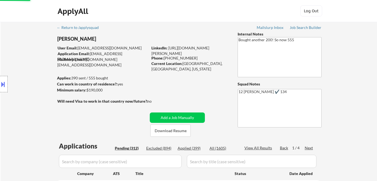
select select ""pending""
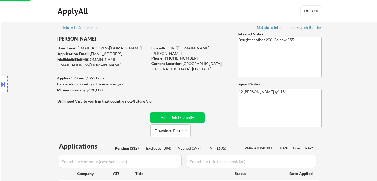
select select ""pending""
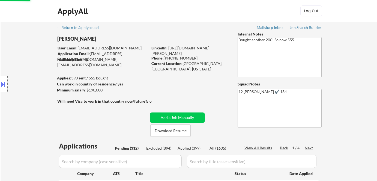
select select ""pending""
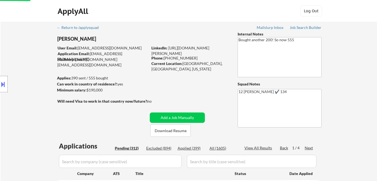
select select ""pending""
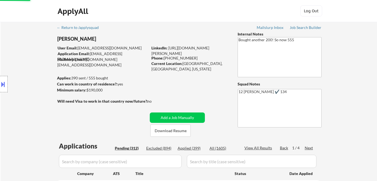
select select ""pending""
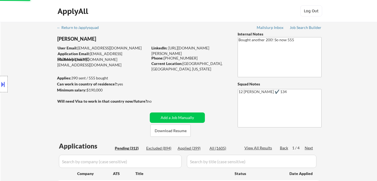
select select ""pending""
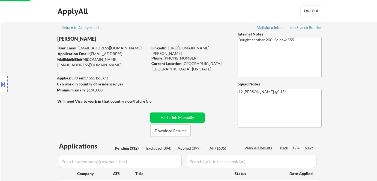
select select ""pending""
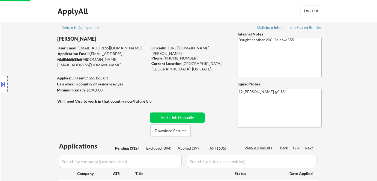
select select ""pending""
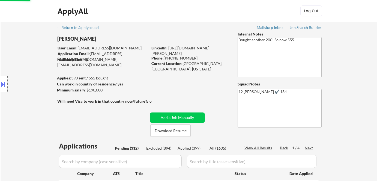
select select ""pending""
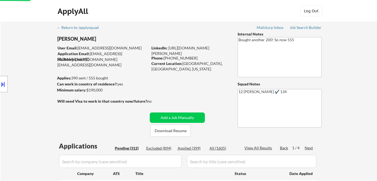
select select ""pending""
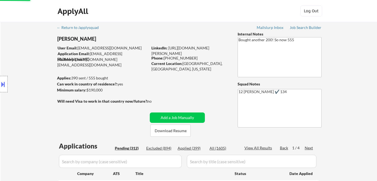
select select ""pending""
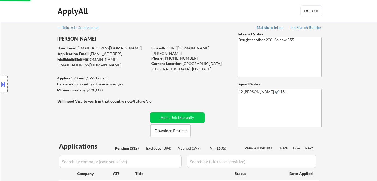
select select ""pending""
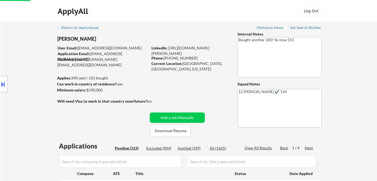
select select ""pending""
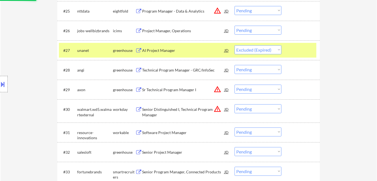
scroll to position [793, 0]
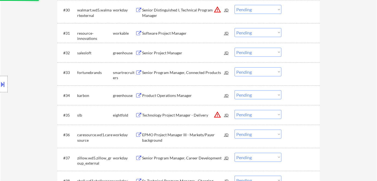
select select ""pending""
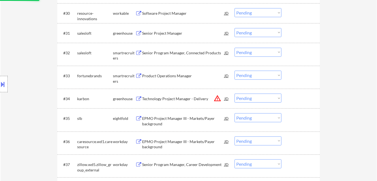
click at [164, 55] on div "Senior Program Manager, Connected Products" at bounding box center [183, 52] width 82 height 5
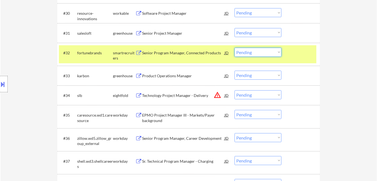
drag, startPoint x: 251, startPoint y: 52, endPoint x: 256, endPoint y: 56, distance: 6.0
click at [252, 53] on select "Choose an option... Pending Applied Excluded (Questions) Excluded (Expired) Exc…" at bounding box center [257, 52] width 47 height 9
click at [234, 48] on select "Choose an option... Pending Applied Excluded (Questions) Excluded (Expired) Exc…" at bounding box center [257, 52] width 47 height 9
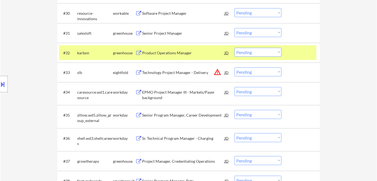
click at [170, 58] on div "#32 karbon greenhouse Product Operations Manager JD warning_amber Choose an opt…" at bounding box center [187, 52] width 257 height 15
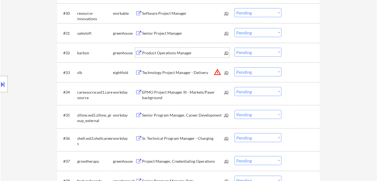
click at [167, 53] on div "Product Operations Manager" at bounding box center [183, 52] width 82 height 5
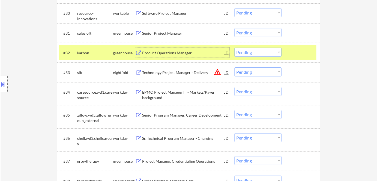
drag, startPoint x: 250, startPoint y: 50, endPoint x: 254, endPoint y: 53, distance: 5.7
click at [250, 50] on select "Choose an option... Pending Applied Excluded (Questions) Excluded (Expired) Exc…" at bounding box center [257, 52] width 47 height 9
click at [234, 48] on select "Choose an option... Pending Applied Excluded (Questions) Excluded (Expired) Exc…" at bounding box center [257, 52] width 47 height 9
select select ""pending""
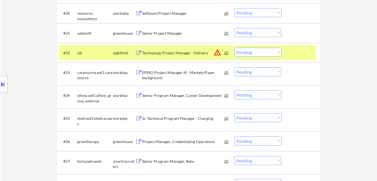
click at [164, 34] on div "Senior Project Manager" at bounding box center [183, 33] width 82 height 5
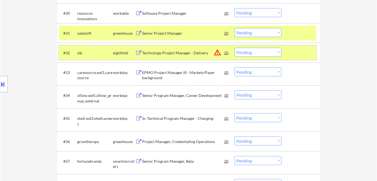
click at [123, 53] on div "eightfold" at bounding box center [124, 52] width 22 height 5
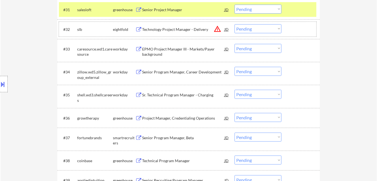
scroll to position [842, 0]
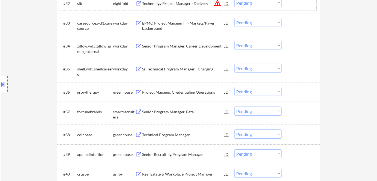
click at [177, 90] on div "Project Manager, Credentialing Operations" at bounding box center [183, 91] width 82 height 5
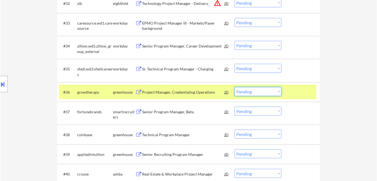
drag, startPoint x: 254, startPoint y: 92, endPoint x: 259, endPoint y: 95, distance: 6.6
click at [254, 92] on select "Choose an option... Pending Applied Excluded (Questions) Excluded (Expired) Exc…" at bounding box center [257, 91] width 47 height 9
click at [234, 87] on select "Choose an option... Pending Applied Excluded (Questions) Excluded (Expired) Exc…" at bounding box center [257, 91] width 47 height 9
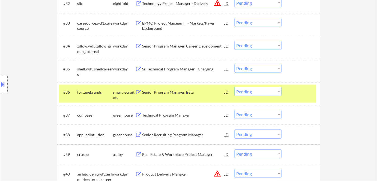
click at [173, 91] on div "Senior Program Manager, Beta" at bounding box center [183, 91] width 82 height 5
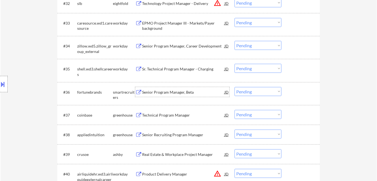
click at [247, 91] on select "Choose an option... Pending Applied Excluded (Questions) Excluded (Expired) Exc…" at bounding box center [257, 91] width 47 height 9
click at [234, 87] on select "Choose an option... Pending Applied Excluded (Questions) Excluded (Expired) Exc…" at bounding box center [257, 91] width 47 height 9
select select ""pending""
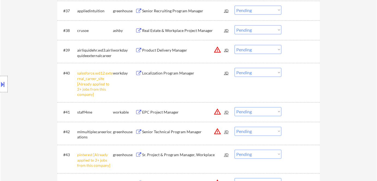
scroll to position [1016, 0]
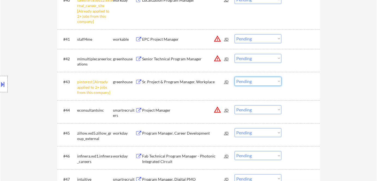
click at [250, 82] on select "Choose an option... Pending Applied Excluded (Questions) Excluded (Expired) Exc…" at bounding box center [257, 81] width 47 height 9
select select ""excluded__other_""
click at [234, 77] on select "Choose an option... Pending Applied Excluded (Questions) Excluded (Expired) Exc…" at bounding box center [257, 81] width 47 height 9
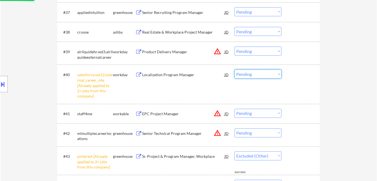
click at [255, 73] on select "Choose an option... Pending Applied Excluded (Questions) Excluded (Expired) Exc…" at bounding box center [257, 74] width 47 height 9
select select ""excluded__other_""
click at [234, 70] on select "Choose an option... Pending Applied Excluded (Questions) Excluded (Expired) Exc…" at bounding box center [257, 74] width 47 height 9
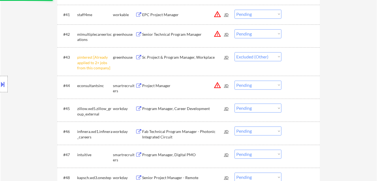
select select ""pending""
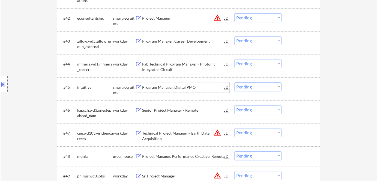
click at [172, 87] on div "Program Manager, Digital PMO" at bounding box center [183, 86] width 82 height 5
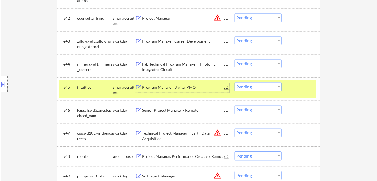
drag, startPoint x: 249, startPoint y: 84, endPoint x: 253, endPoint y: 90, distance: 8.0
click at [250, 86] on select "Choose an option... Pending Applied Excluded (Questions) Excluded (Expired) Exc…" at bounding box center [257, 86] width 47 height 9
click at [234, 82] on select "Choose an option... Pending Applied Excluded (Questions) Excluded (Expired) Exc…" at bounding box center [257, 86] width 47 height 9
select select ""pending""
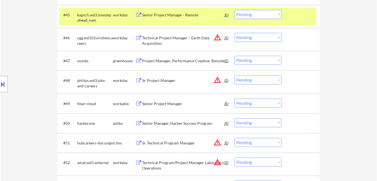
scroll to position [1115, 0]
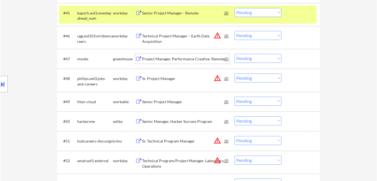
click at [165, 61] on div "Project Manager, Performance Creative: Remote" at bounding box center [183, 59] width 82 height 10
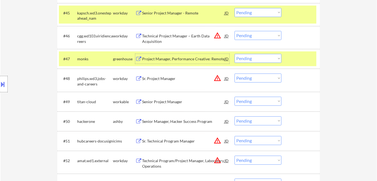
click at [252, 58] on select "Choose an option... Pending Applied Excluded (Questions) Excluded (Expired) Exc…" at bounding box center [257, 58] width 47 height 9
click at [234, 54] on select "Choose an option... Pending Applied Excluded (Questions) Excluded (Expired) Exc…" at bounding box center [257, 58] width 47 height 9
click at [122, 58] on div "greenhouse" at bounding box center [124, 58] width 22 height 5
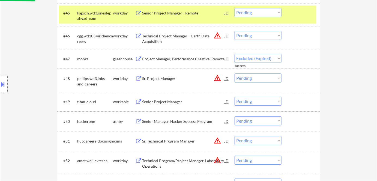
click at [119, 17] on div "workday" at bounding box center [124, 13] width 22 height 10
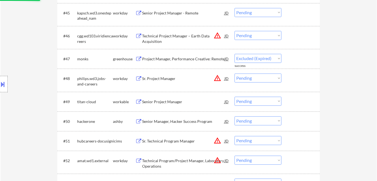
select select ""pending""
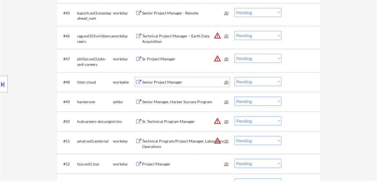
click at [155, 84] on div "Senior Project Manager" at bounding box center [183, 81] width 82 height 5
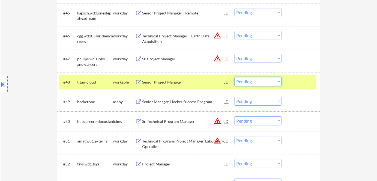
click at [259, 80] on select "Choose an option... Pending Applied Excluded (Questions) Excluded (Expired) Exc…" at bounding box center [257, 81] width 47 height 9
click at [234, 77] on select "Choose an option... Pending Applied Excluded (Questions) Excluded (Expired) Exc…" at bounding box center [257, 81] width 47 height 9
select select ""pending""
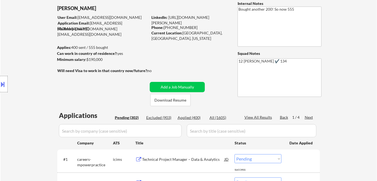
scroll to position [74, 0]
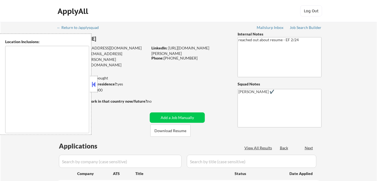
type textarea "[GEOGRAPHIC_DATA], [GEOGRAPHIC_DATA] [GEOGRAPHIC_DATA][PERSON_NAME], [GEOGRAPHI…"
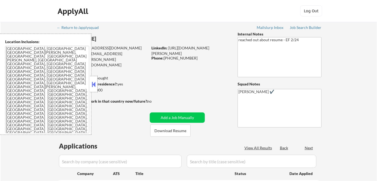
select select ""pending""
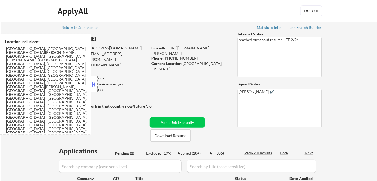
click at [94, 83] on button at bounding box center [94, 84] width 6 height 8
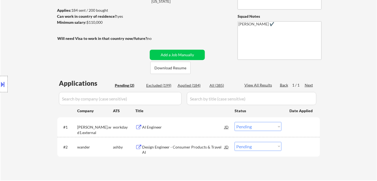
scroll to position [74, 0]
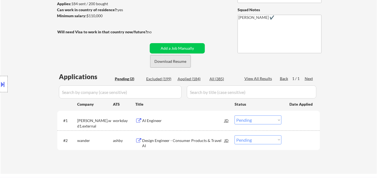
click at [163, 62] on button "Download Resume" at bounding box center [170, 61] width 40 height 12
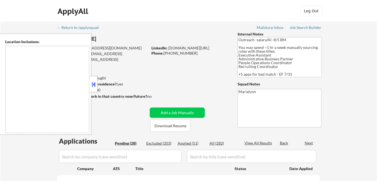
type textarea "[GEOGRAPHIC_DATA], [GEOGRAPHIC_DATA], [GEOGRAPHIC_DATA] [GEOGRAPHIC_DATA], [GEO…"
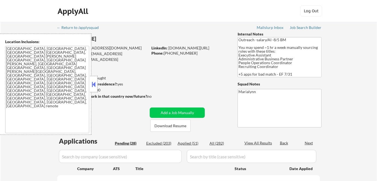
select select ""pending""
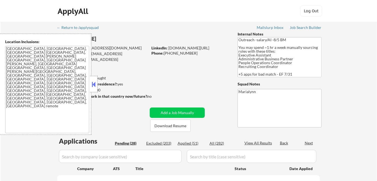
select select ""pending""
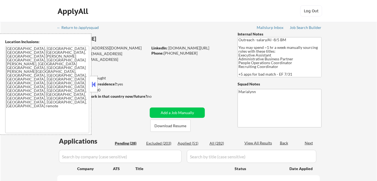
select select ""pending""
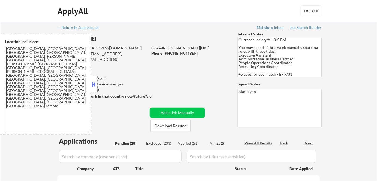
select select ""pending""
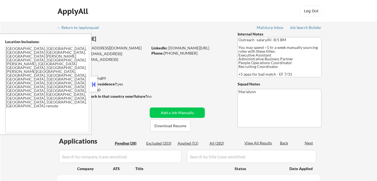
select select ""pending""
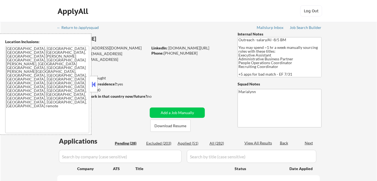
select select ""pending""
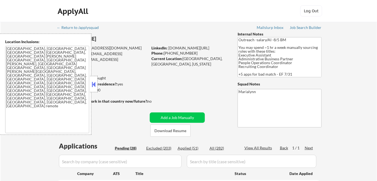
click at [94, 86] on button at bounding box center [94, 84] width 6 height 8
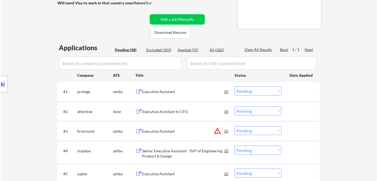
scroll to position [124, 0]
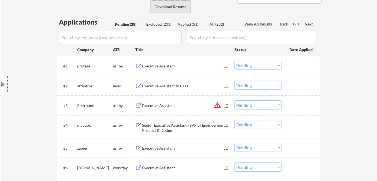
click at [167, 10] on button "Download Resume" at bounding box center [170, 7] width 40 height 12
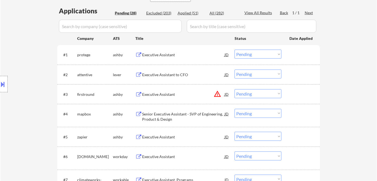
scroll to position [135, 0]
click at [163, 54] on div "Executive Assistant" at bounding box center [183, 54] width 82 height 5
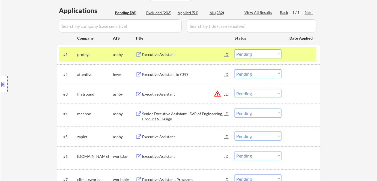
select select ""PLACEHOLDER_1427118222253""
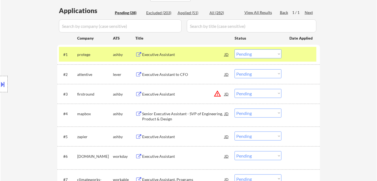
select select ""PLACEHOLDER_1427118222253""
select select ""pending""
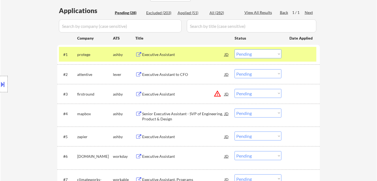
select select ""pending""
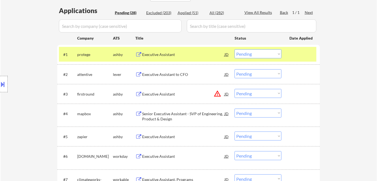
select select ""pending""
